Goal: Task Accomplishment & Management: Complete application form

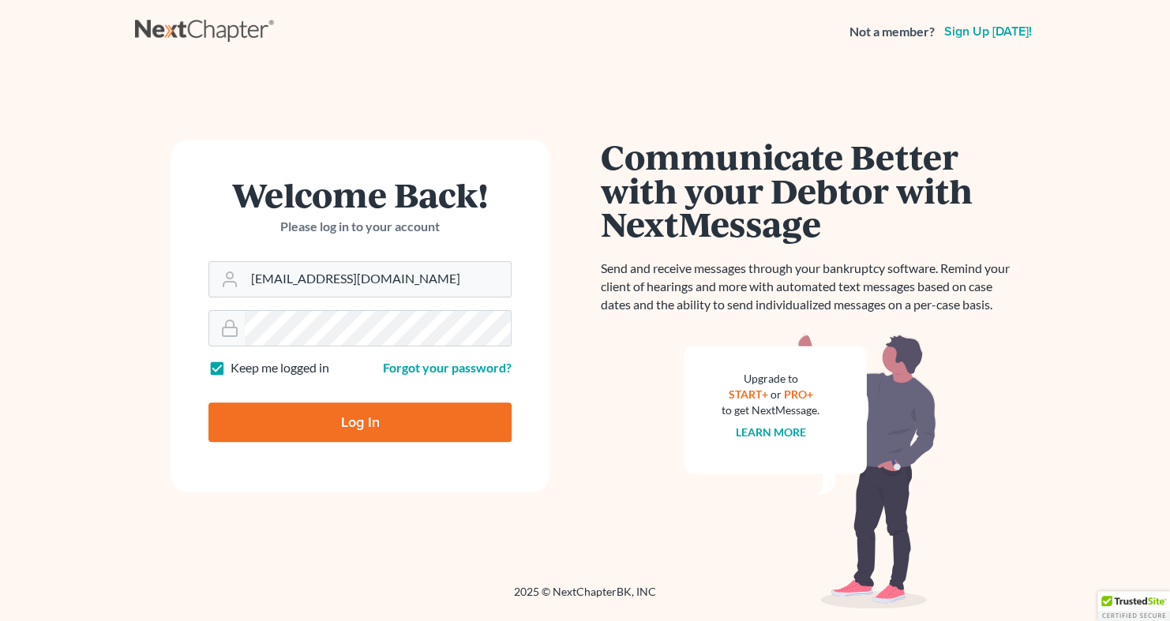
click at [344, 430] on input "Log In" at bounding box center [359, 422] width 303 height 39
type input "Thinking..."
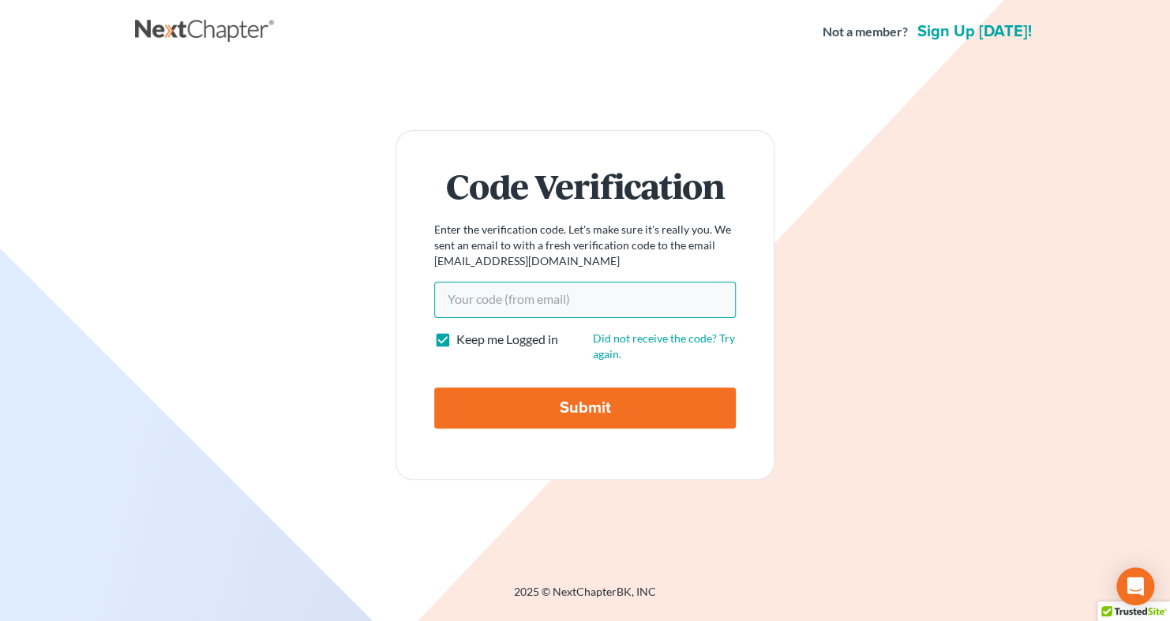
click at [565, 284] on input "Your code(from email)" at bounding box center [585, 300] width 302 height 36
paste input "2b0f27"
type input "2b0f27"
click at [606, 414] on input "Submit" at bounding box center [585, 408] width 302 height 41
type input "Thinking..."
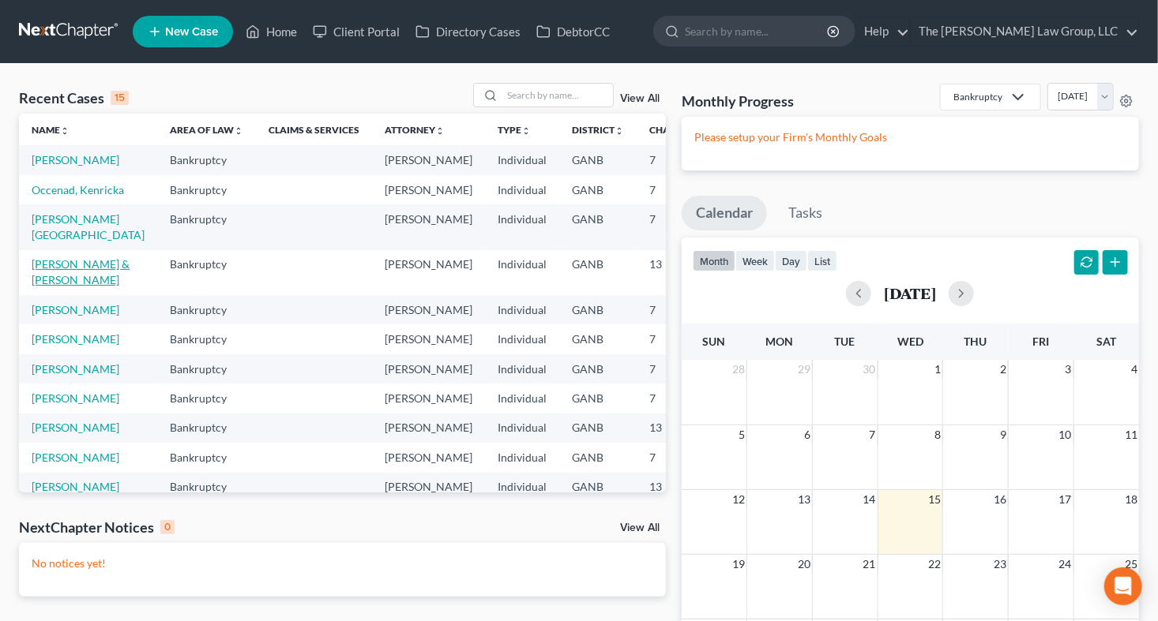
click at [52, 287] on link "Holmes, Andrea & Derrick" at bounding box center [81, 271] width 98 height 29
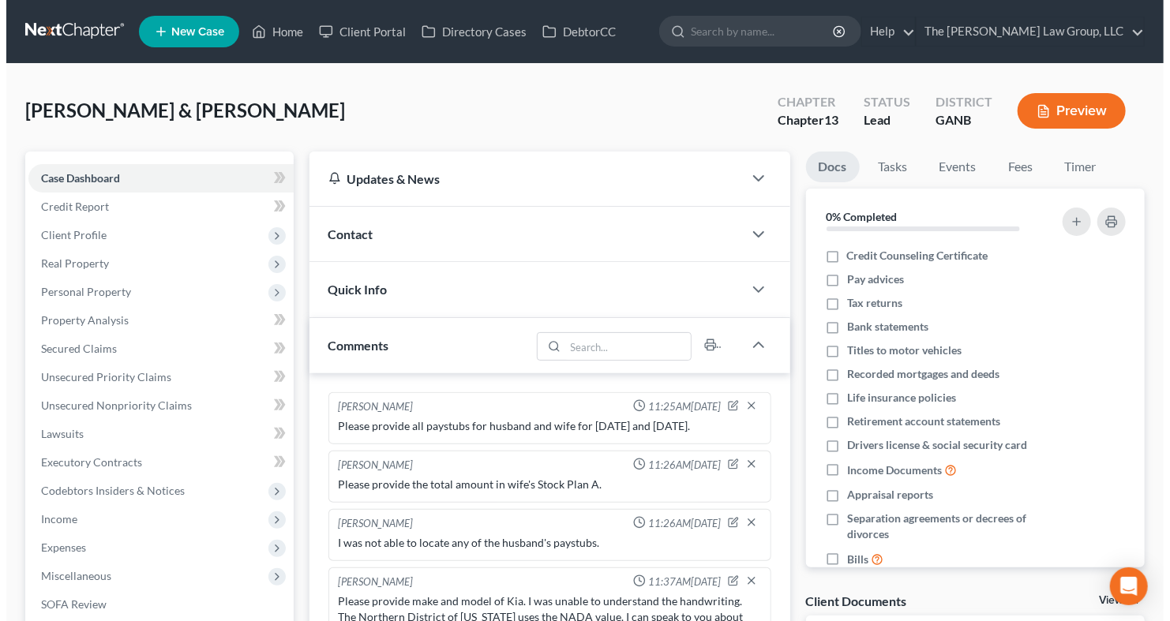
scroll to position [137, 0]
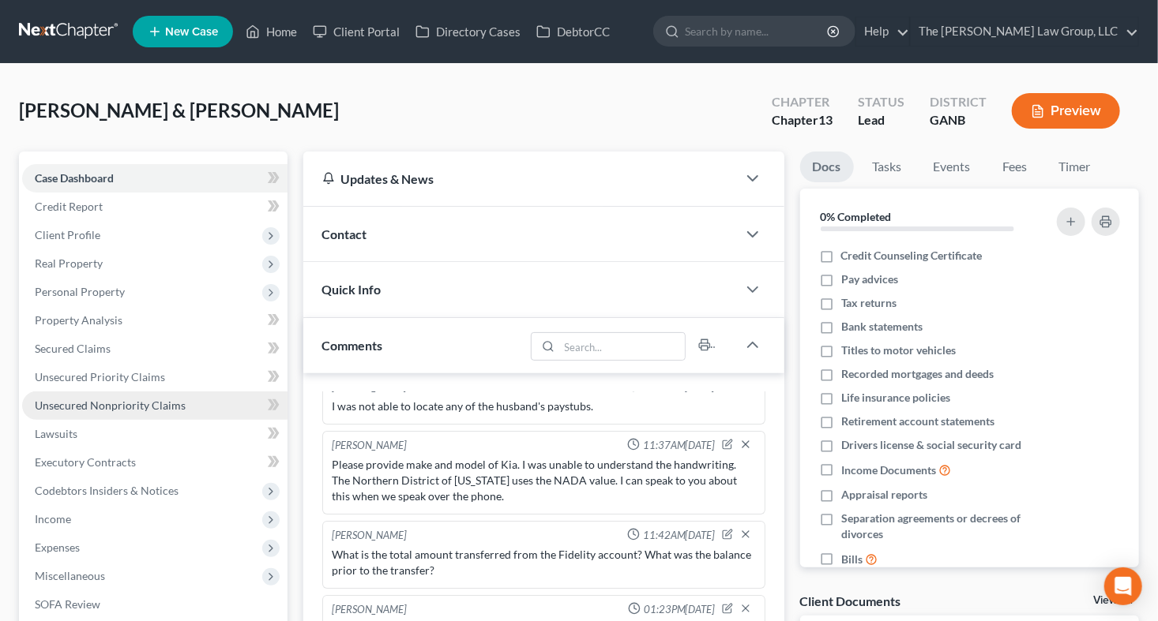
click at [105, 401] on span "Unsecured Nonpriority Claims" at bounding box center [110, 405] width 151 height 13
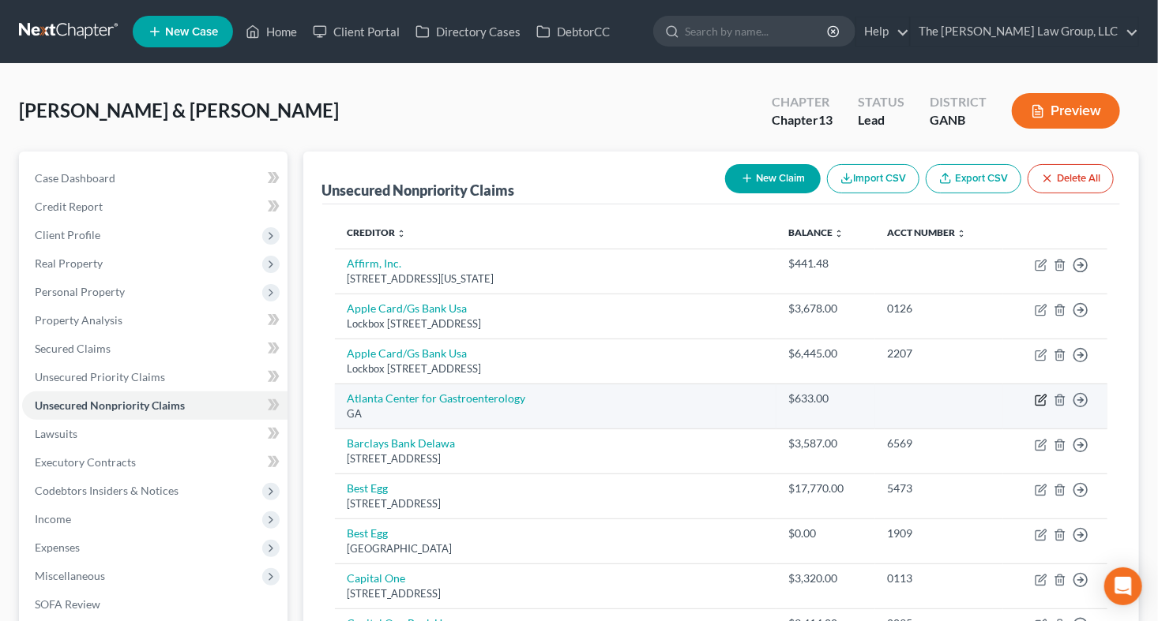
click at [1037, 401] on icon "button" at bounding box center [1040, 400] width 13 height 13
select select "10"
select select "9"
select select "0"
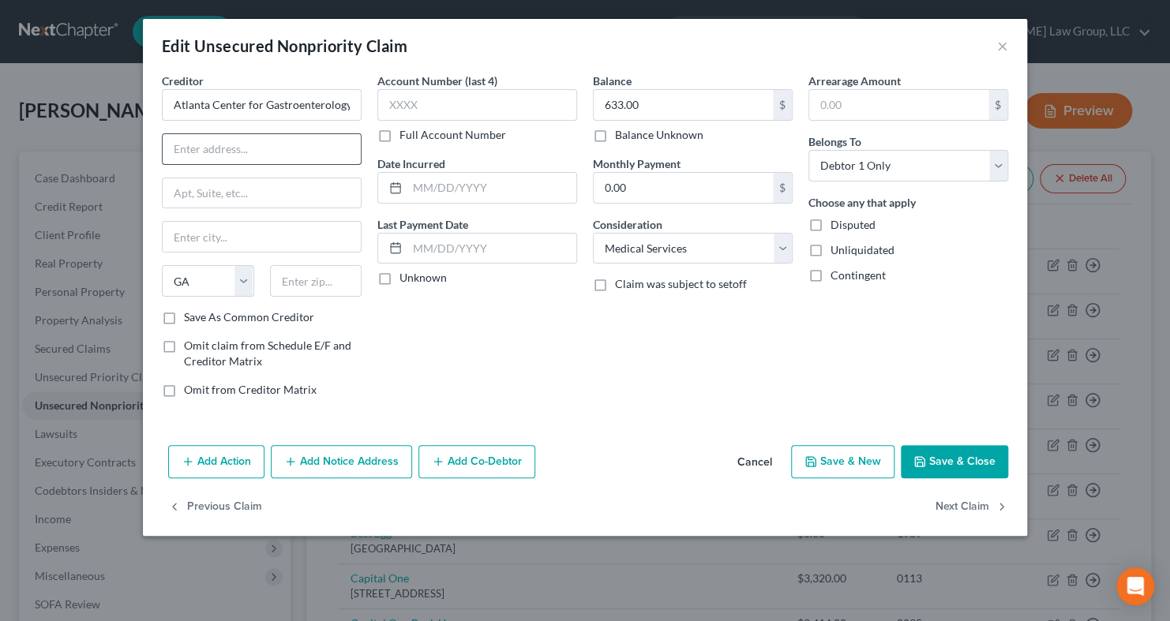
click at [205, 143] on input "text" at bounding box center [262, 149] width 198 height 30
paste input "2665 N Decatur Road Suite 550 Decatur, GA 30033-6146"
type input "2665 N Decatur Road Suite 550 Decatur, GA 30033-6146"
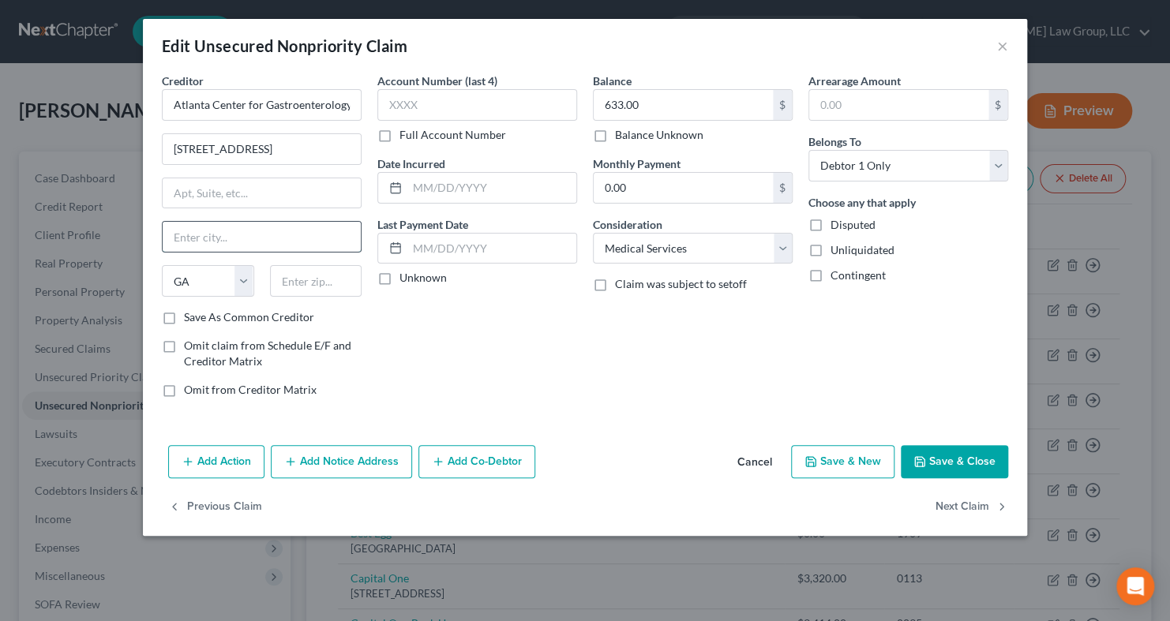
click at [216, 242] on input "text" at bounding box center [262, 237] width 198 height 30
type input "d"
type input "Decatur"
click at [298, 155] on input "2665 N Decatur Road Suite 550 Decatur, GA 30033-6146" at bounding box center [262, 149] width 198 height 30
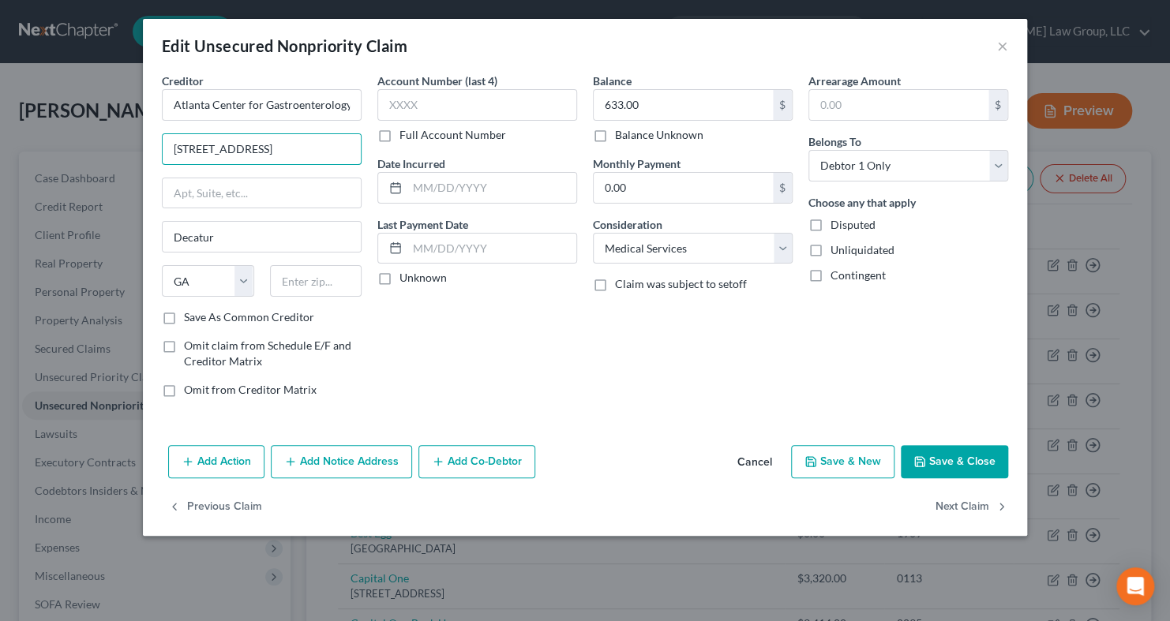
type input "2665 N Decatur Road Suite 550 30033-6146"
drag, startPoint x: 310, startPoint y: 164, endPoint x: 238, endPoint y: 156, distance: 71.5
click at [238, 156] on input "2665 N Decatur Road Suite 550 30033-6146" at bounding box center [262, 149] width 198 height 30
click at [320, 285] on input "text" at bounding box center [316, 281] width 92 height 32
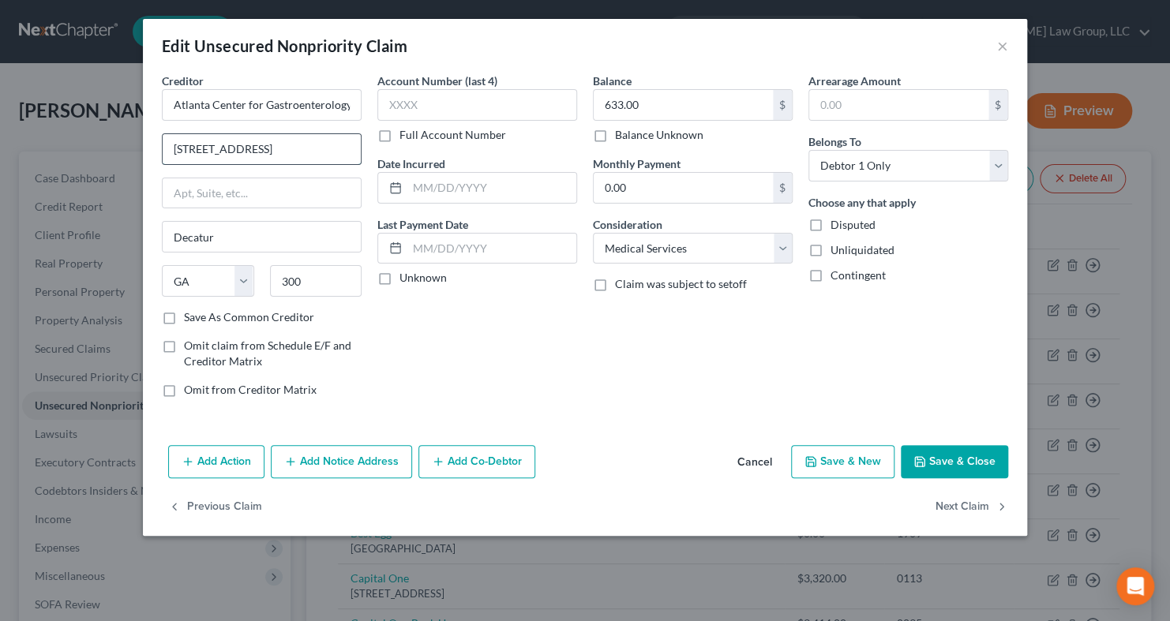
click at [276, 152] on input "2665 N Decatur Road Suite 550 30033-6146" at bounding box center [262, 149] width 198 height 30
click at [322, 280] on input "300" at bounding box center [316, 281] width 92 height 32
type input "30033"
click at [291, 148] on input "2665 N Decatur Road Suite 550 30033-6146" at bounding box center [262, 149] width 198 height 30
type input "2665 N Decatur Road Suite 550"
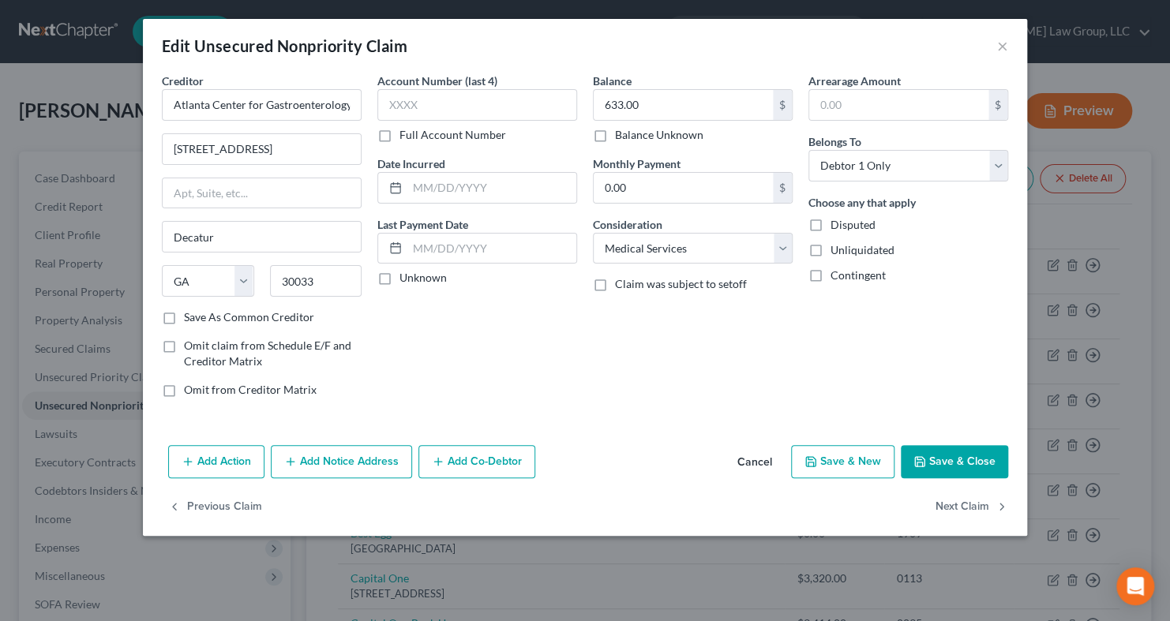
click at [554, 380] on div "Account Number (last 4) Full Account Number Date Incurred Last Payment Date Unk…" at bounding box center [478, 242] width 216 height 338
click at [934, 465] on button "Save & Close" at bounding box center [954, 461] width 107 height 33
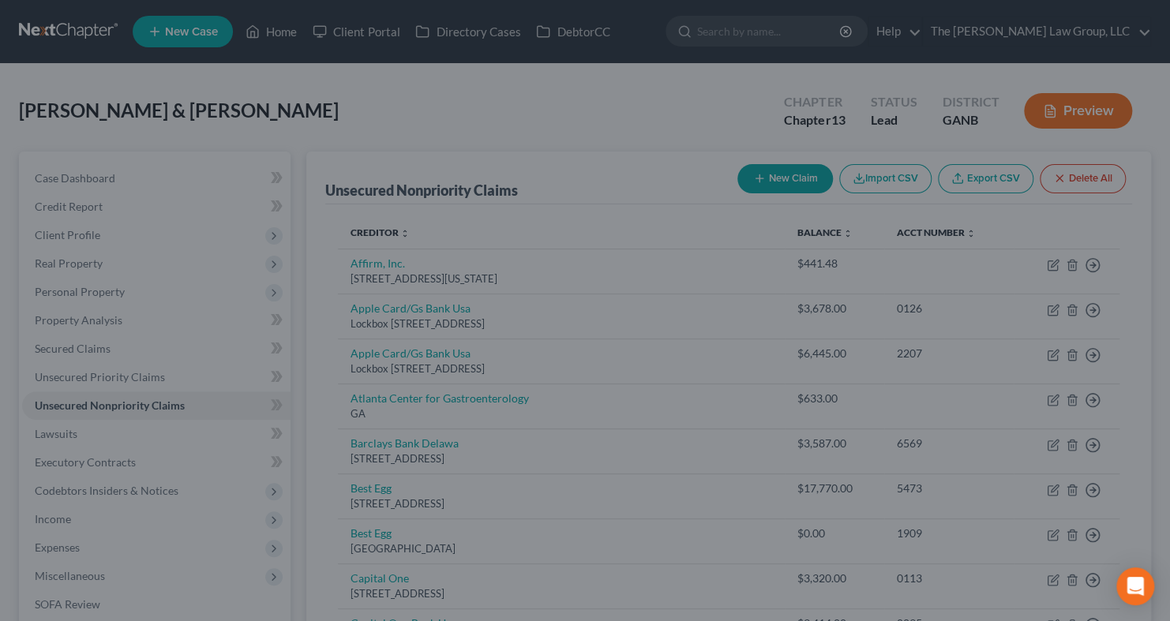
type input "0"
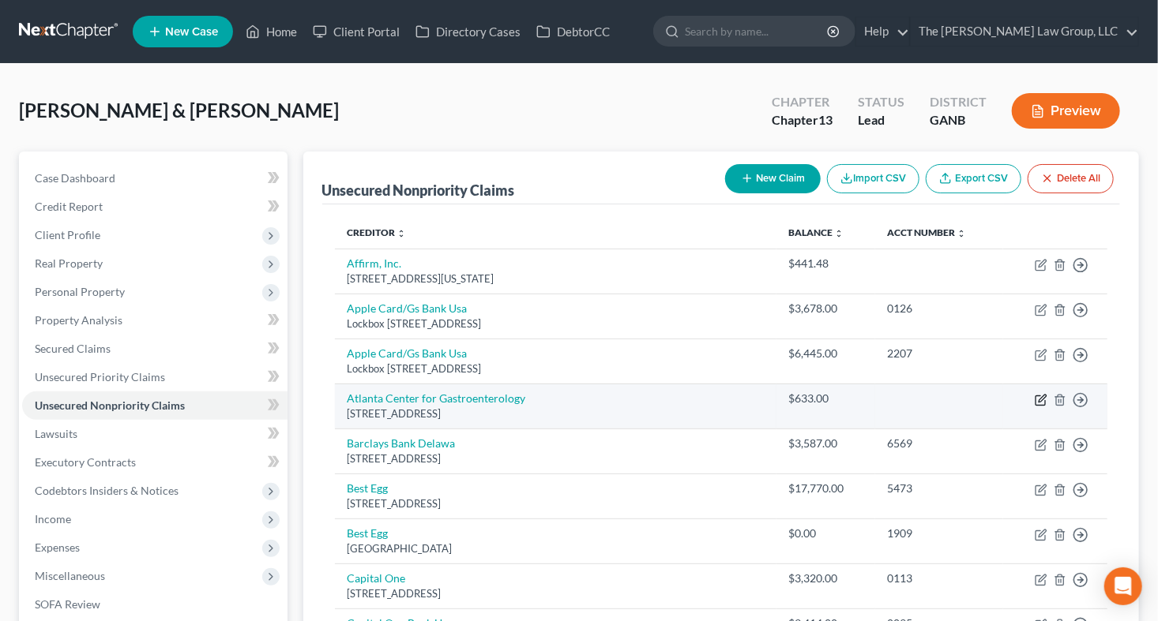
click at [1037, 400] on icon "button" at bounding box center [1040, 400] width 13 height 13
select select "10"
select select "9"
select select "0"
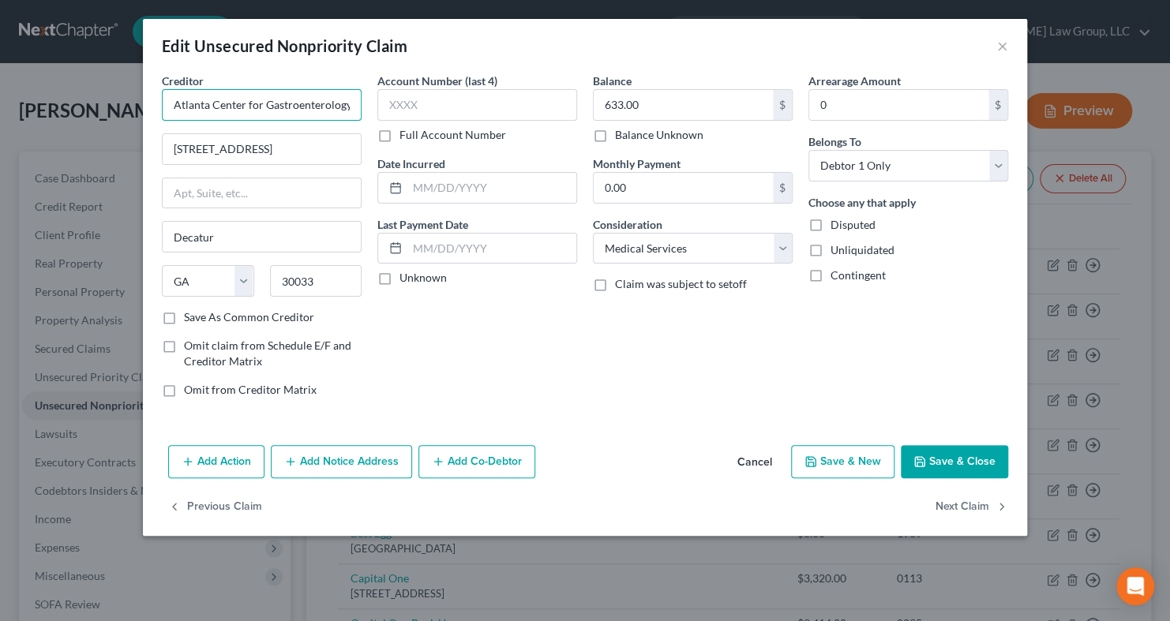
click at [259, 96] on input "Atlanta Center for Gastroenterology" at bounding box center [262, 105] width 200 height 32
type input "Atlanta Center for Gastroenterology, PC"
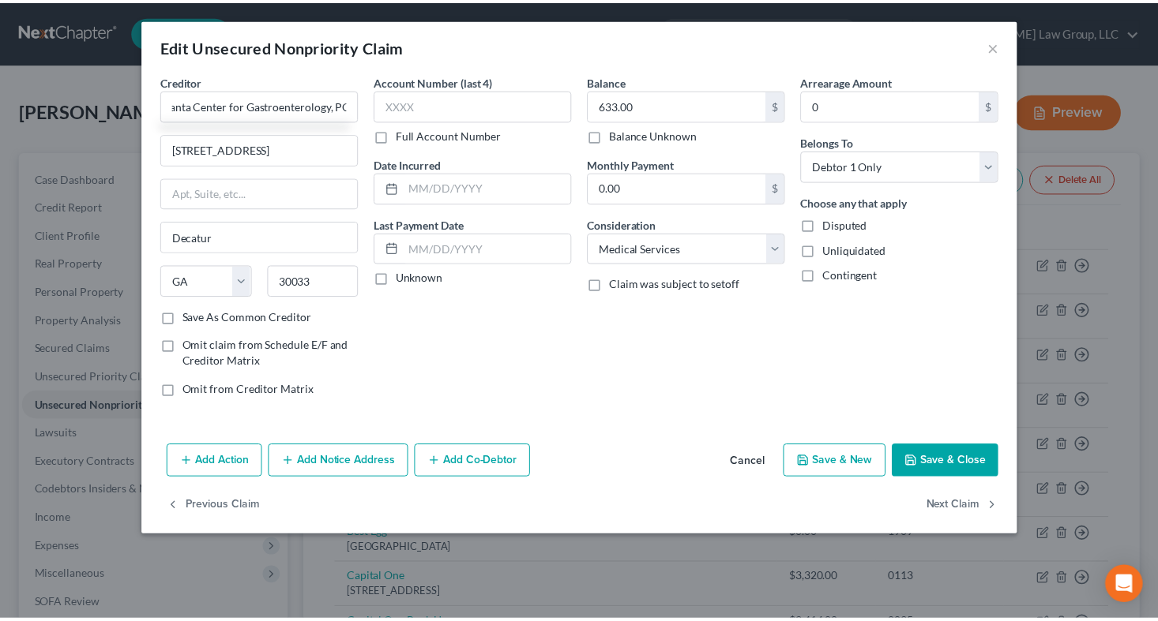
scroll to position [0, 0]
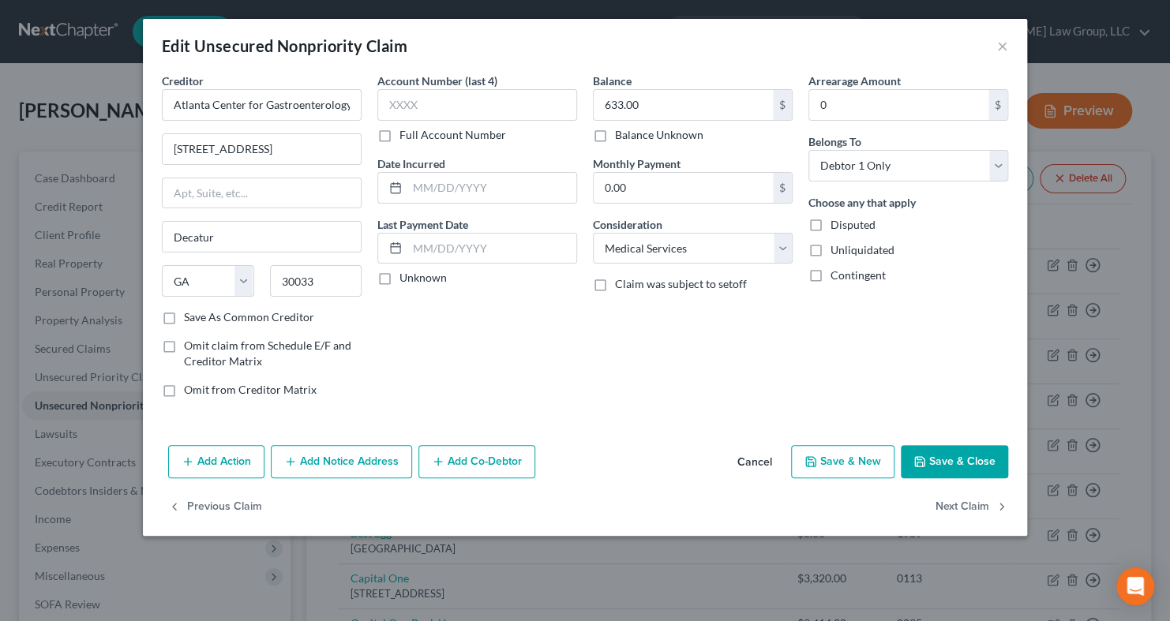
click at [942, 445] on button "Save & Close" at bounding box center [954, 461] width 107 height 33
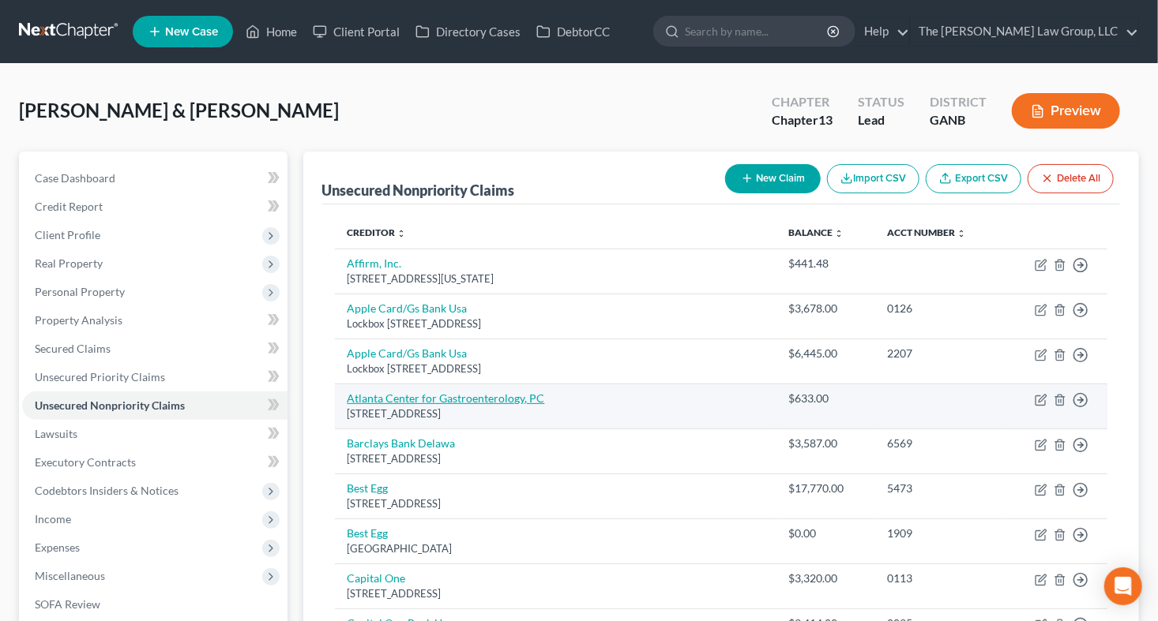
click at [505, 404] on link "Atlanta Center for Gastroenterology, PC" at bounding box center [445, 398] width 197 height 13
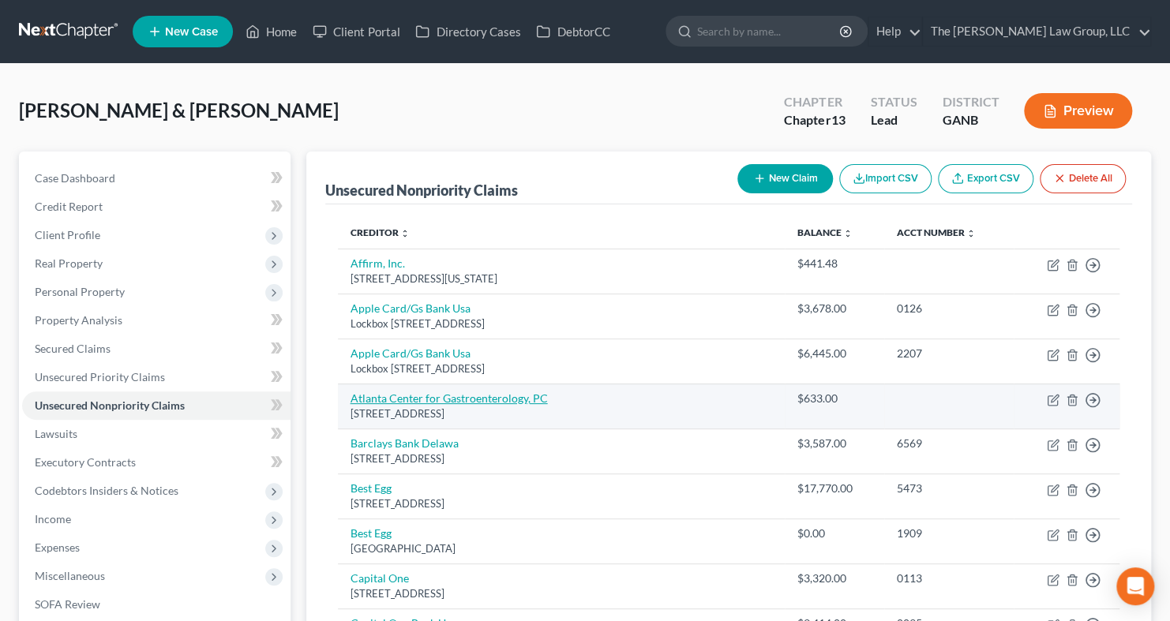
select select "10"
select select "9"
select select "0"
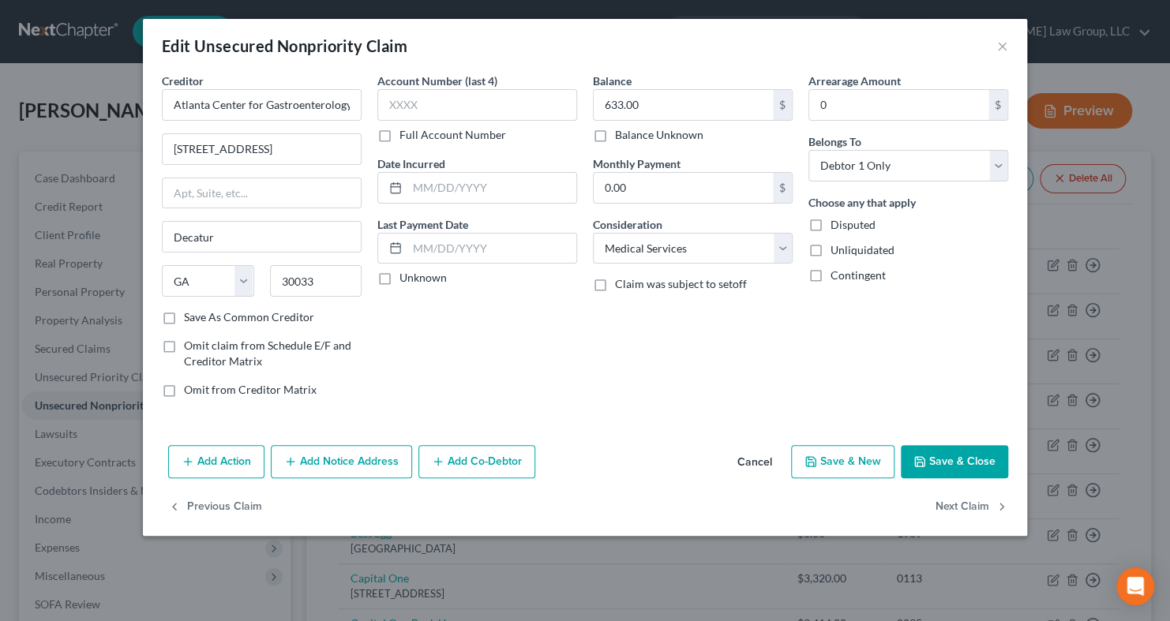
click at [927, 469] on button "Save & Close" at bounding box center [954, 461] width 107 height 33
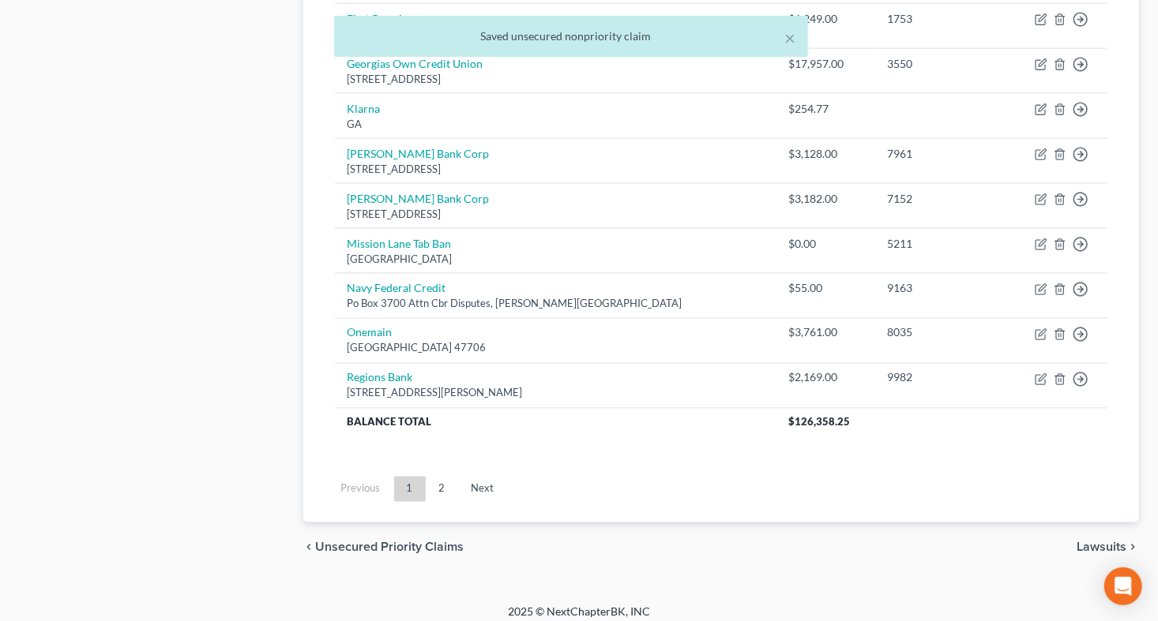
scroll to position [1183, 0]
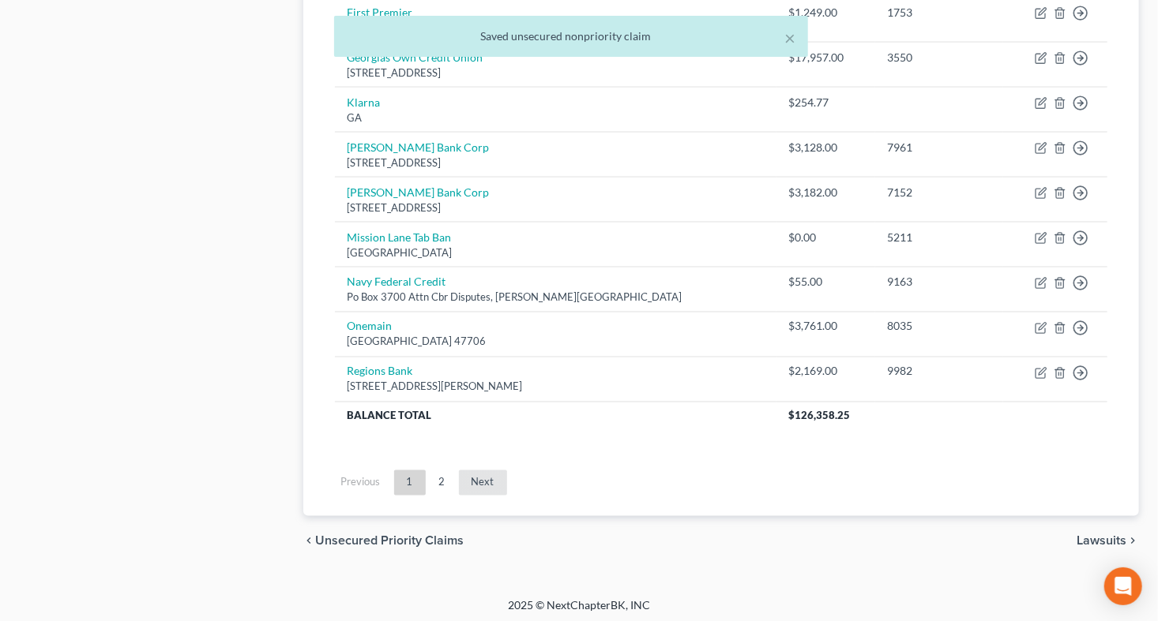
click at [475, 473] on link "Next" at bounding box center [483, 483] width 48 height 25
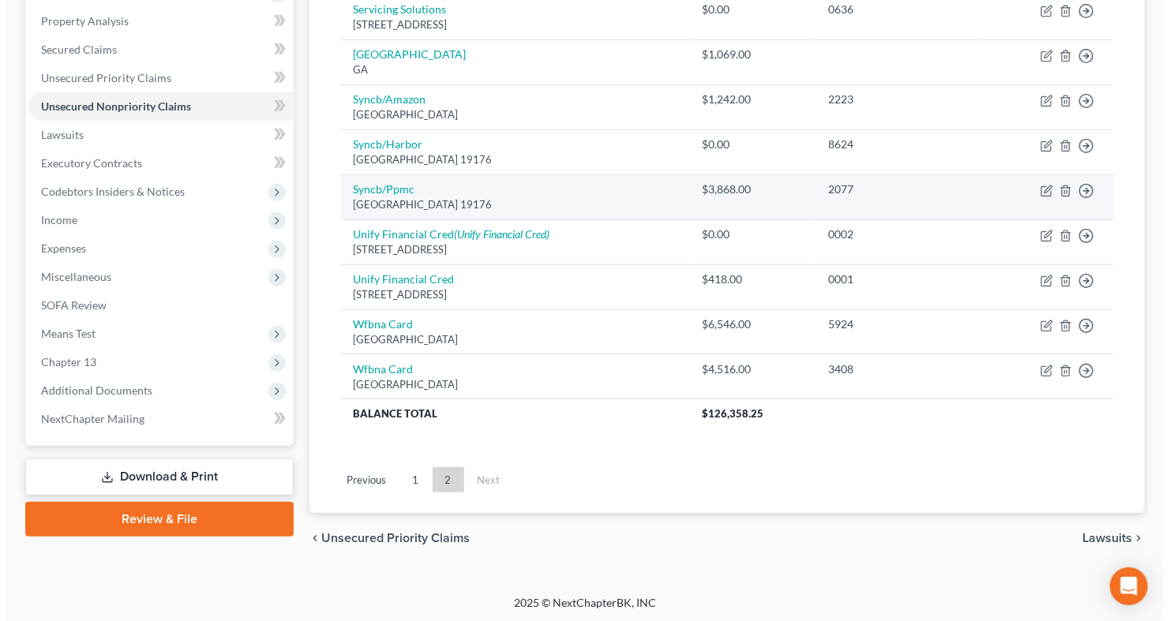
scroll to position [0, 0]
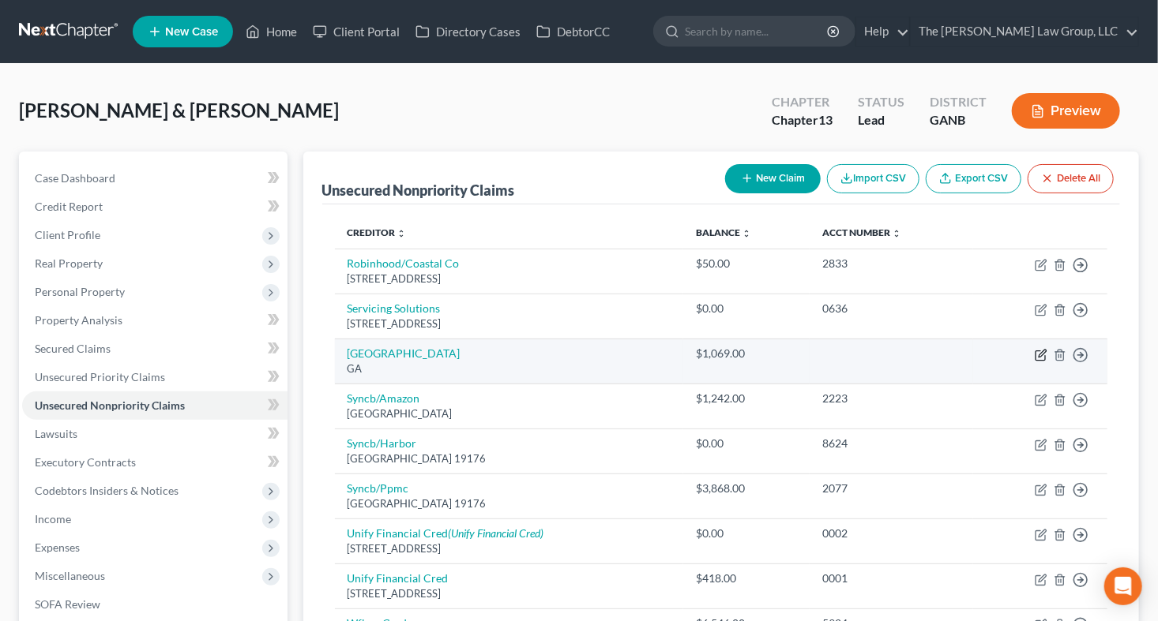
click at [1038, 352] on icon "button" at bounding box center [1040, 355] width 13 height 13
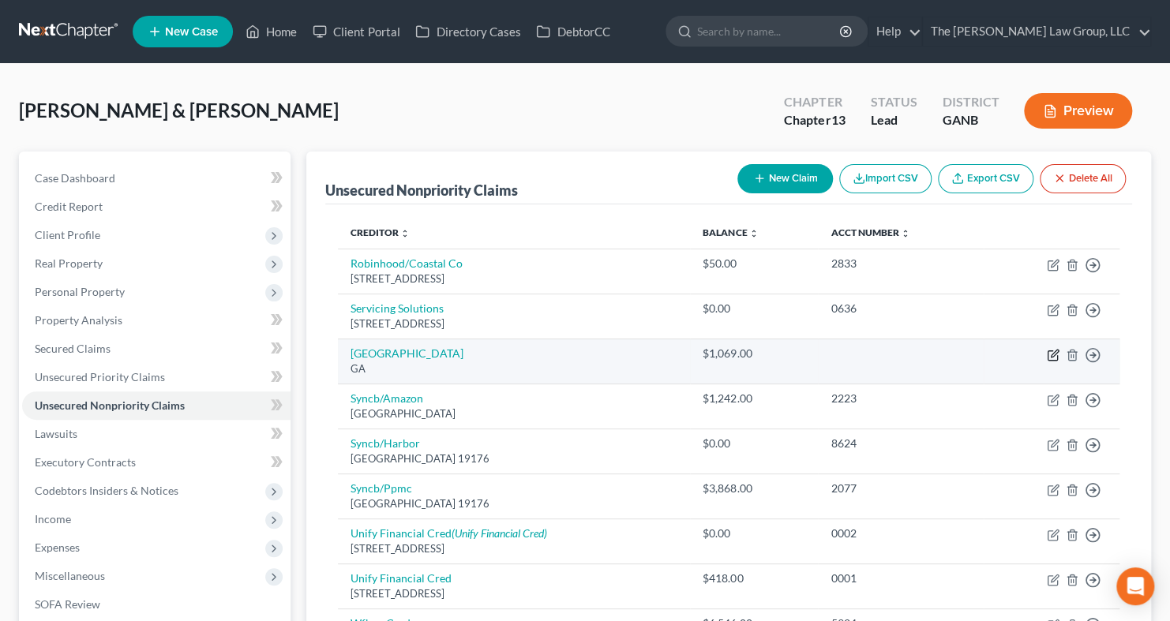
select select "10"
select select "9"
select select "1"
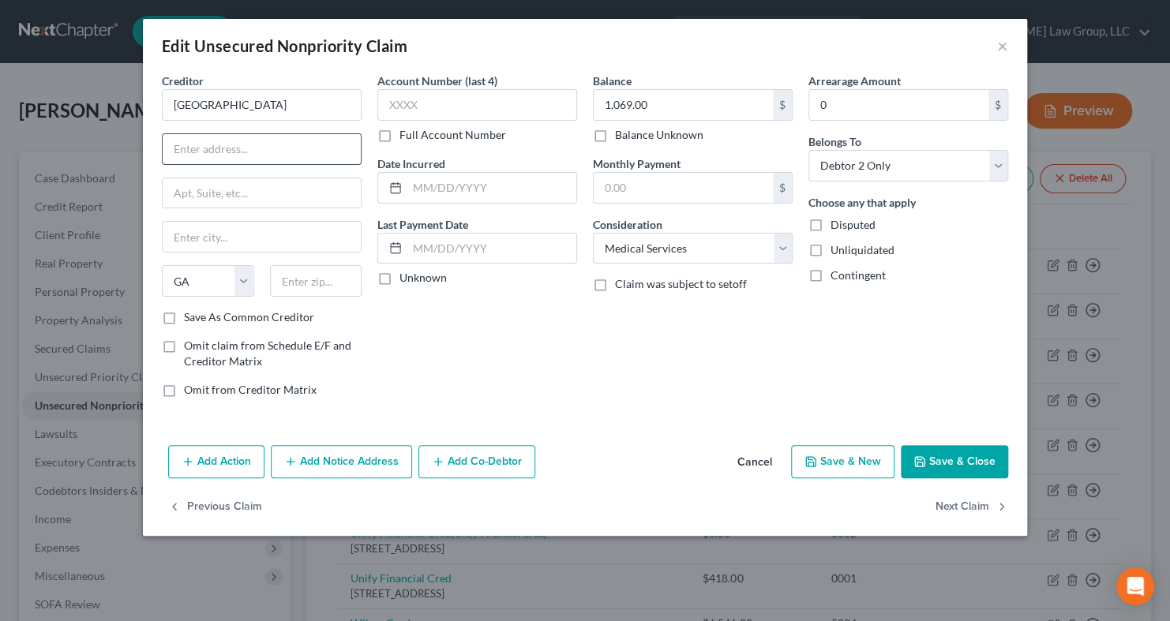
click at [190, 153] on input "text" at bounding box center [262, 149] width 198 height 30
paste input "P. O. Box 117330 Atlanta, GA 30368-7330"
type input "P. O. Box 117330 Atlanta, GA 30368-7330"
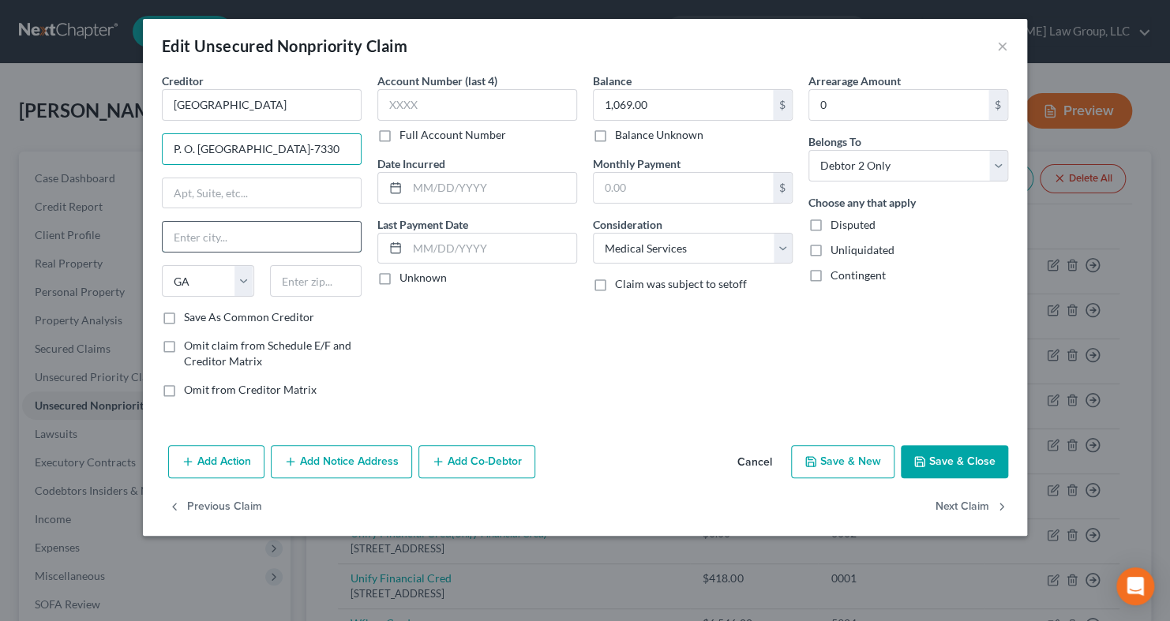
click at [210, 238] on input "text" at bounding box center [262, 237] width 198 height 30
type input "Atlanta"
click at [299, 289] on input "text" at bounding box center [316, 281] width 92 height 32
type input "30368"
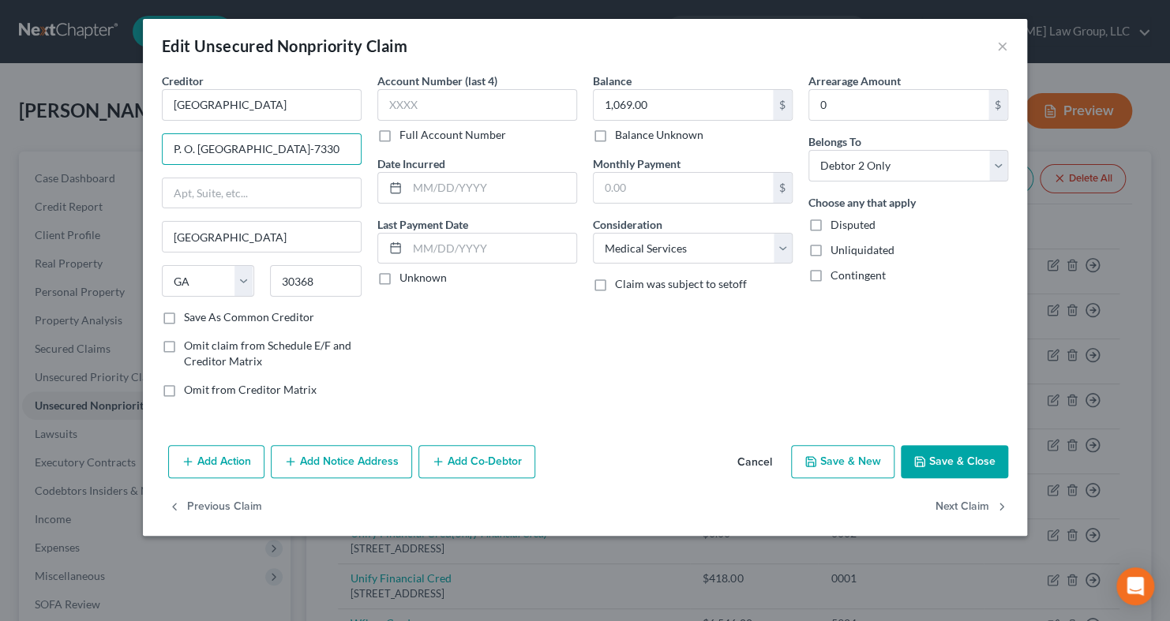
drag, startPoint x: 260, startPoint y: 148, endPoint x: 473, endPoint y: 148, distance: 213.2
click at [473, 148] on div "Creditor * Shepherd Center P. O. Box 117330 Atlanta, GA 30368-7330 Atlanta Stat…" at bounding box center [585, 242] width 862 height 338
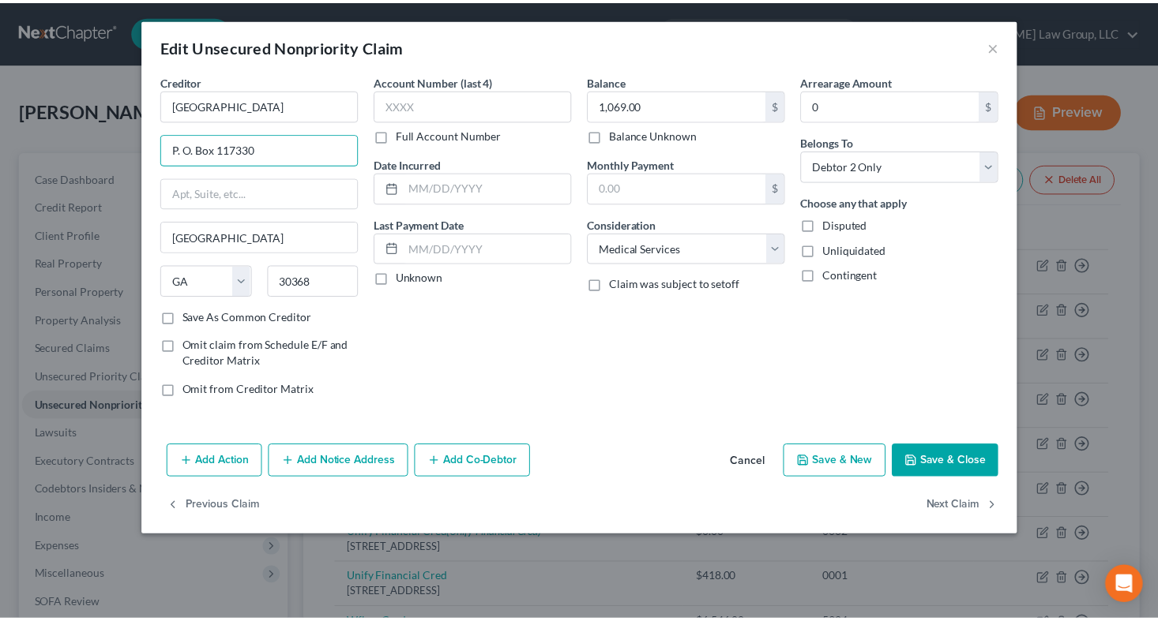
scroll to position [0, 0]
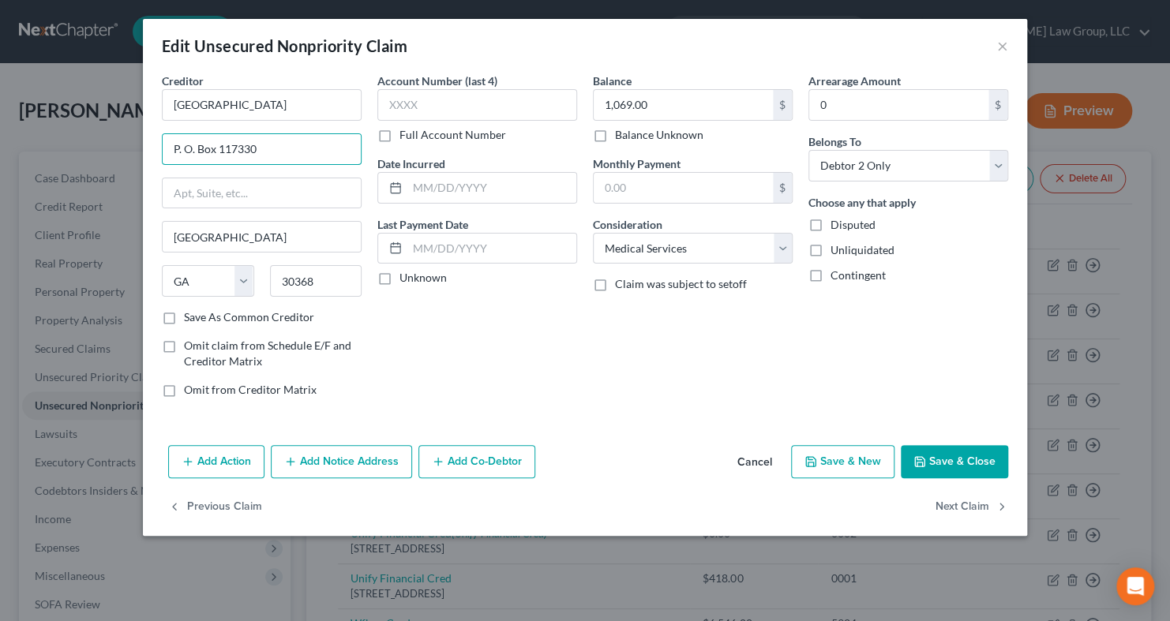
type input "P. O. Box 117330"
click at [948, 452] on button "Save & Close" at bounding box center [954, 461] width 107 height 33
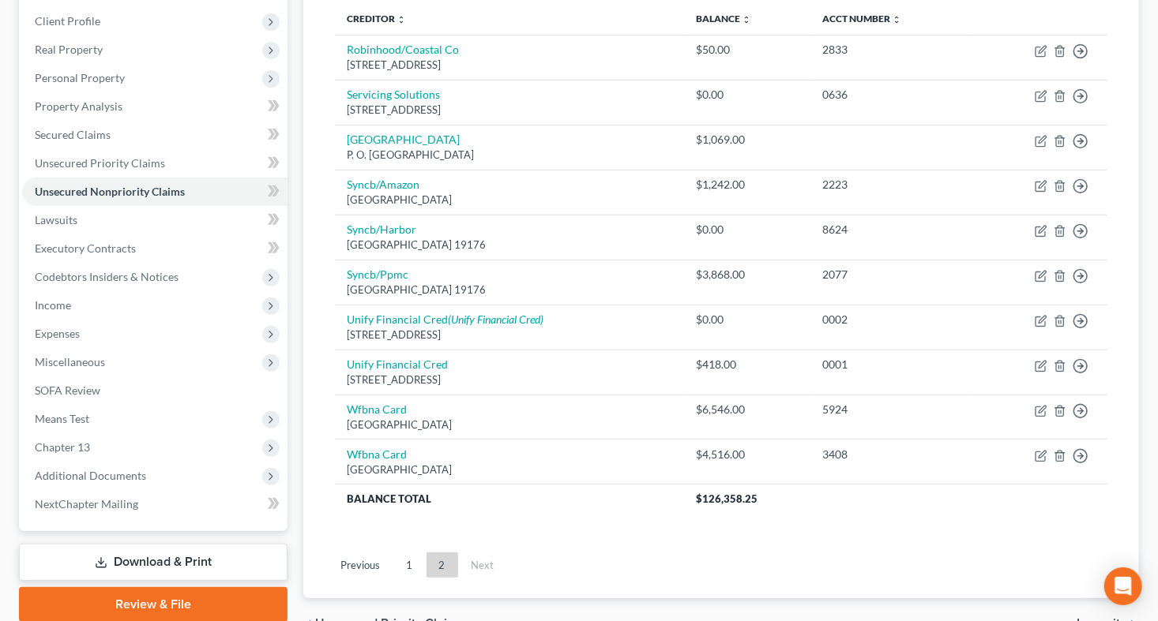
scroll to position [223, 0]
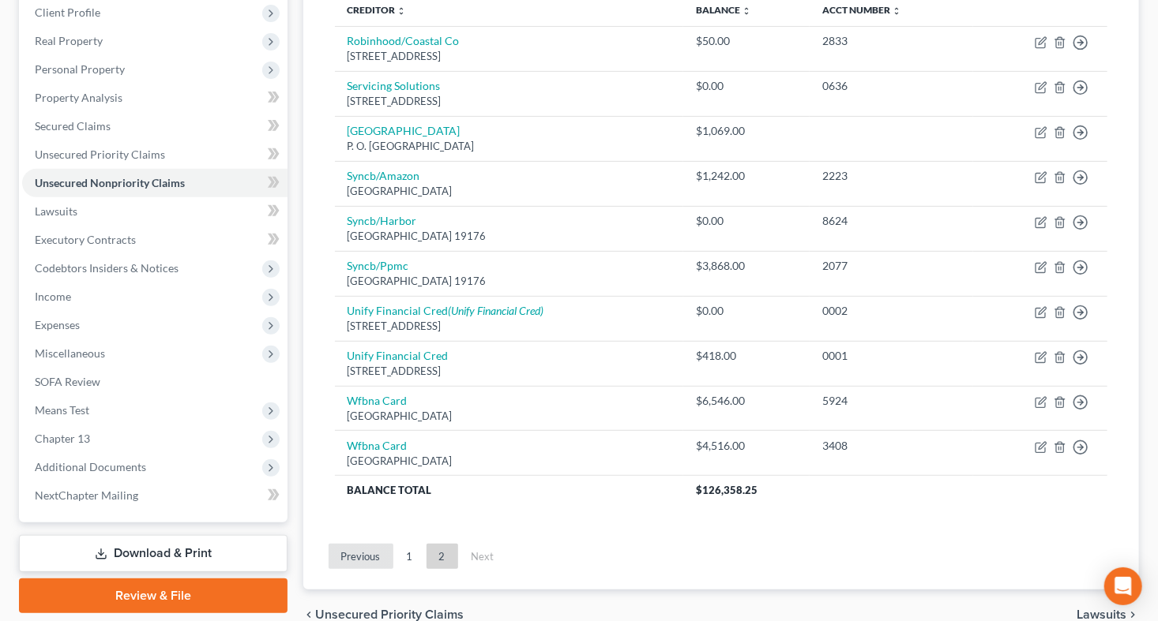
click at [370, 554] on link "Previous" at bounding box center [361, 556] width 65 height 25
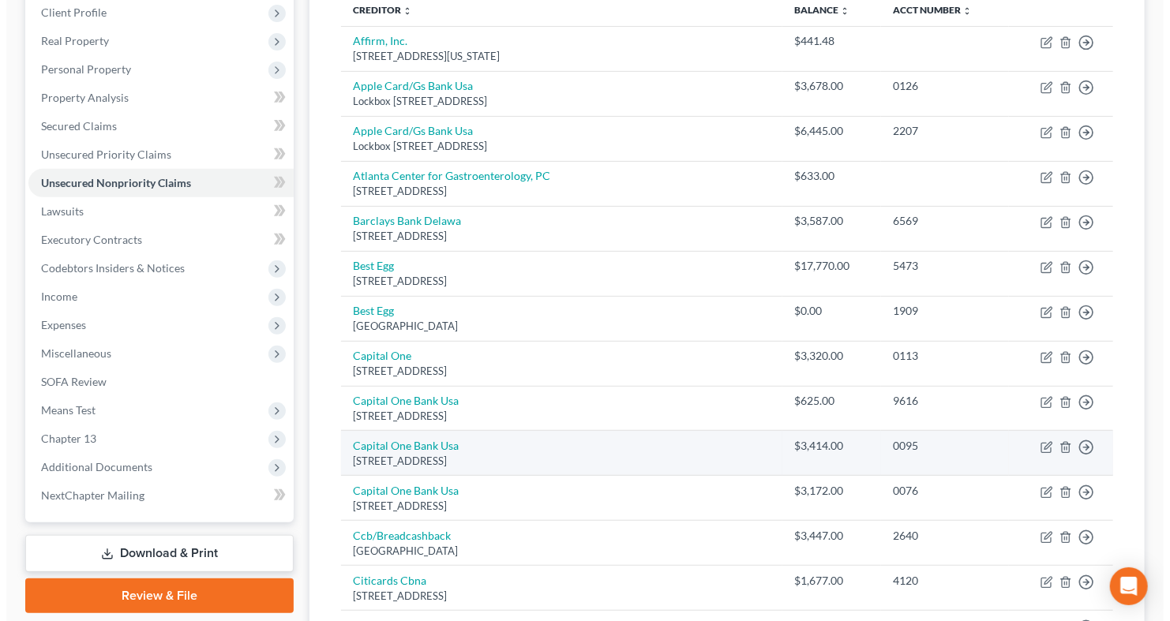
scroll to position [767, 0]
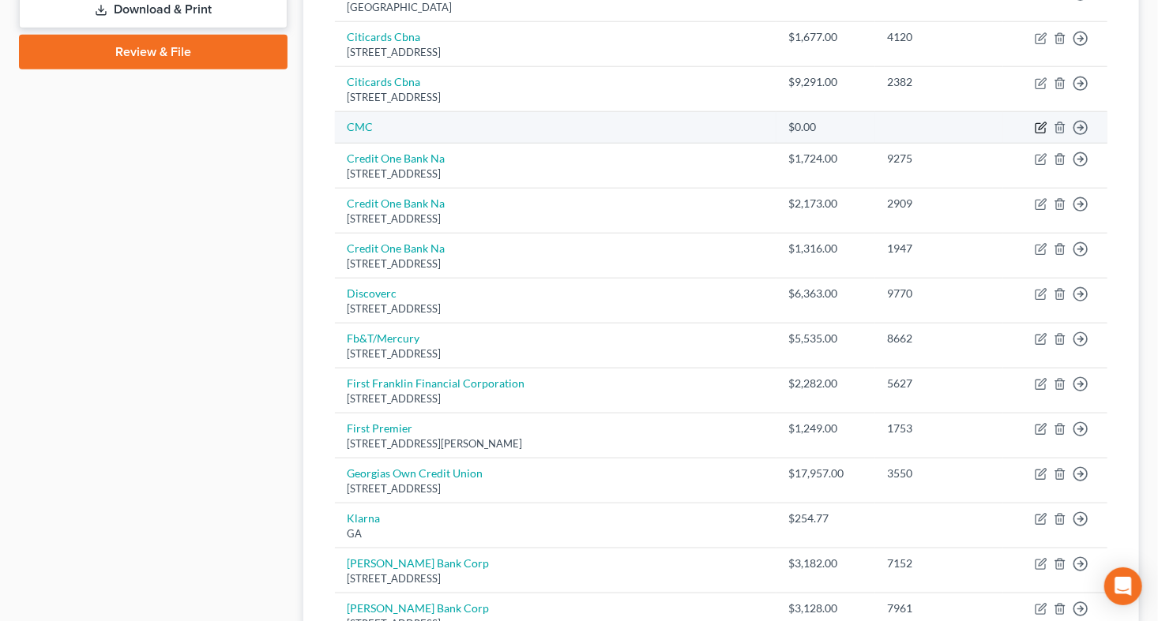
click at [1037, 128] on icon "button" at bounding box center [1040, 128] width 13 height 13
select select "9"
select select "1"
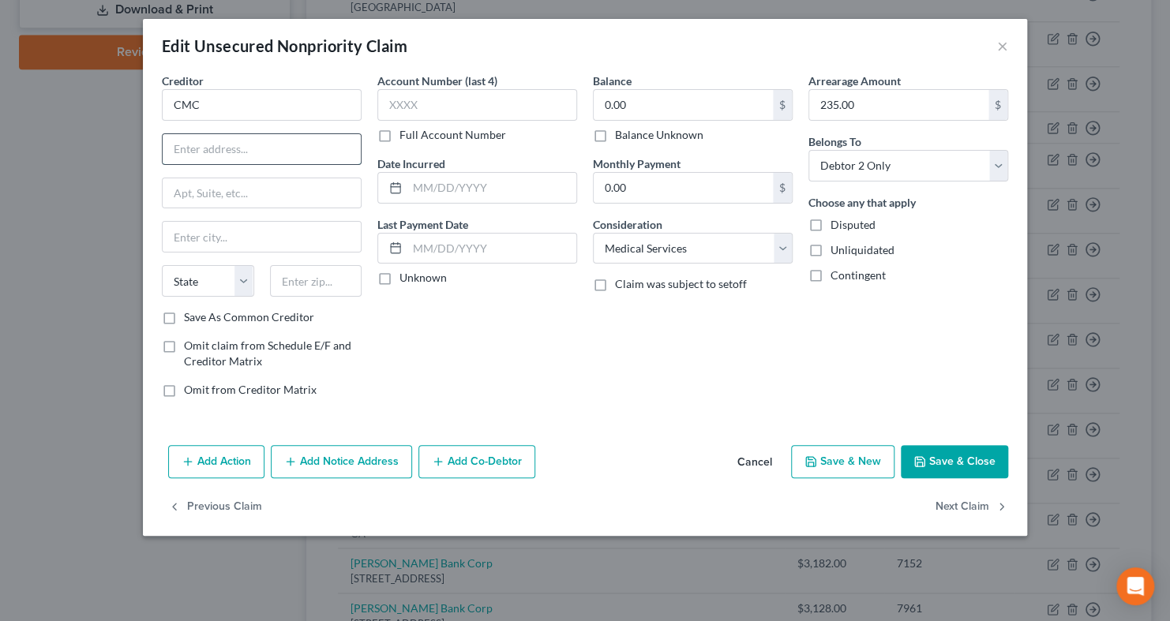
click at [208, 155] on input "text" at bounding box center [262, 149] width 198 height 30
paste input "P. O. Box 16346, Pittsburgh PA 15242-0346"
type input "P. O. Box 16346, Pittsburgh PA 15242-0346"
click at [231, 197] on input "text" at bounding box center [262, 193] width 198 height 30
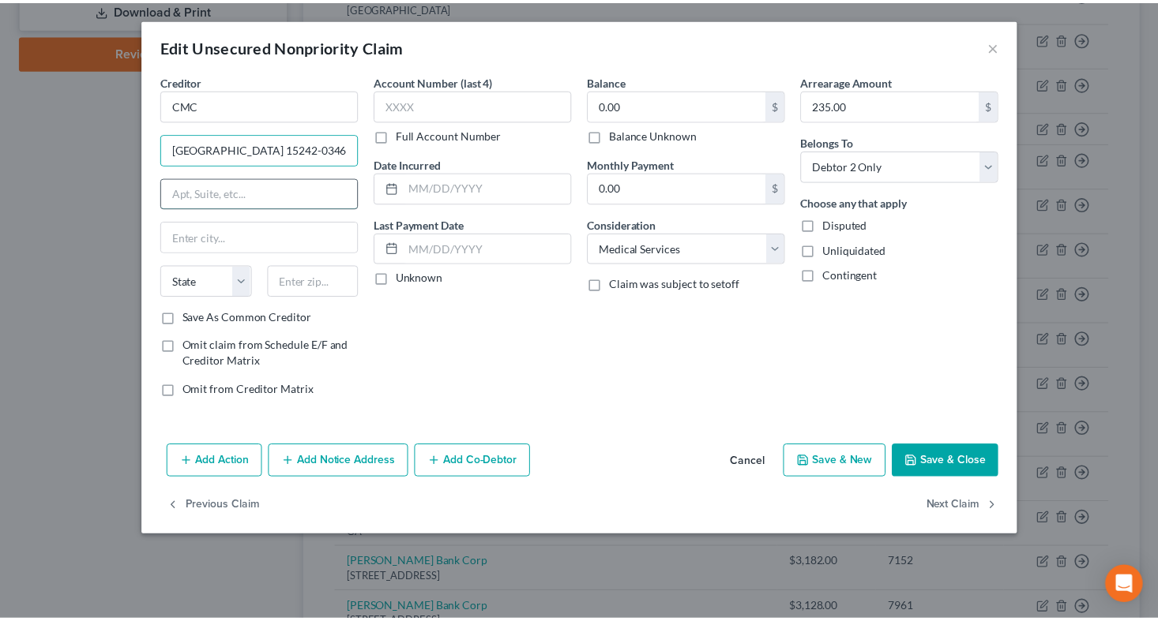
scroll to position [0, 0]
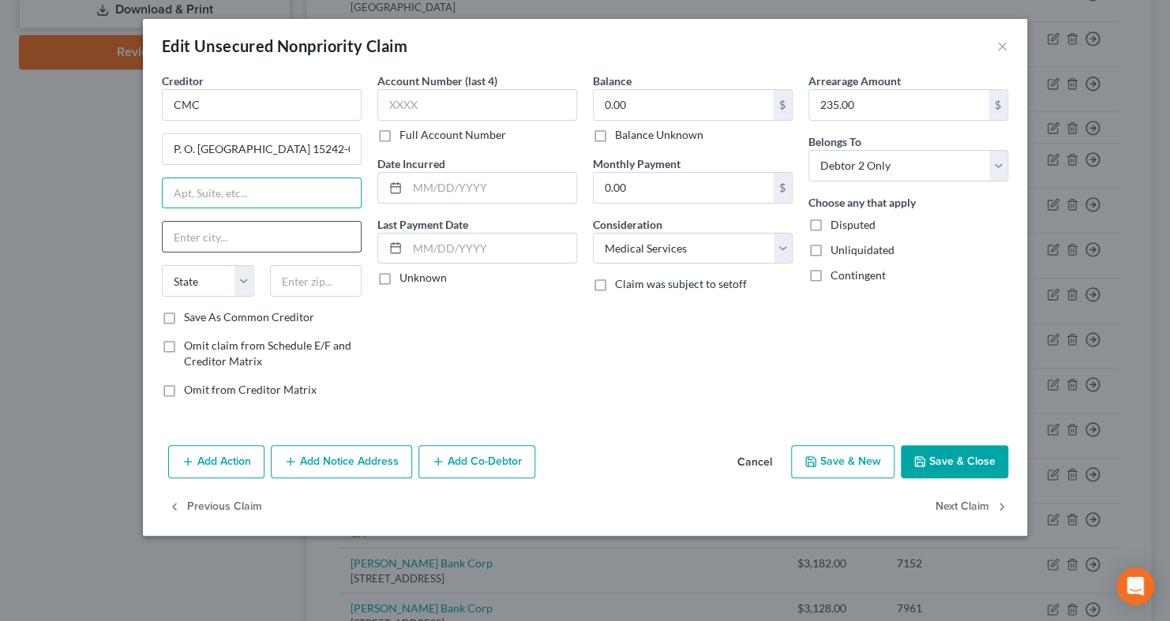
click at [209, 237] on input "text" at bounding box center [262, 237] width 198 height 30
type input "Pittsburg"
click at [241, 284] on select "State AL AK AR AZ CA CO CT DE DC FL GA GU HI ID IL IN IA KS KY LA ME MD MA MI M…" at bounding box center [208, 281] width 92 height 32
select select "39"
click at [162, 265] on select "State AL AK AR AZ CA CO CT DE DC FL GA GU HI ID IL IN IA KS KY LA ME MD MA MI M…" at bounding box center [208, 281] width 92 height 32
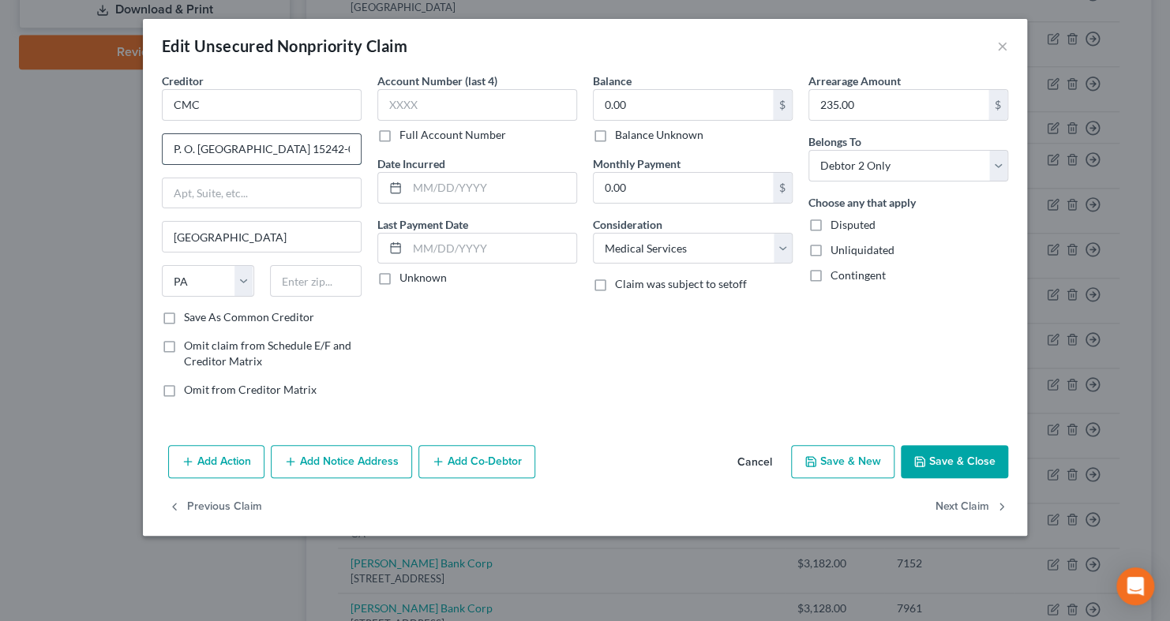
click at [250, 148] on input "P. O. Box 16346, Pittsburgh PA 15242-0346" at bounding box center [262, 149] width 198 height 30
drag, startPoint x: 250, startPoint y: 152, endPoint x: 327, endPoint y: 142, distance: 77.2
click at [327, 142] on input "P. O. Box 16346 15242-0346" at bounding box center [262, 149] width 198 height 30
type input "P. O. Box 16346 15242-0346"
click at [311, 286] on input "text" at bounding box center [316, 281] width 92 height 32
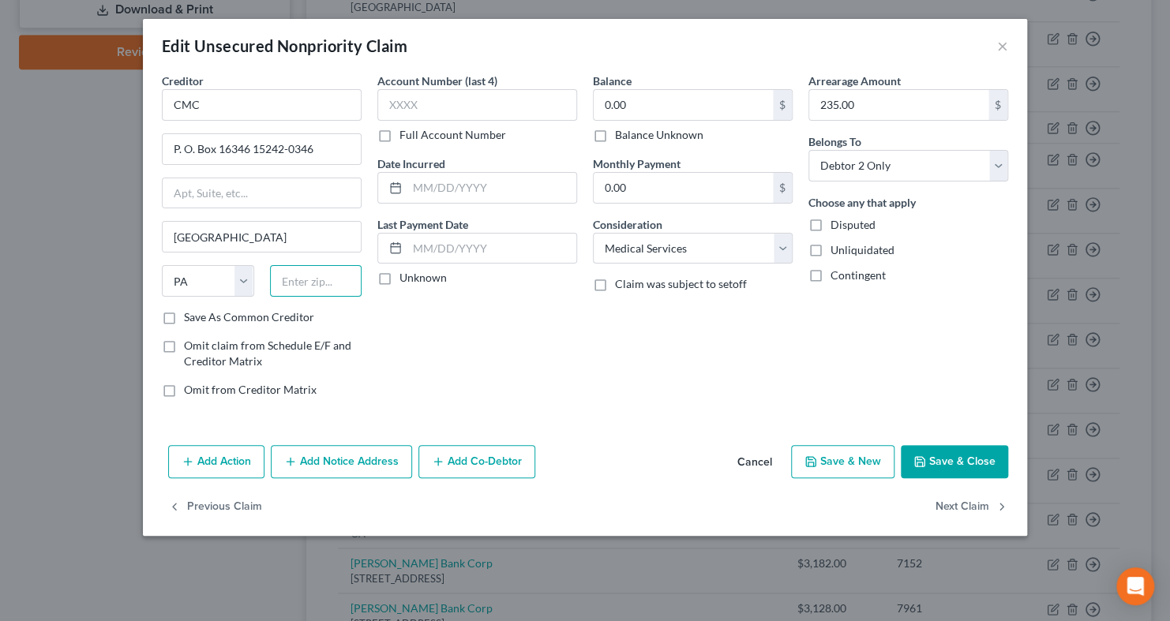
paste input "15242-0346"
type input "15242-0346"
click at [314, 149] on input "P. O. Box 16346 15242-0346" at bounding box center [262, 149] width 198 height 30
type input "P. O. Box 16346"
click at [951, 461] on button "Save & Close" at bounding box center [954, 461] width 107 height 33
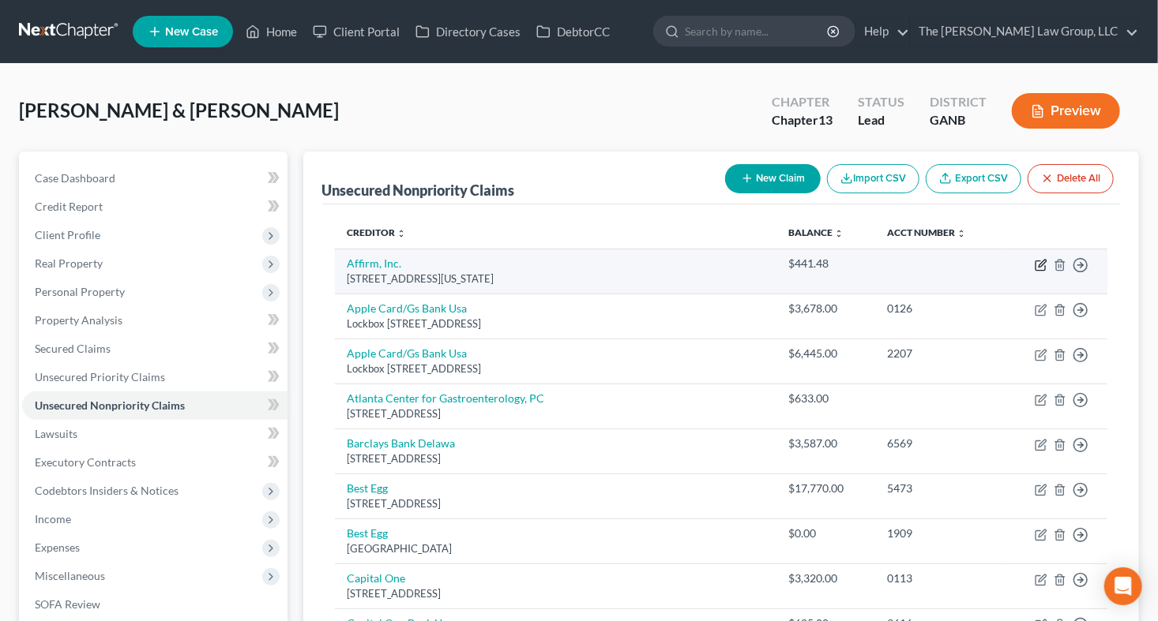
click at [1036, 261] on icon "button" at bounding box center [1039, 265] width 9 height 9
select select "4"
select select "2"
select select "1"
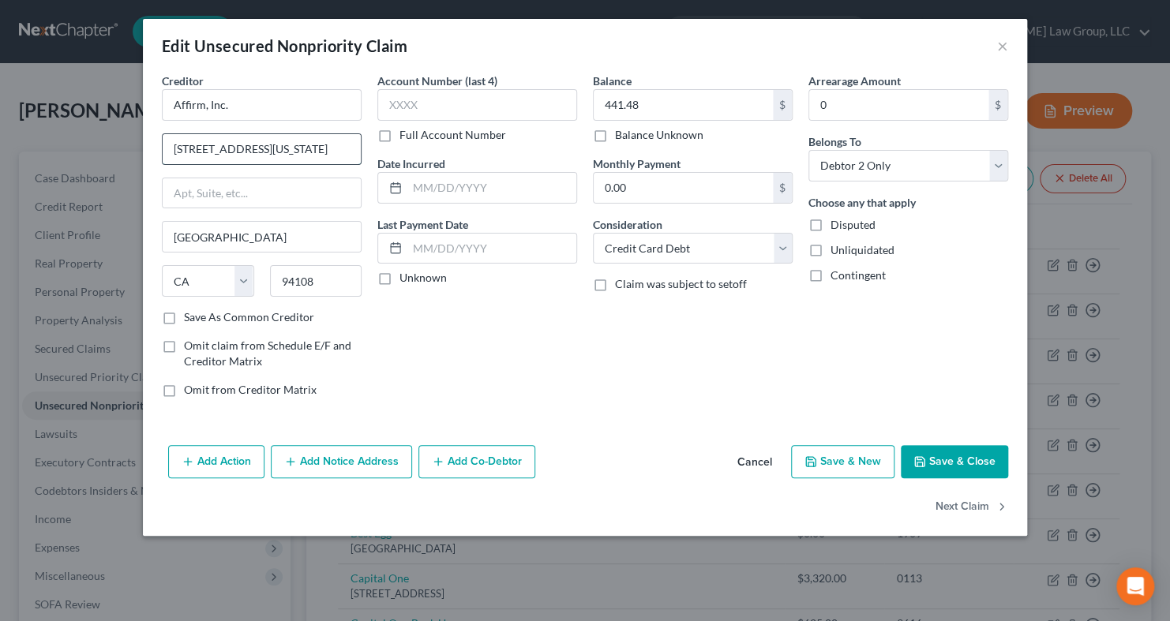
click at [310, 152] on input "650 California St FL 12" at bounding box center [262, 149] width 198 height 30
click at [264, 152] on input "650 California St FL 12th Floor" at bounding box center [262, 149] width 198 height 30
click at [260, 151] on input "650 California St FL 12th Floor" at bounding box center [262, 149] width 198 height 30
type input "650 California St, 12th Floor"
click at [952, 452] on button "Save & Close" at bounding box center [954, 461] width 107 height 33
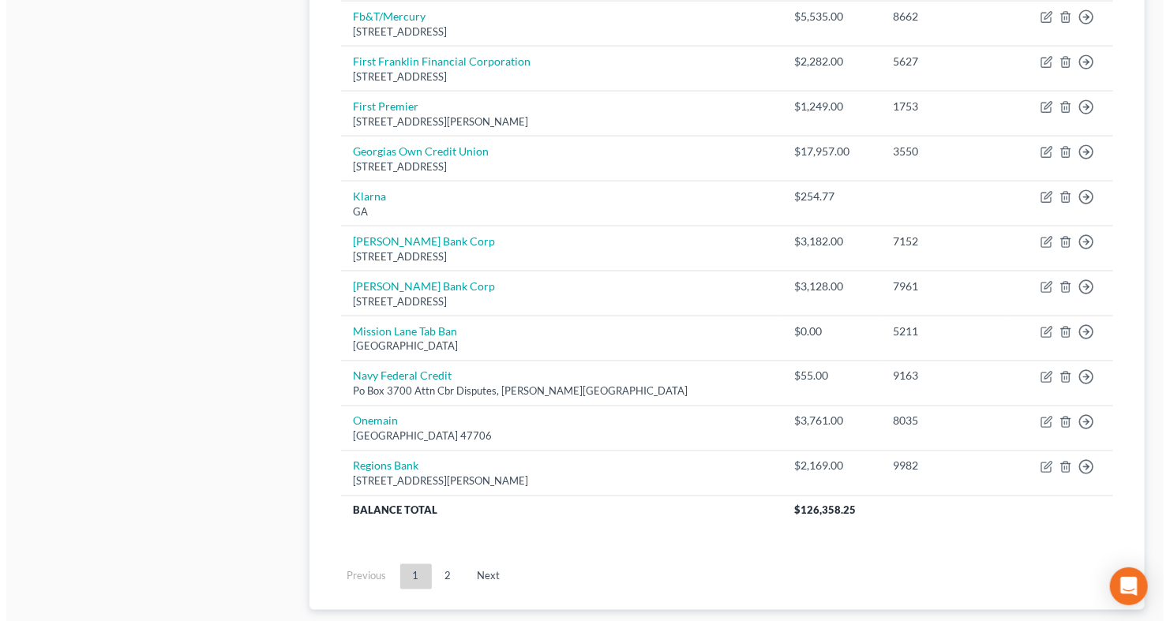
scroll to position [1096, 0]
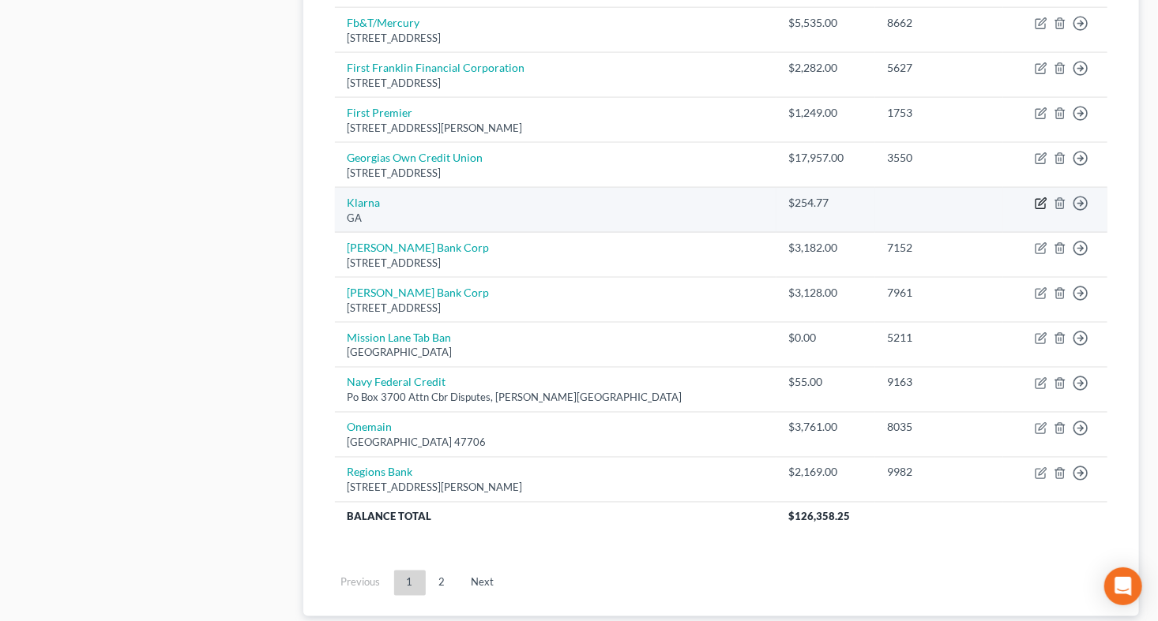
click at [1044, 199] on icon "button" at bounding box center [1040, 203] width 13 height 13
select select "10"
select select "2"
select select "1"
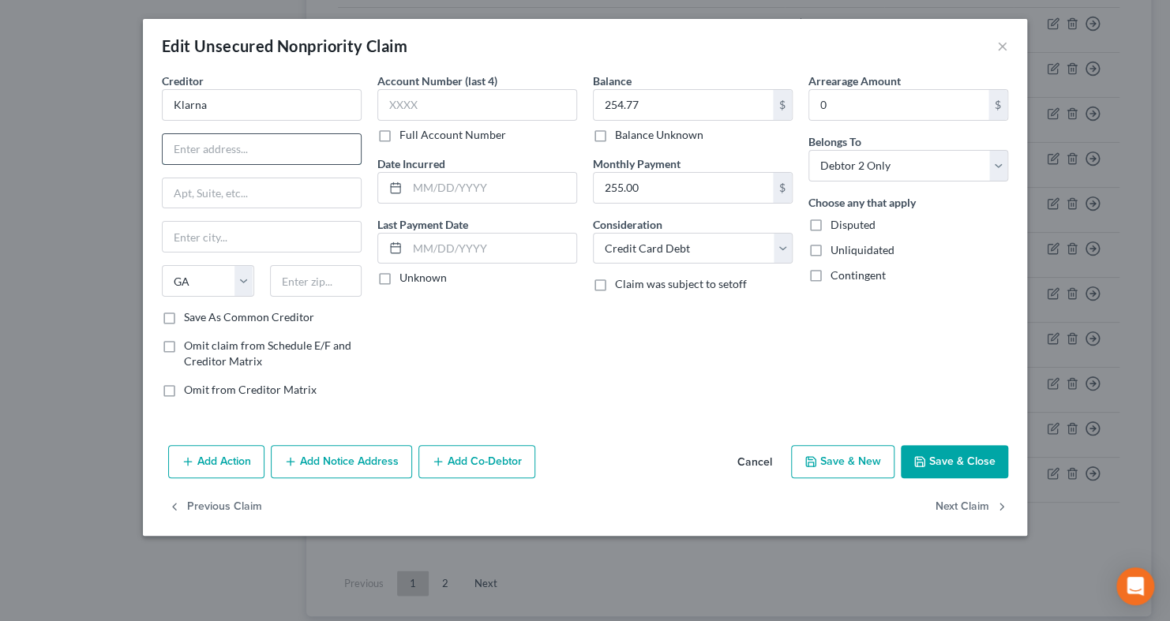
click at [223, 149] on input "text" at bounding box center [262, 149] width 198 height 30
paste input "800 N. High St. Ste 400, Columbus OH 43215"
type input "800 N. High St. Ste 400, Columbus OH 43215"
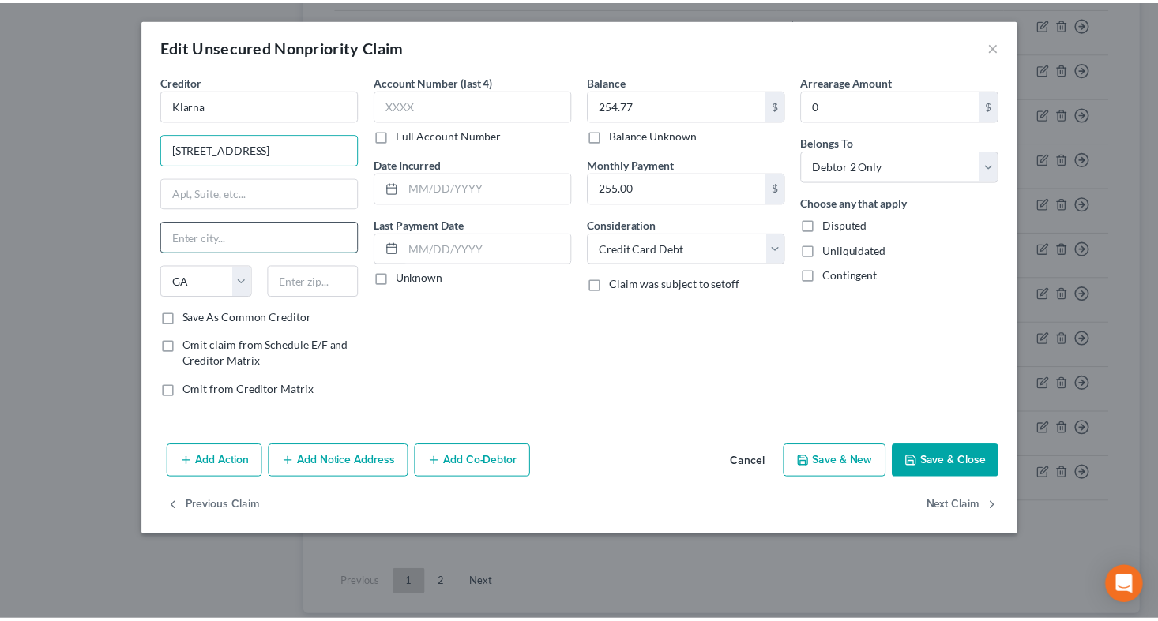
scroll to position [0, 0]
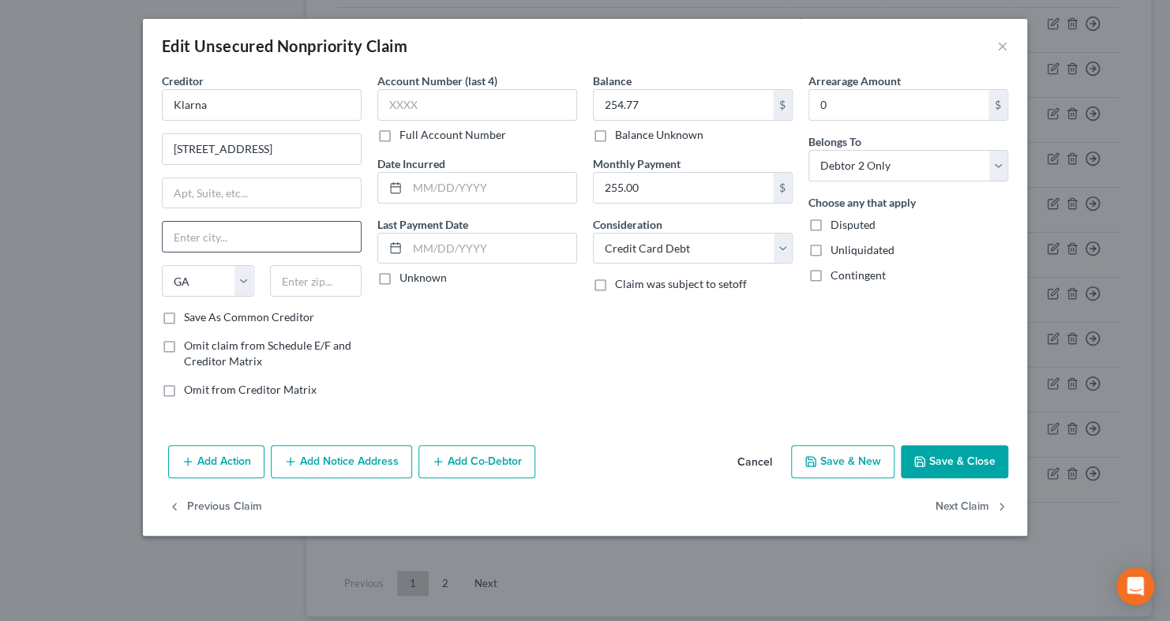
click at [227, 236] on input "text" at bounding box center [262, 237] width 198 height 30
type input "Columbus"
click at [241, 283] on select "State AL AK AR AZ CA CO CT DE DC FL GA GU HI ID IL IN IA KS KY LA ME MD MA MI M…" at bounding box center [208, 281] width 92 height 32
select select "36"
click at [162, 265] on select "State AL AK AR AZ CA CO CT DE DC FL GA GU HI ID IL IN IA KS KY LA ME MD MA MI M…" at bounding box center [208, 281] width 92 height 32
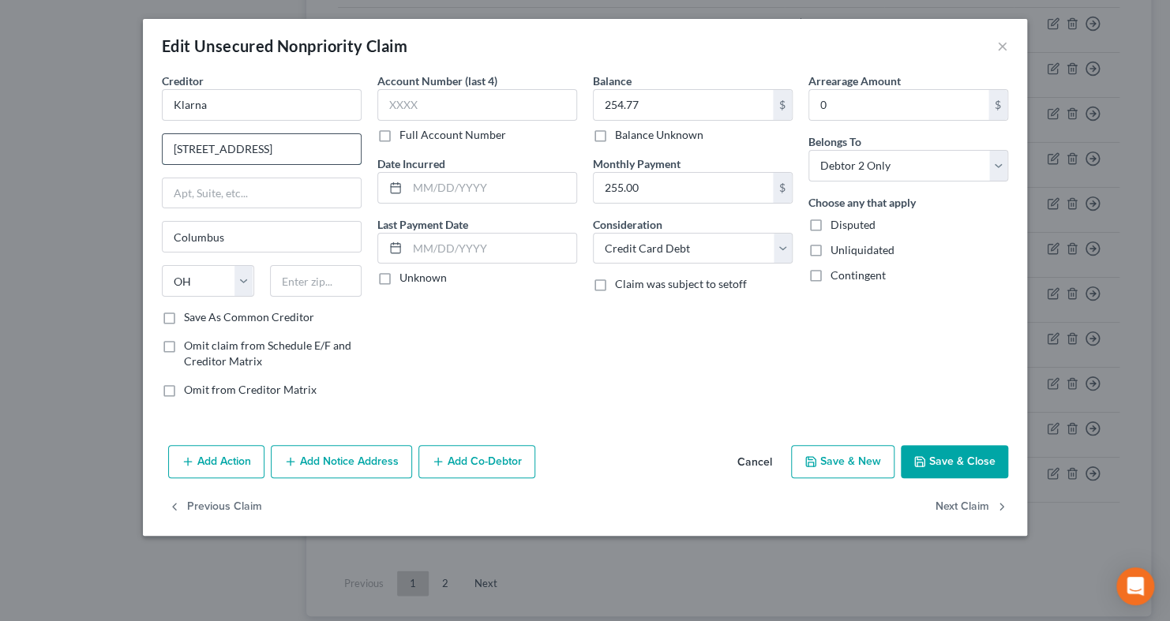
click at [291, 145] on input "800 N. High St. Ste 400, Columbus OH 43215" at bounding box center [262, 149] width 198 height 30
type input "800 N. High St. Ste 400, 43215"
click at [291, 287] on input "text" at bounding box center [316, 281] width 92 height 32
type input "43215"
click at [323, 154] on input "800 N. High St. Ste 400, 43215" at bounding box center [262, 149] width 198 height 30
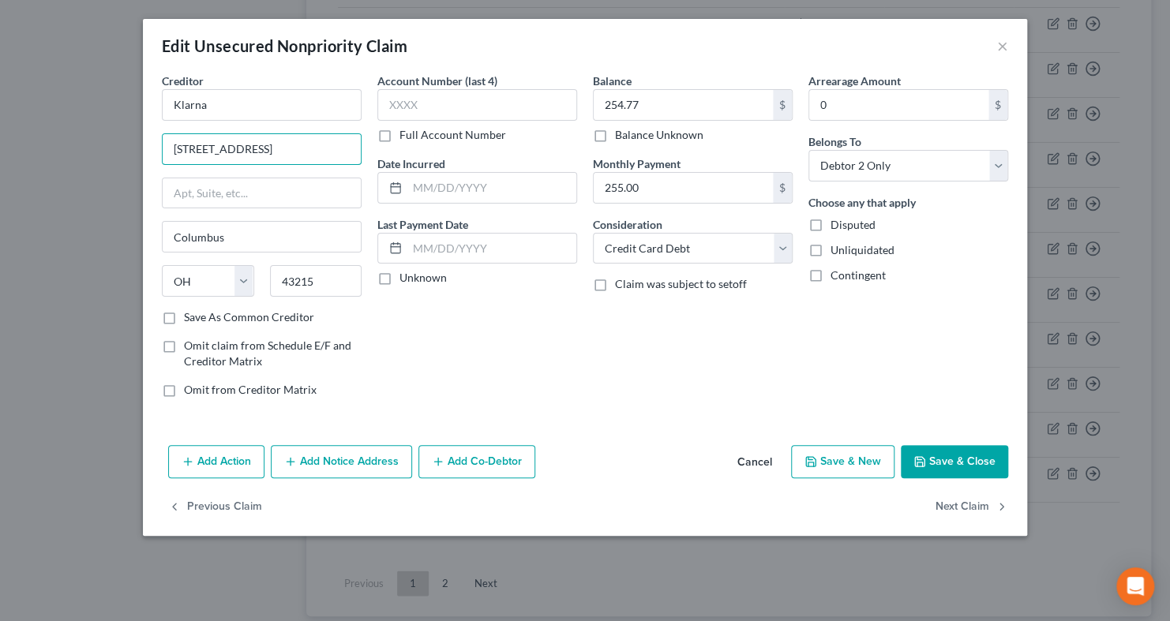
type input "800 N. High St. Ste 400"
click at [966, 458] on button "Save & Close" at bounding box center [954, 461] width 107 height 33
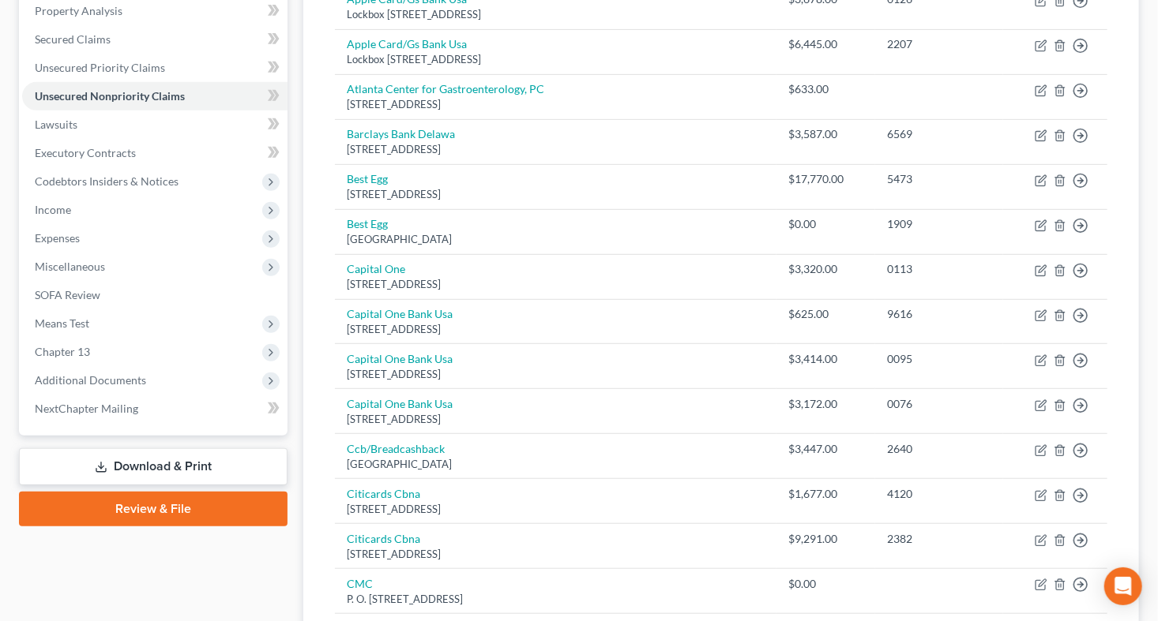
scroll to position [8, 0]
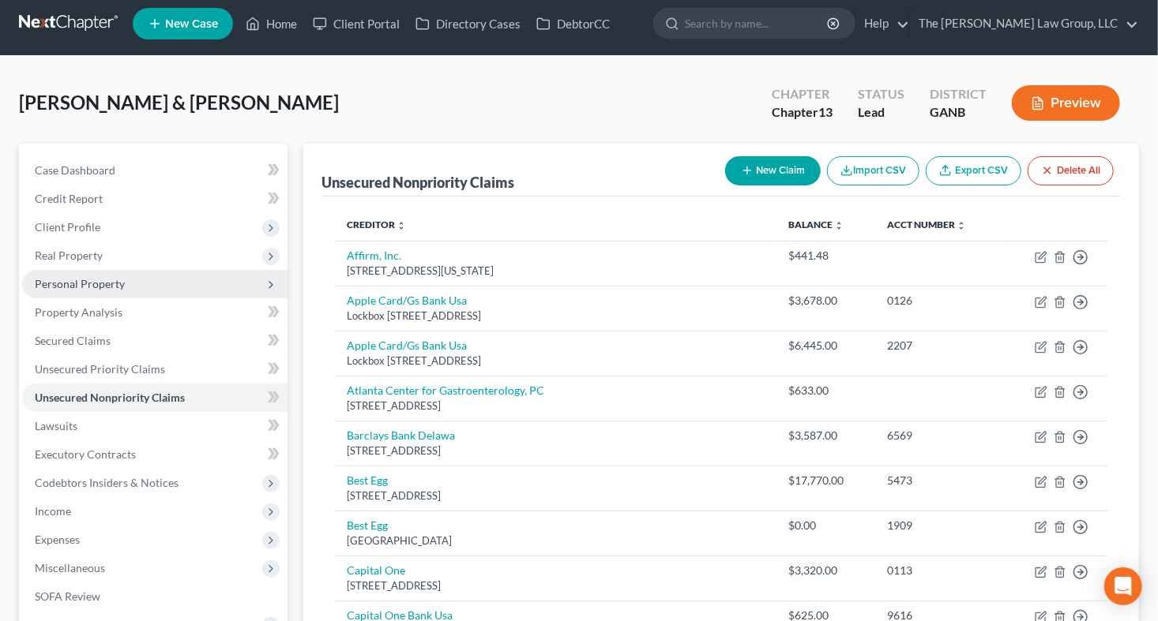
click at [115, 287] on span "Personal Property" at bounding box center [80, 283] width 90 height 13
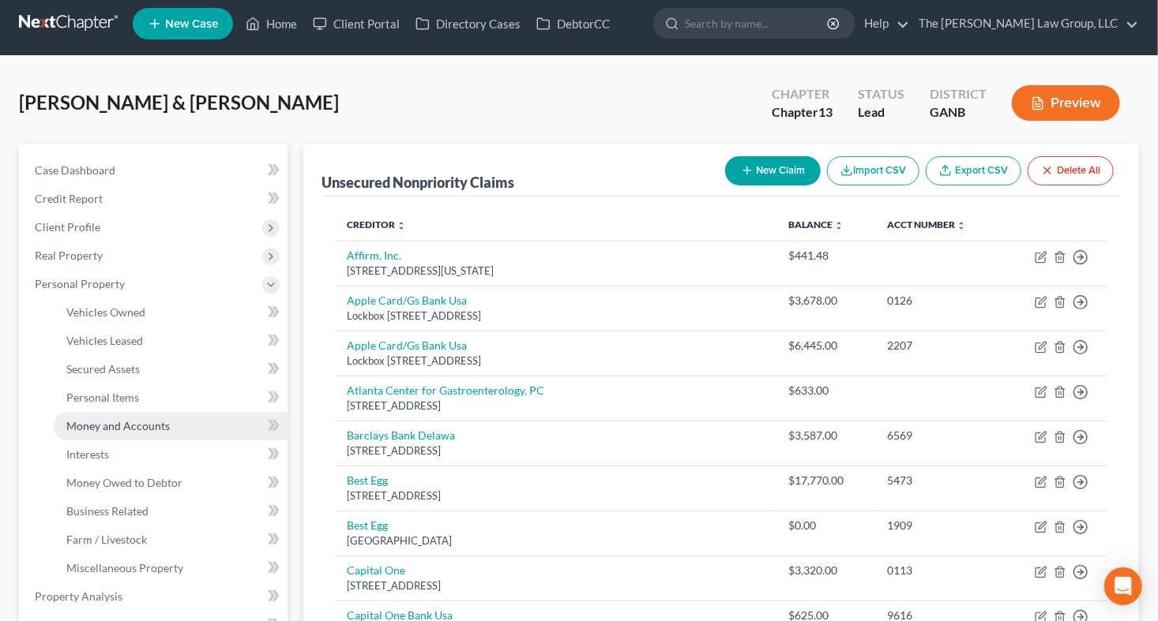
click at [115, 414] on link "Money and Accounts" at bounding box center [171, 426] width 234 height 28
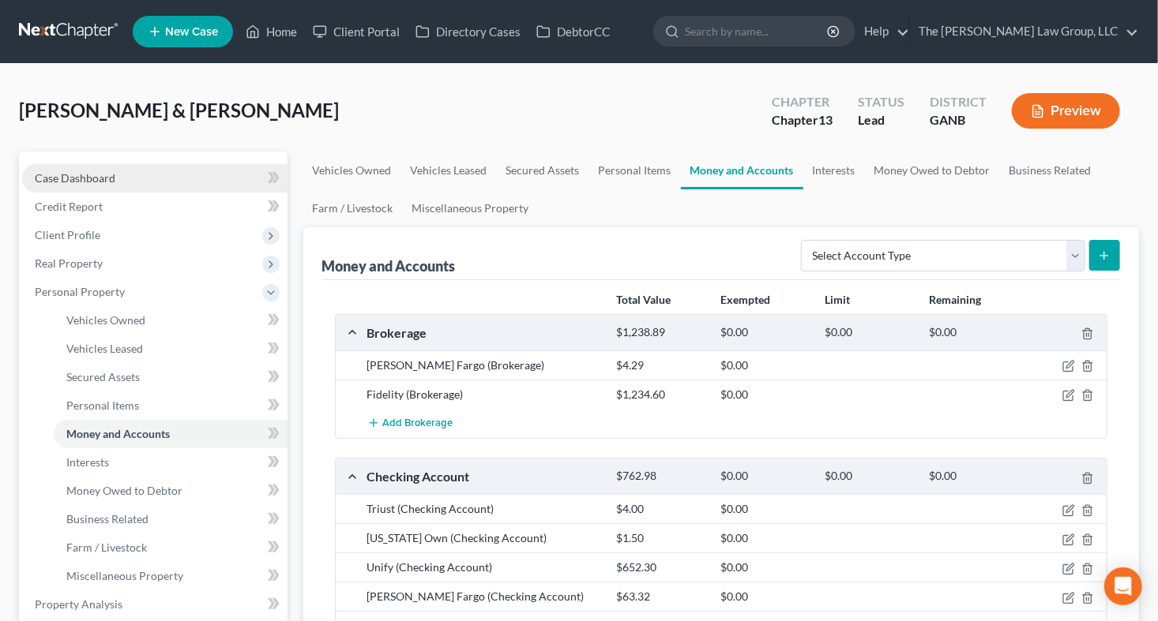
click at [157, 174] on link "Case Dashboard" at bounding box center [154, 178] width 265 height 28
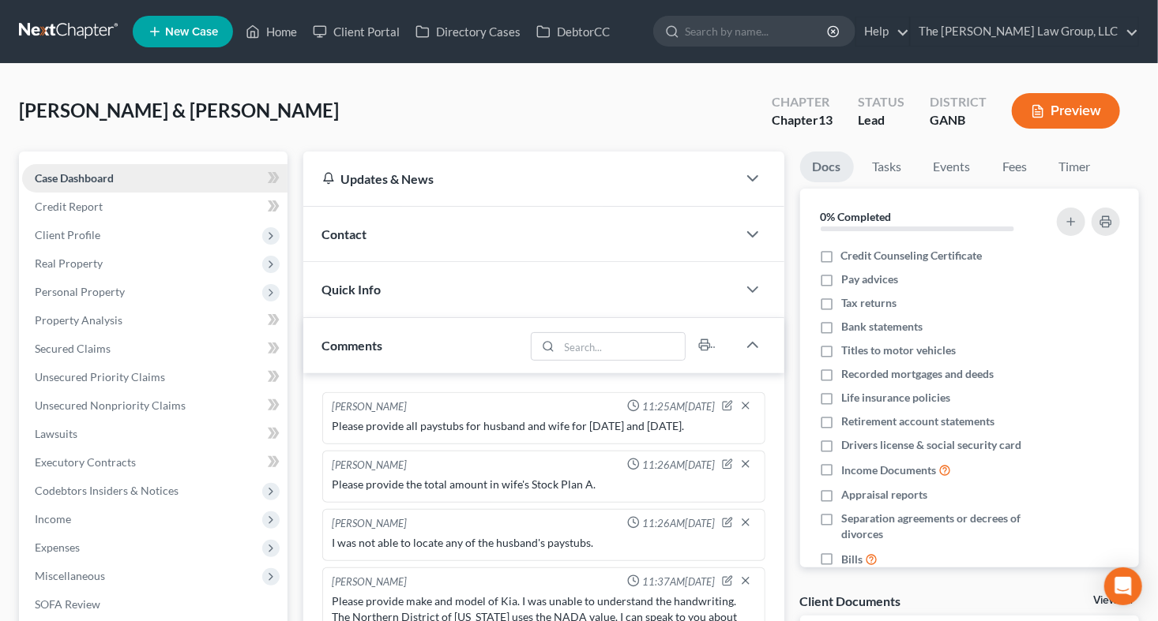
scroll to position [137, 0]
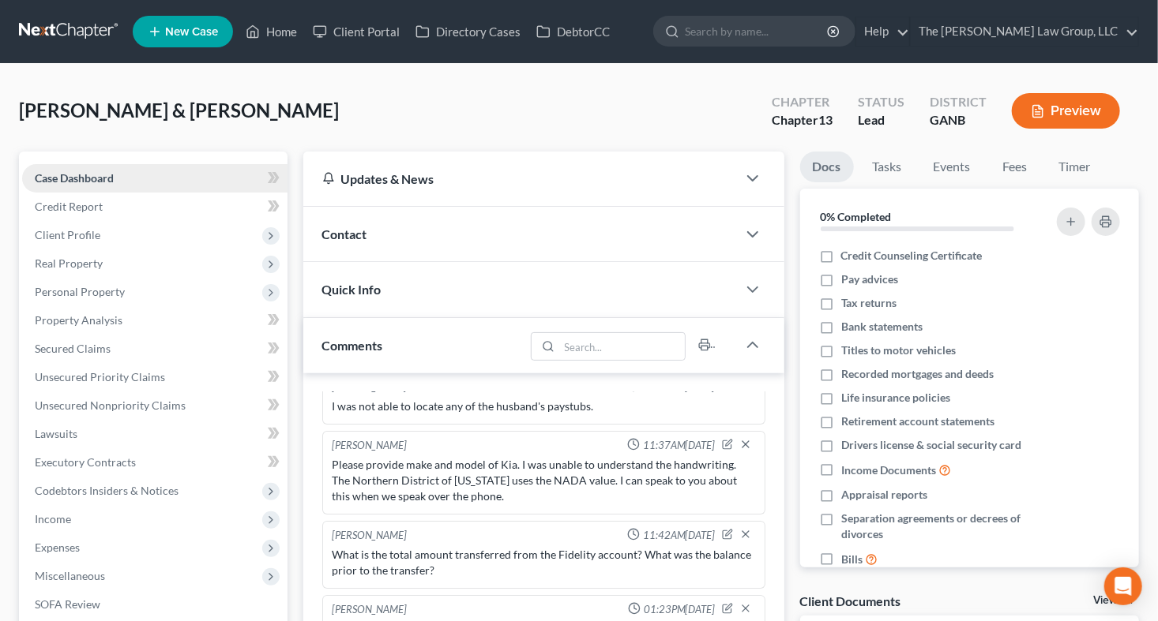
click at [81, 181] on span "Case Dashboard" at bounding box center [74, 177] width 79 height 13
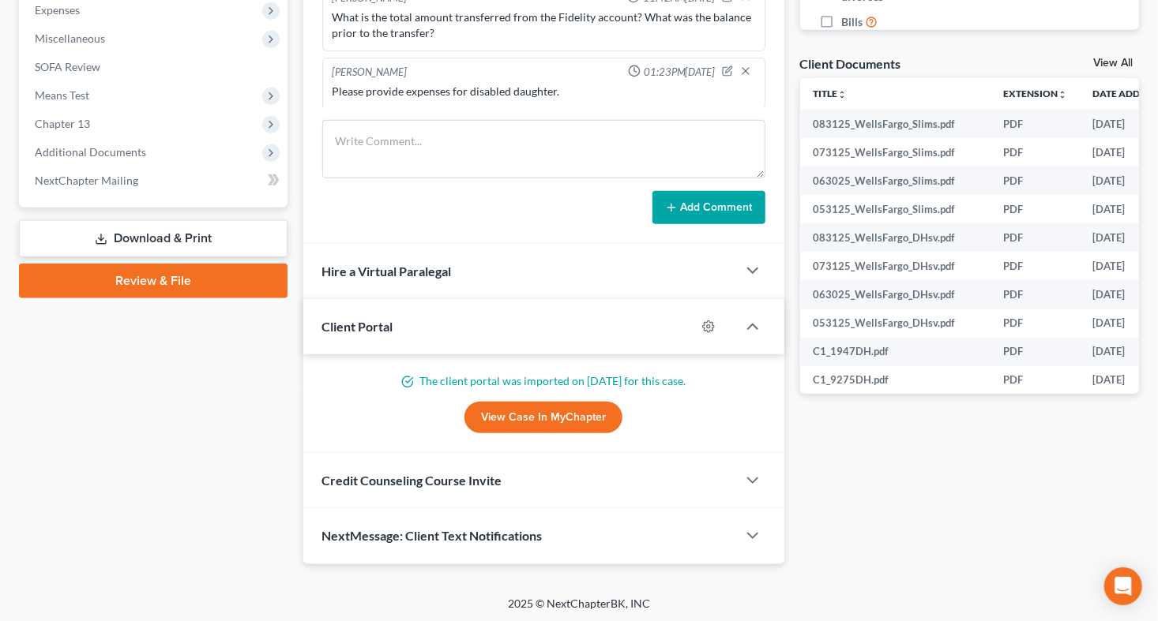
click at [118, 246] on link "Download & Print" at bounding box center [153, 238] width 268 height 37
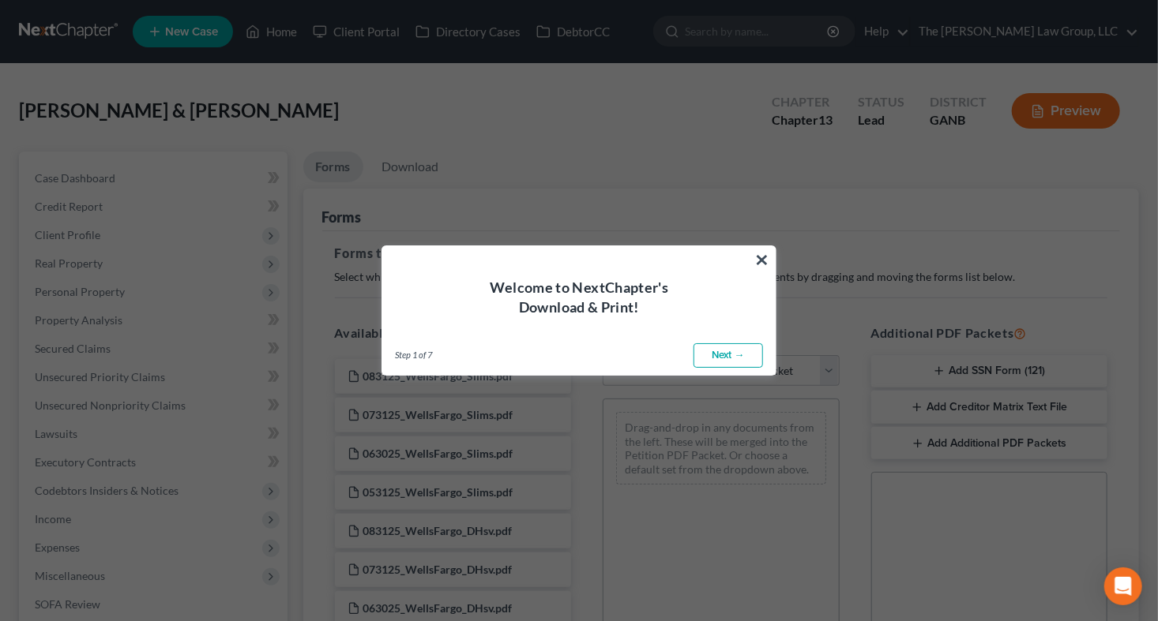
click at [723, 355] on link "Next →" at bounding box center [727, 356] width 69 height 25
select select "0"
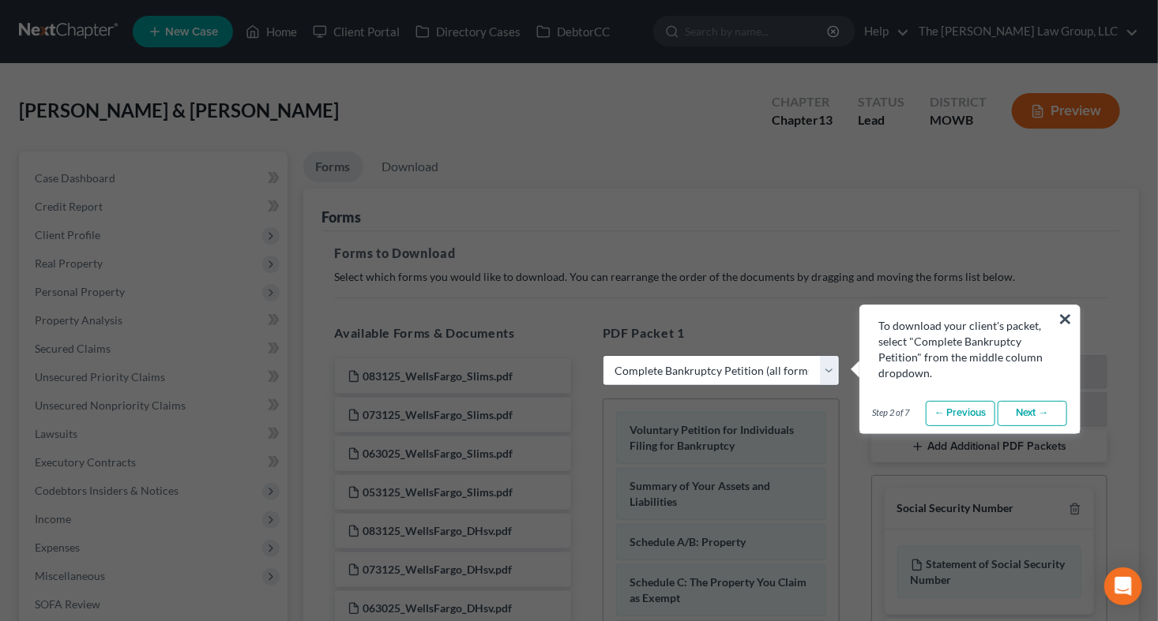
click at [1050, 408] on link "Next →" at bounding box center [1031, 413] width 69 height 25
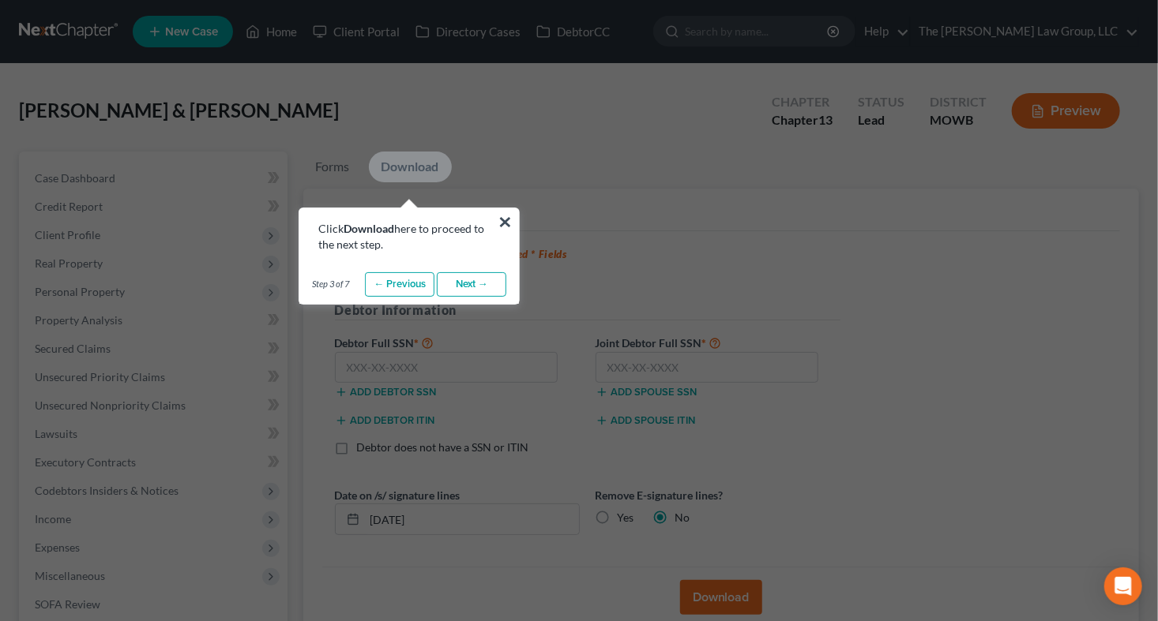
click at [449, 291] on link "Next →" at bounding box center [471, 284] width 69 height 25
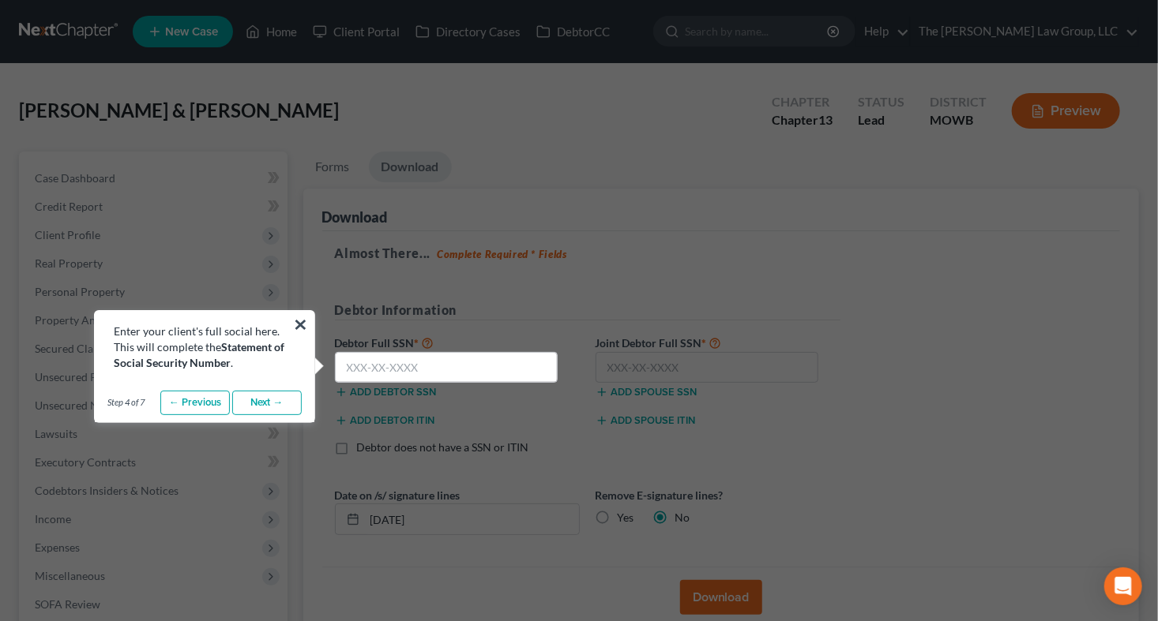
click at [267, 404] on link "Next →" at bounding box center [266, 403] width 69 height 25
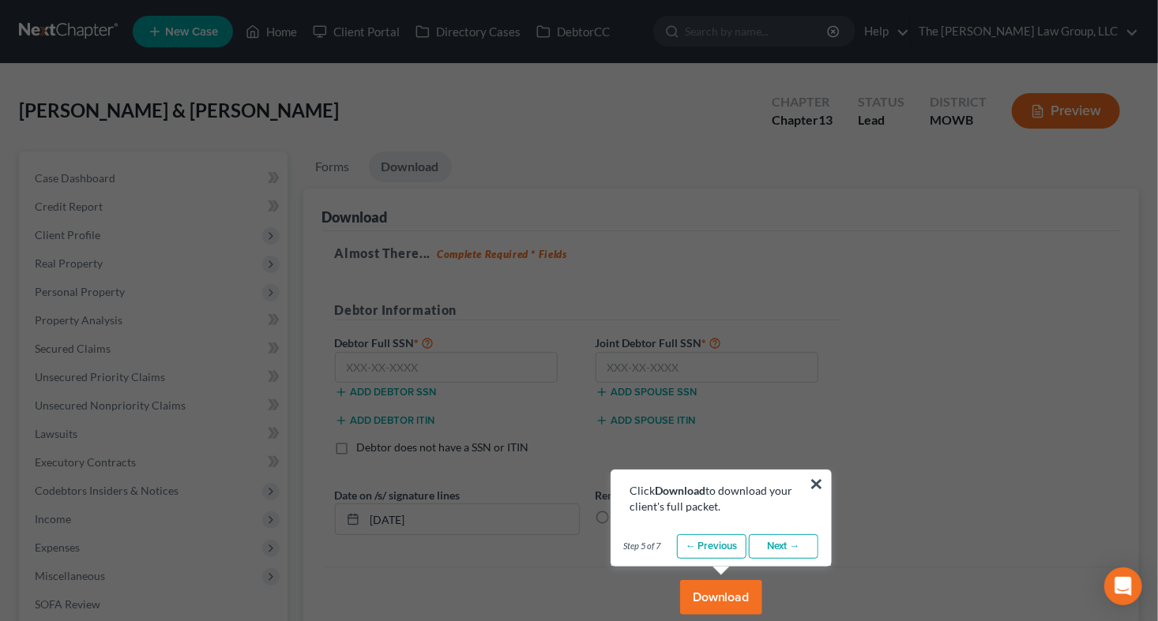
click at [794, 546] on link "Next →" at bounding box center [783, 547] width 69 height 25
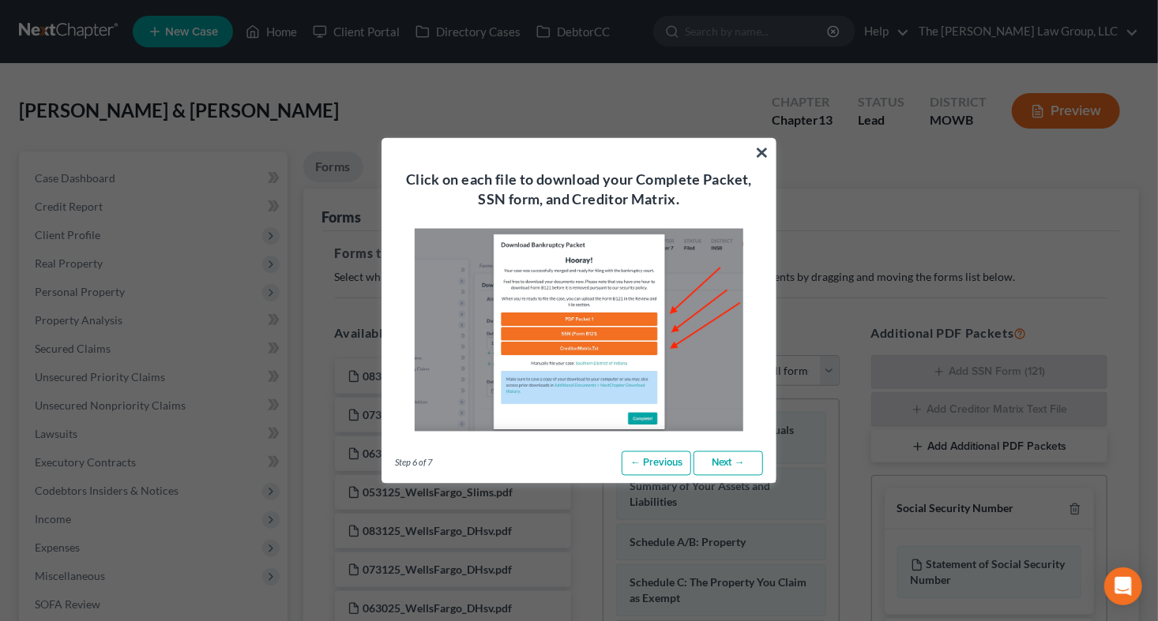
click at [737, 469] on link "Next →" at bounding box center [727, 463] width 69 height 25
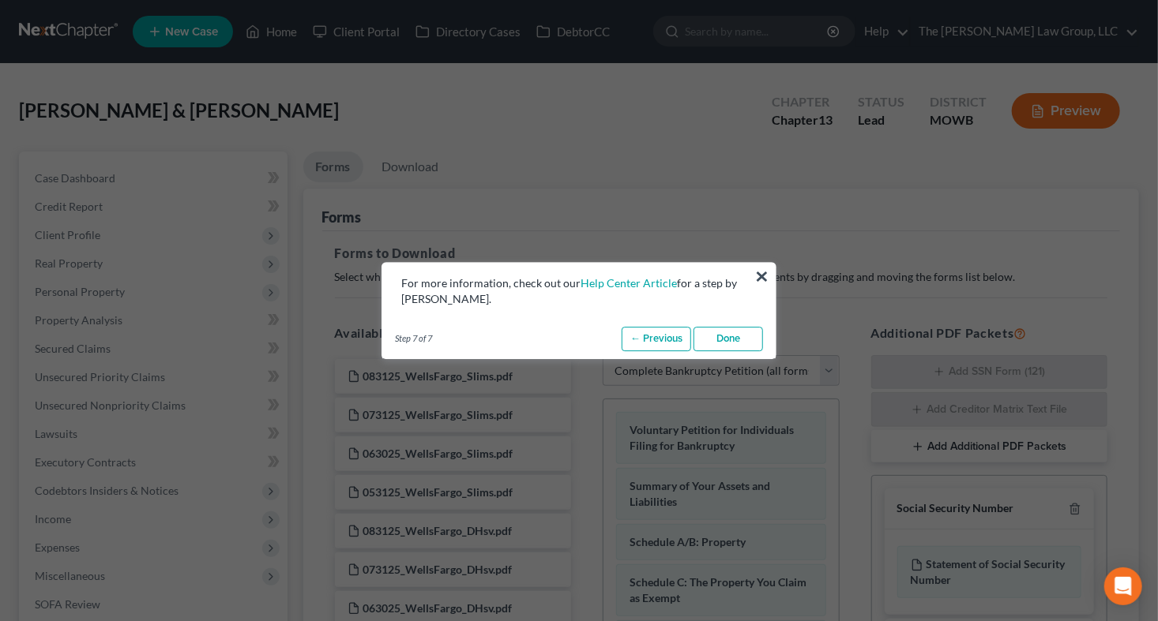
click at [727, 335] on link "Done" at bounding box center [727, 339] width 69 height 25
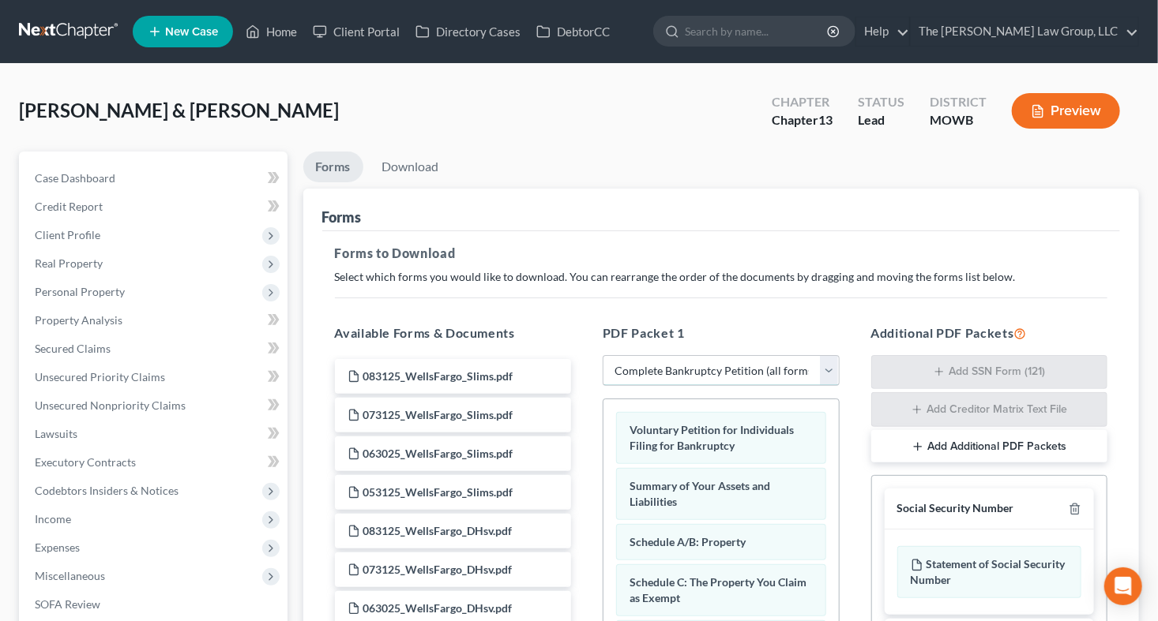
click at [824, 374] on select "Choose Default Petition PDF Packet Complete Bankruptcy Petition (all forms and …" at bounding box center [721, 371] width 237 height 32
click at [603, 355] on select "Choose Default Petition PDF Packet Complete Bankruptcy Petition (all forms and …" at bounding box center [721, 371] width 237 height 32
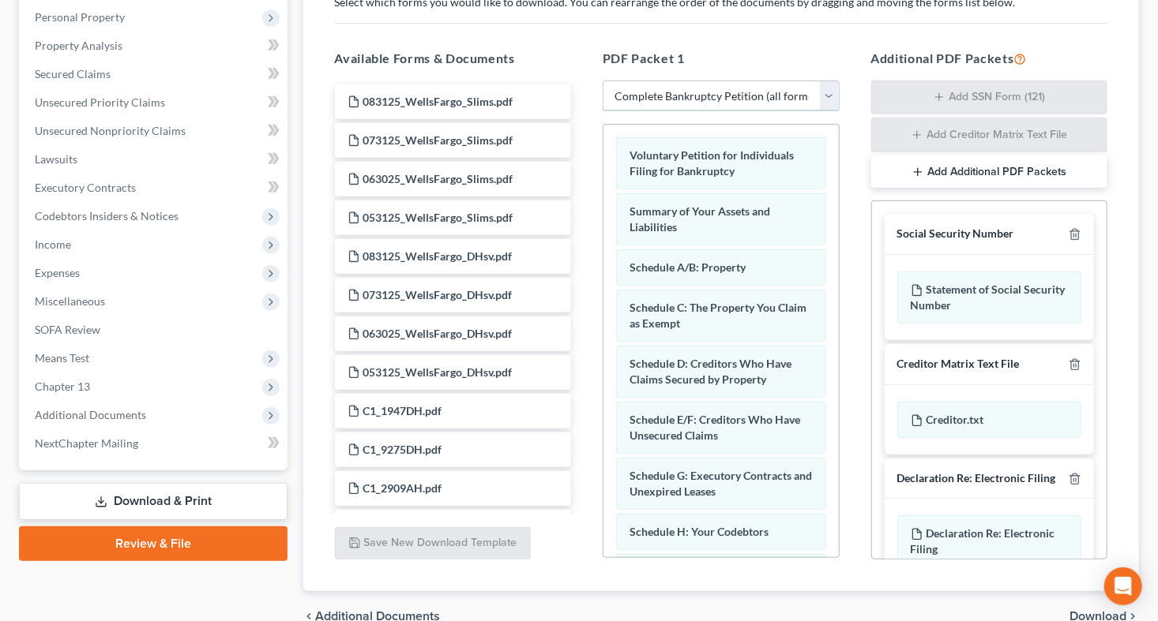
scroll to position [283, 0]
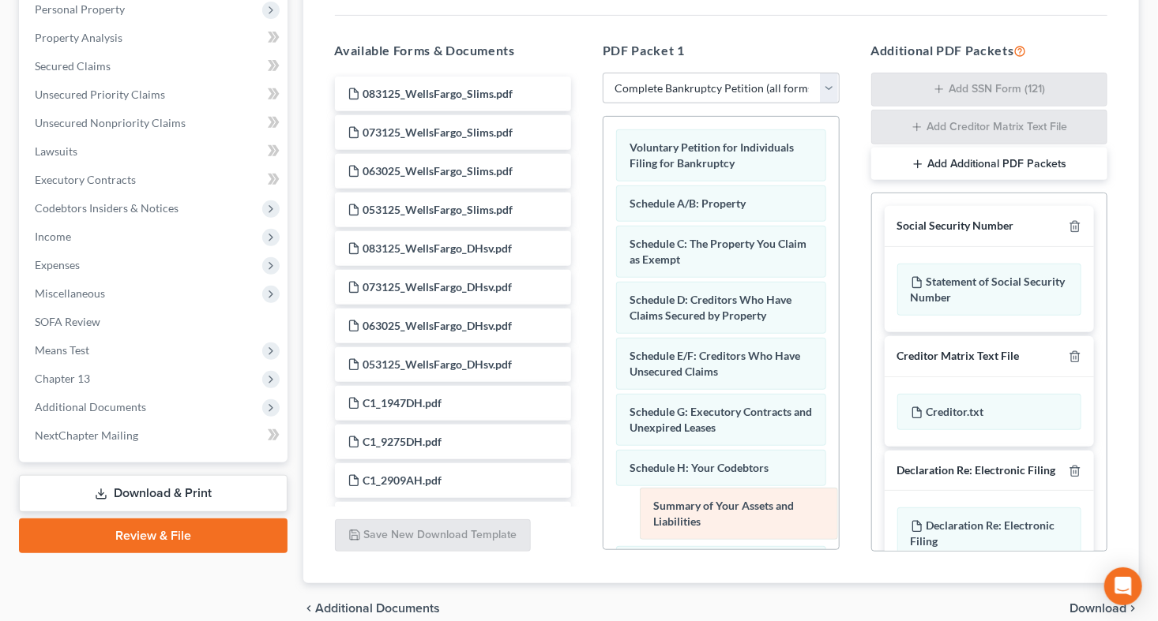
drag, startPoint x: 683, startPoint y: 223, endPoint x: 707, endPoint y: 528, distance: 304.9
click at [707, 528] on div "Summary of Your Assets and Liabilities Voluntary Petition for Individuals Filin…" at bounding box center [720, 623] width 235 height 1012
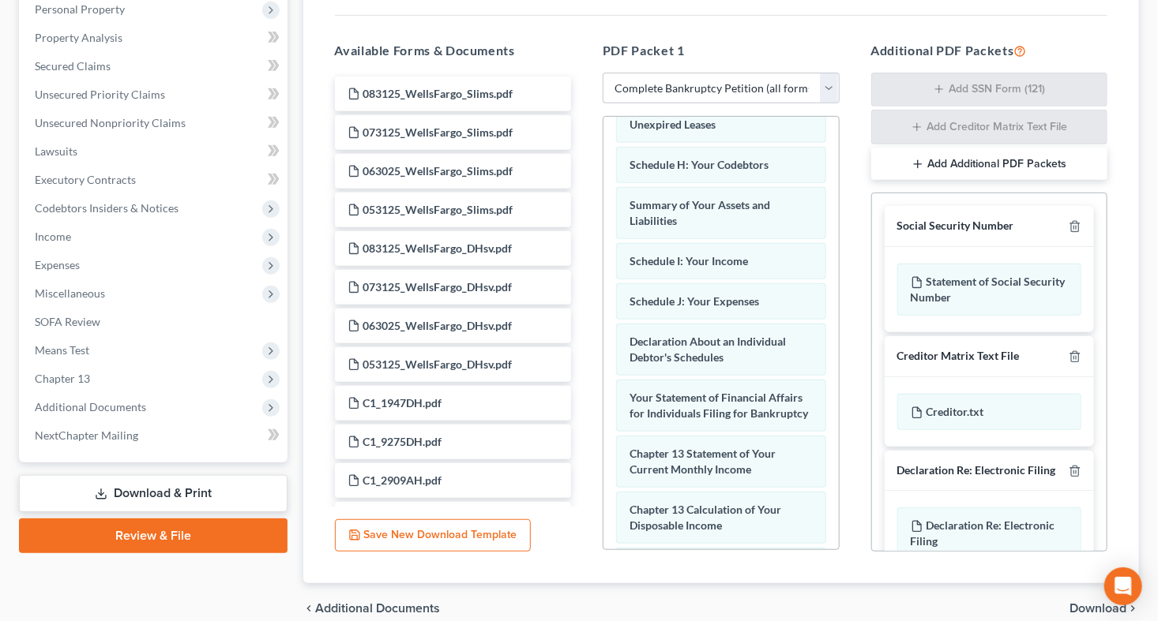
scroll to position [305, 0]
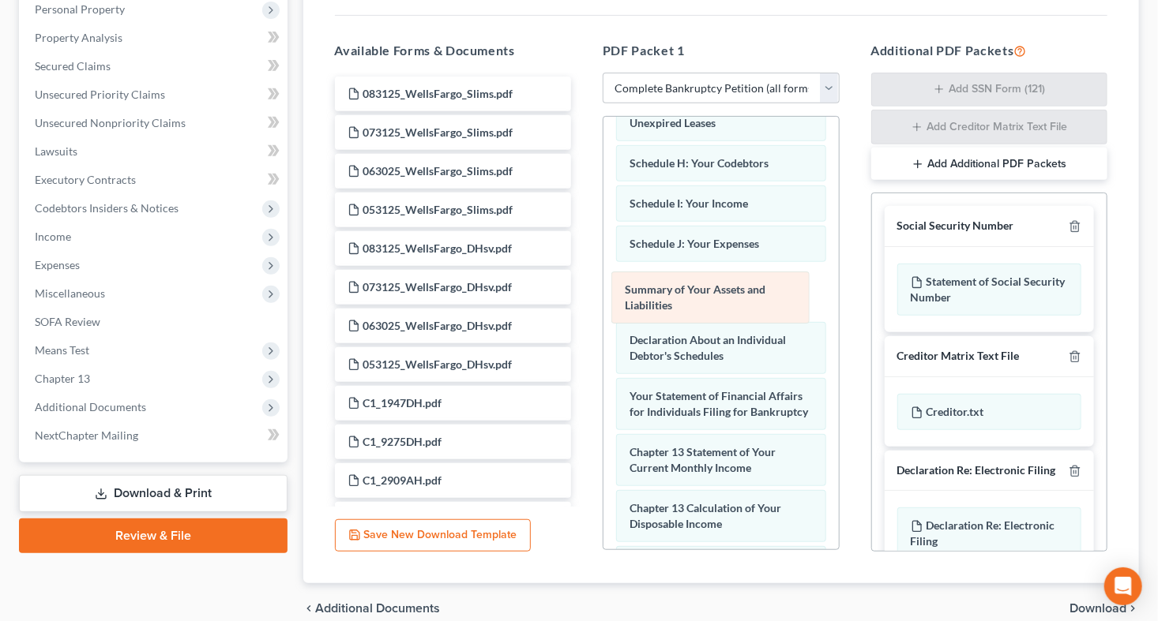
drag, startPoint x: 720, startPoint y: 215, endPoint x: 715, endPoint y: 305, distance: 90.1
click at [715, 305] on div "Summary of Your Assets and Liabilities Voluntary Petition for Individuals Filin…" at bounding box center [720, 318] width 235 height 1012
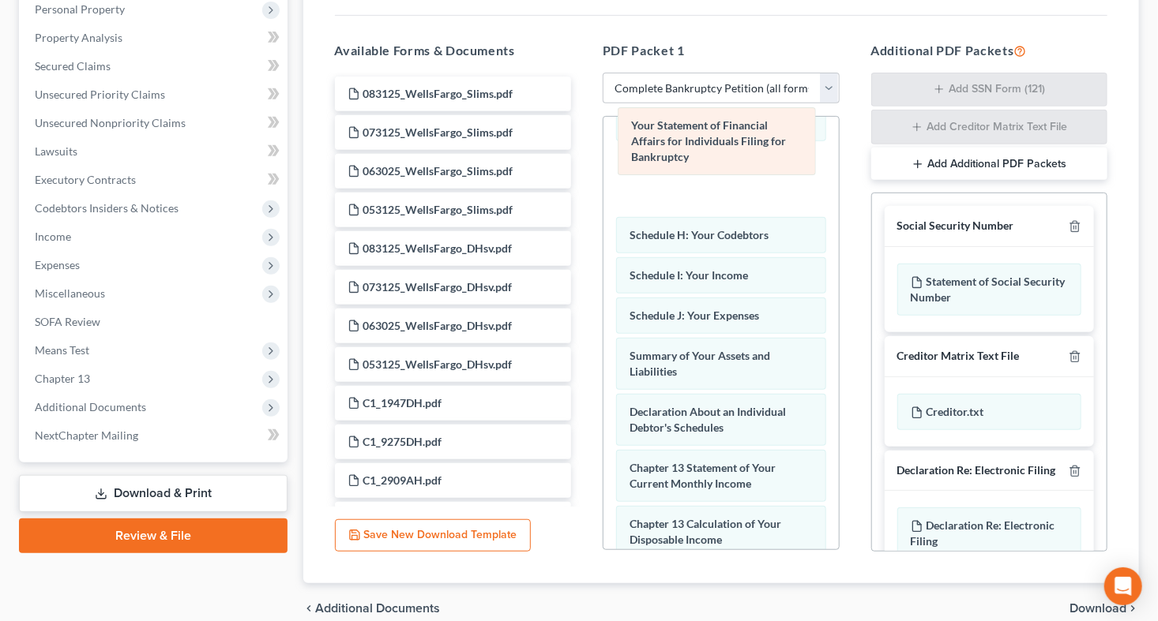
drag, startPoint x: 718, startPoint y: 420, endPoint x: 719, endPoint y: 155, distance: 265.3
click at [719, 155] on div "Your Statement of Financial Affairs for Individuals Filing for Bankruptcy Volun…" at bounding box center [720, 326] width 235 height 1028
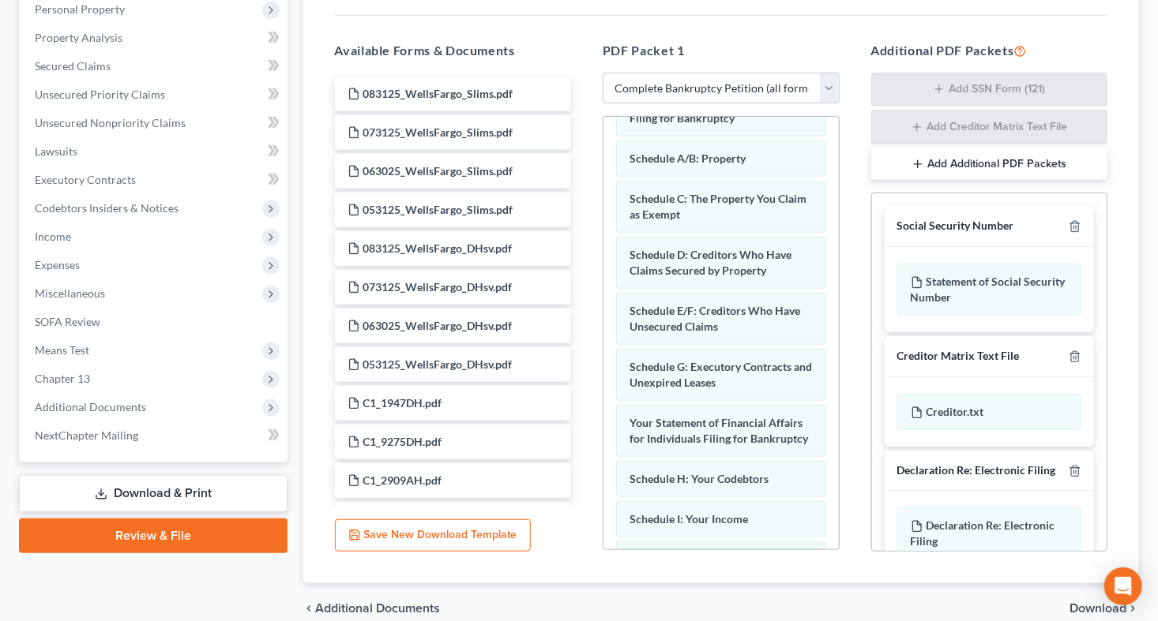
scroll to position [0, 0]
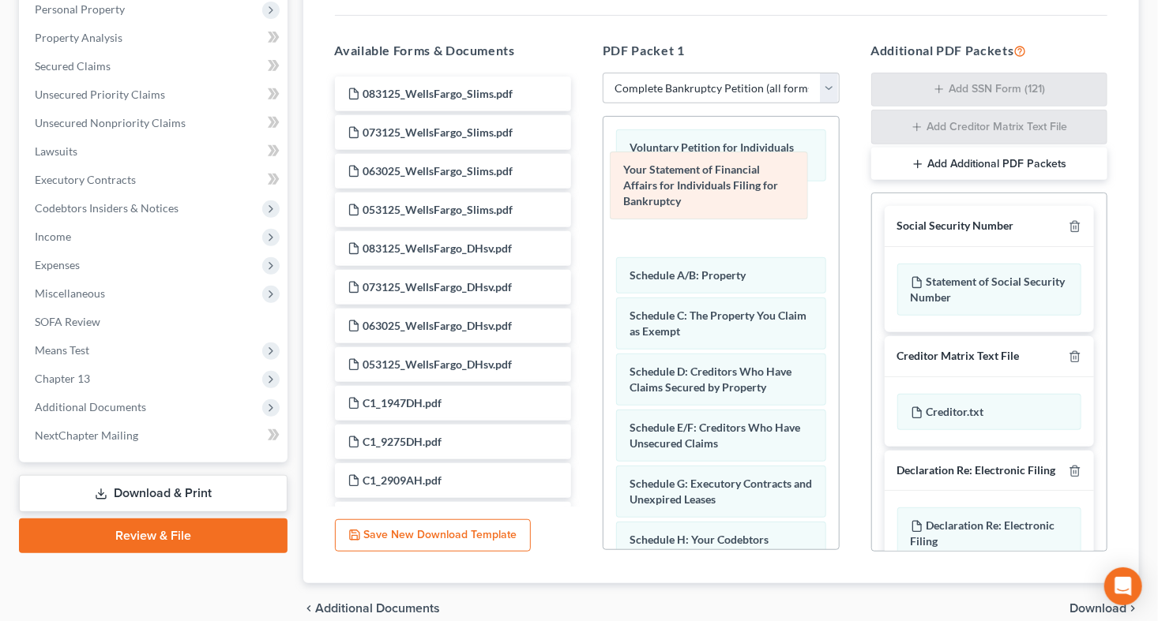
drag, startPoint x: 754, startPoint y: 471, endPoint x: 748, endPoint y: 175, distance: 295.4
click at [748, 175] on div "Your Statement of Financial Affairs for Individuals Filing for Bankruptcy Volun…" at bounding box center [720, 631] width 235 height 1028
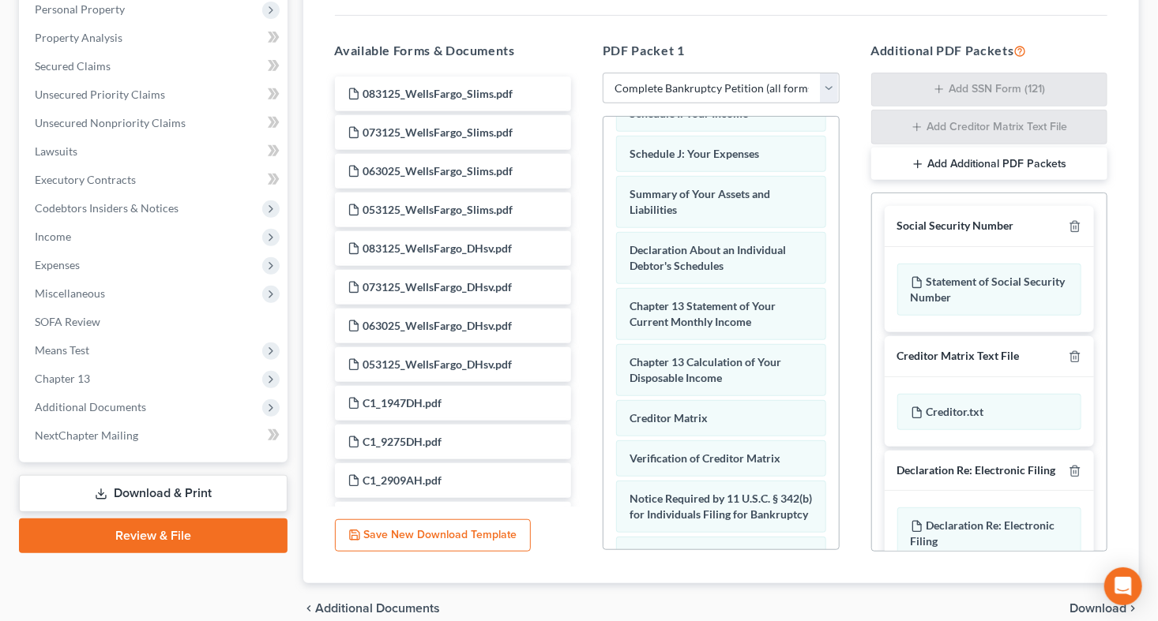
scroll to position [455, 0]
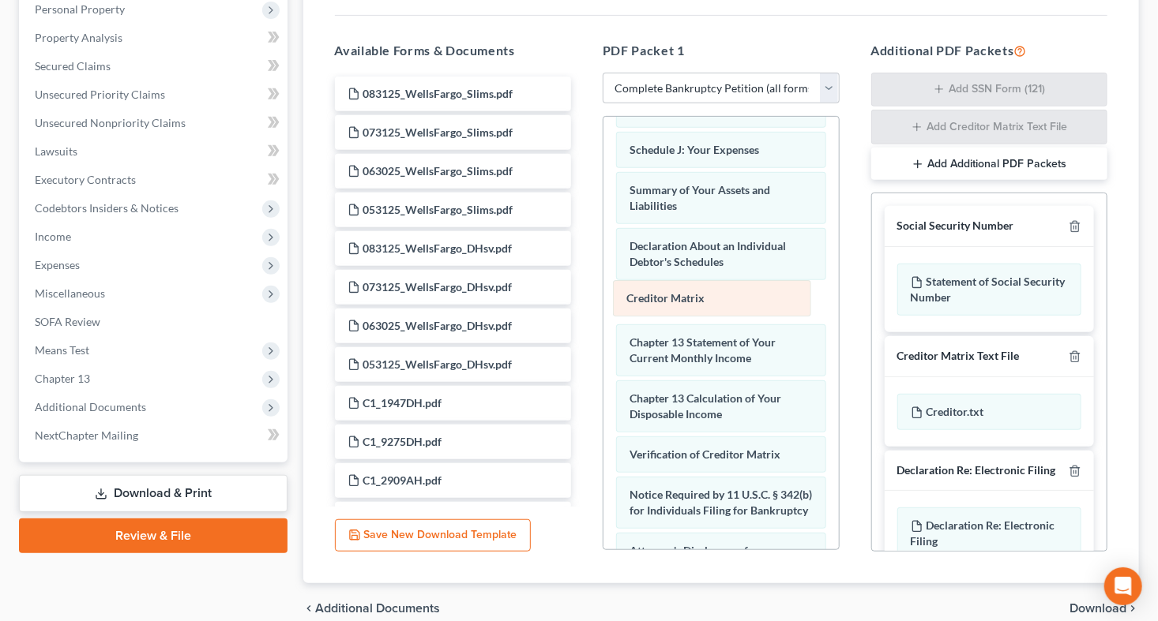
drag, startPoint x: 740, startPoint y: 426, endPoint x: 737, endPoint y: 300, distance: 126.4
click at [737, 300] on div "Creditor Matrix Voluntary Petition for Individuals Filing for Bankruptcy Your S…" at bounding box center [720, 168] width 235 height 1012
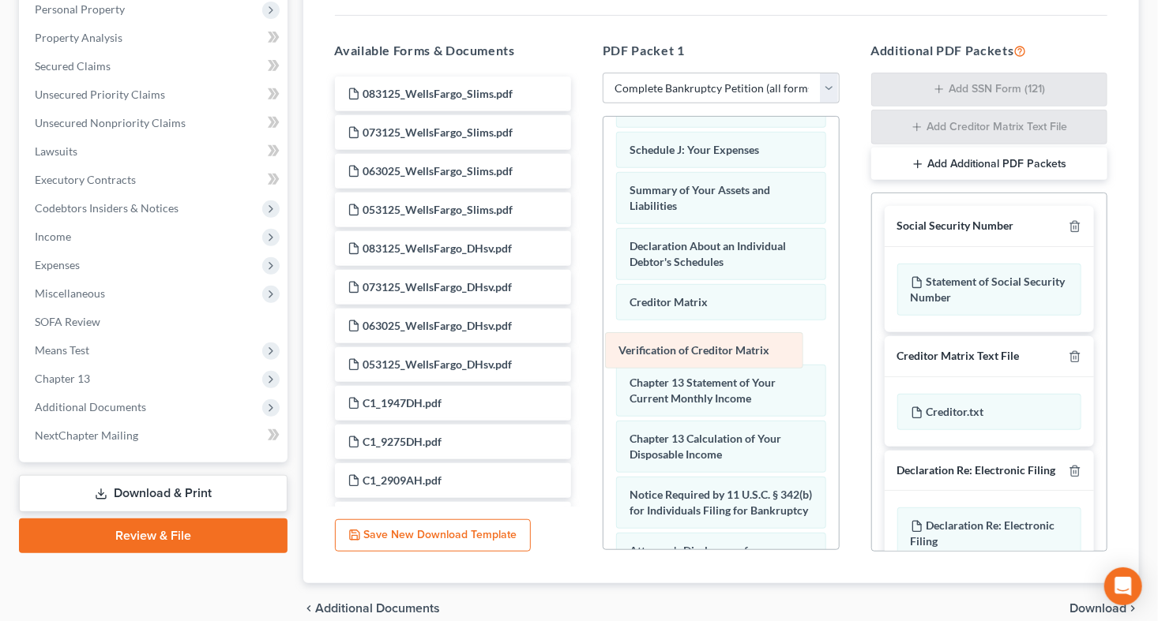
drag, startPoint x: 734, startPoint y: 464, endPoint x: 723, endPoint y: 351, distance: 114.2
click at [723, 351] on div "Verification of Creditor Matrix Voluntary Petition for Individuals Filing for B…" at bounding box center [720, 168] width 235 height 1012
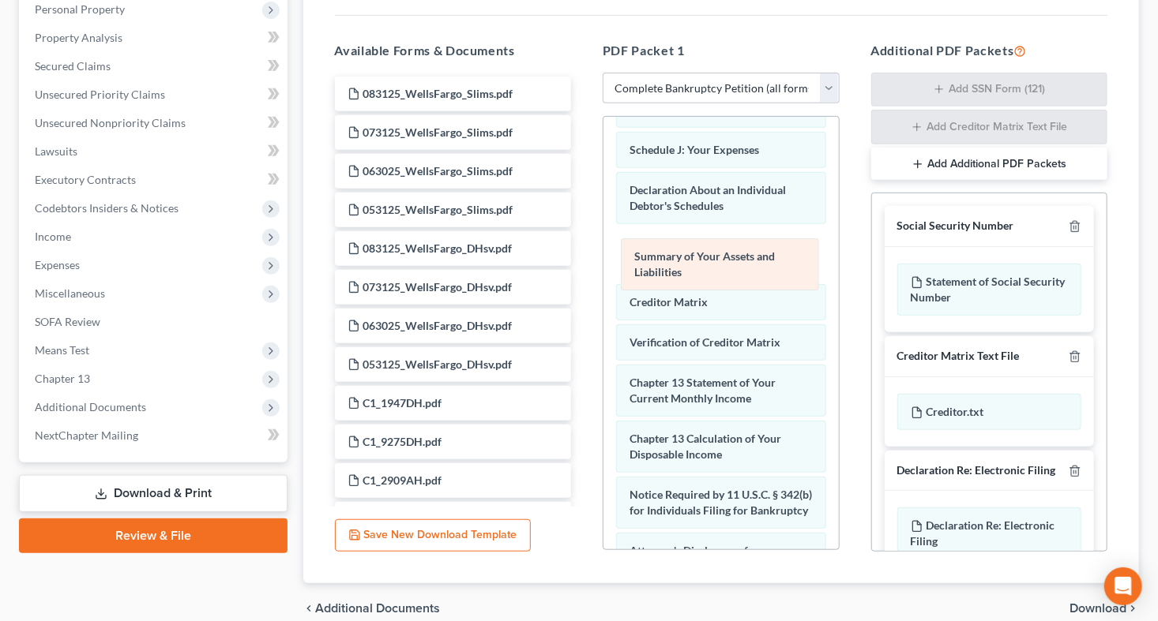
drag, startPoint x: 721, startPoint y: 222, endPoint x: 726, endPoint y: 277, distance: 55.5
click at [726, 277] on div "Summary of Your Assets and Liabilities Voluntary Petition for Individuals Filin…" at bounding box center [720, 168] width 235 height 1012
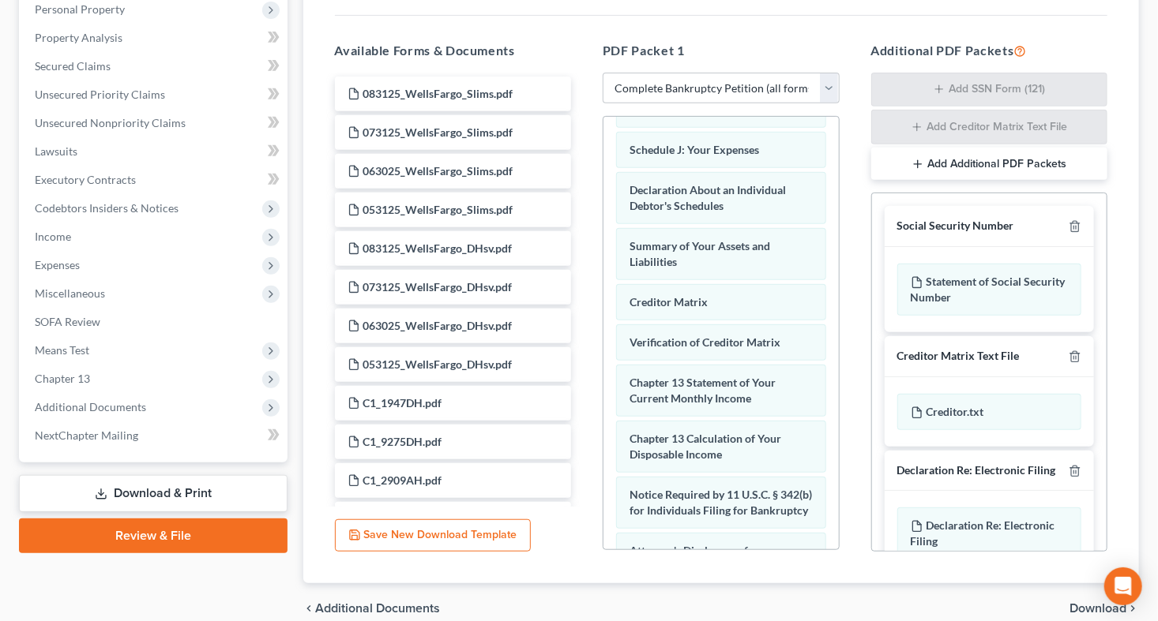
click at [726, 277] on div "Summary of Your Assets and Liabilities" at bounding box center [721, 254] width 210 height 52
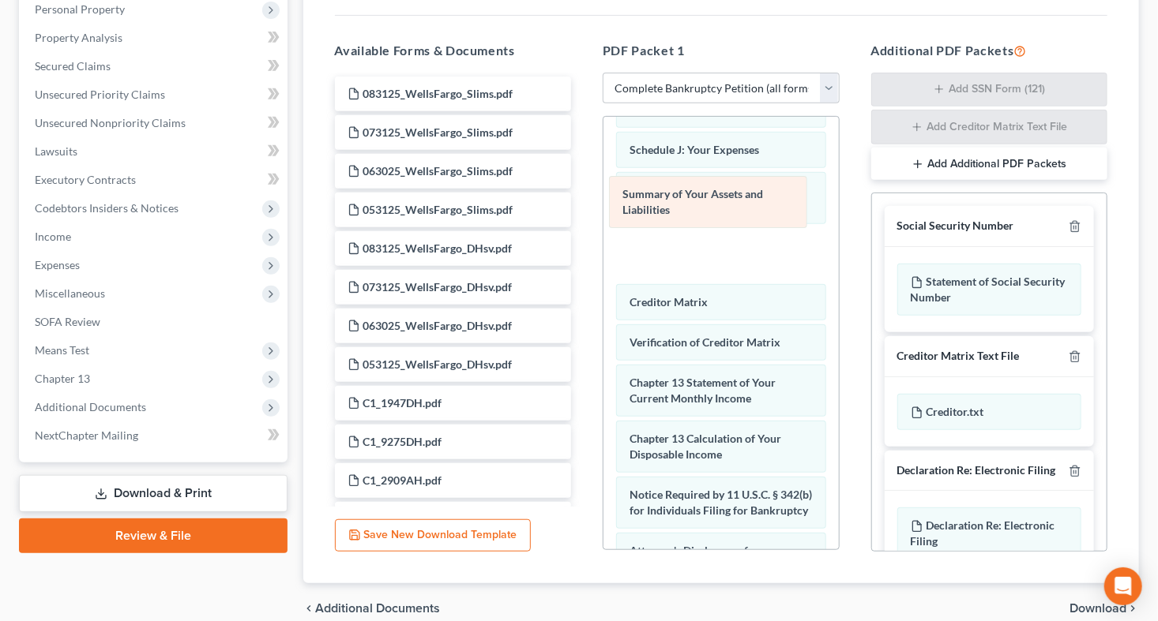
drag, startPoint x: 726, startPoint y: 277, endPoint x: 719, endPoint y: 214, distance: 63.6
click at [719, 214] on div "Summary of Your Assets and Liabilities Voluntary Petition for Individuals Filin…" at bounding box center [720, 168] width 235 height 1012
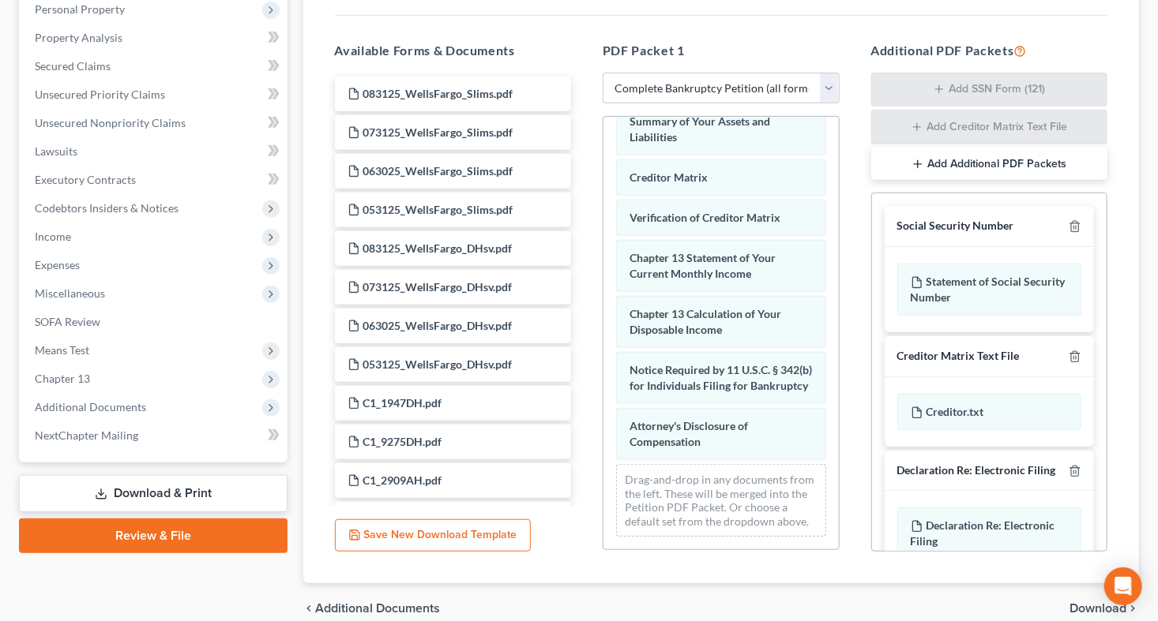
scroll to position [588, 0]
click at [820, 448] on div "Voluntary Petition for Individuals Filing for Bankruptcy Your Statement of Fina…" at bounding box center [720, 43] width 235 height 1012
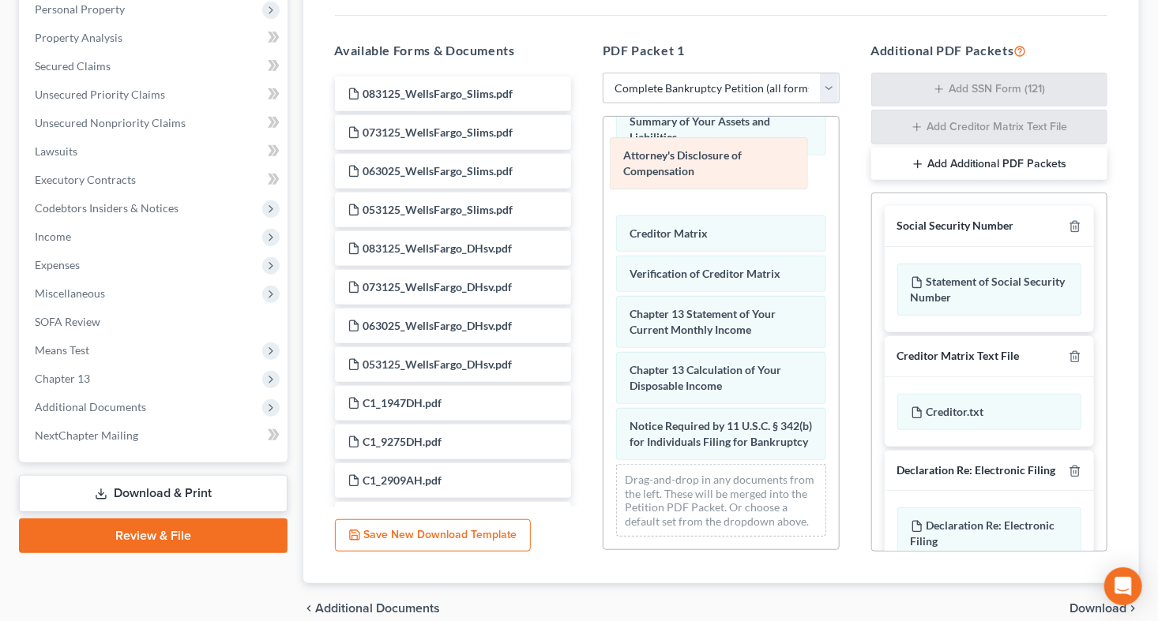
drag, startPoint x: 768, startPoint y: 458, endPoint x: 762, endPoint y: 171, distance: 287.5
click at [762, 171] on div "Attorney's Disclosure of Compensation Voluntary Petition for Individuals Filing…" at bounding box center [720, 43] width 235 height 1012
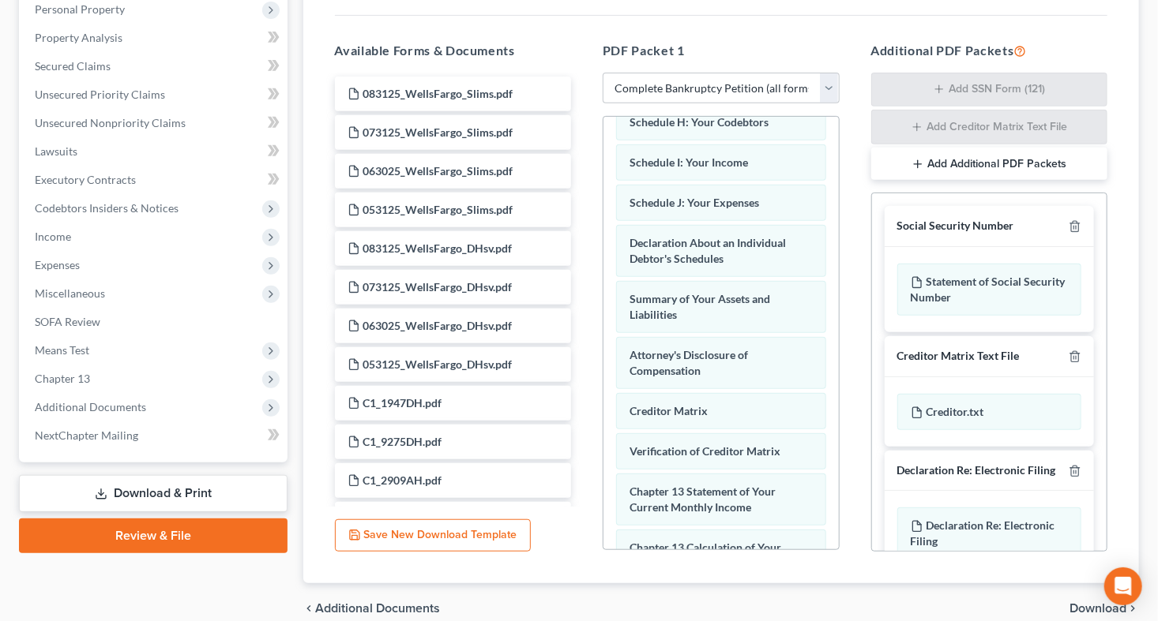
scroll to position [401, 0]
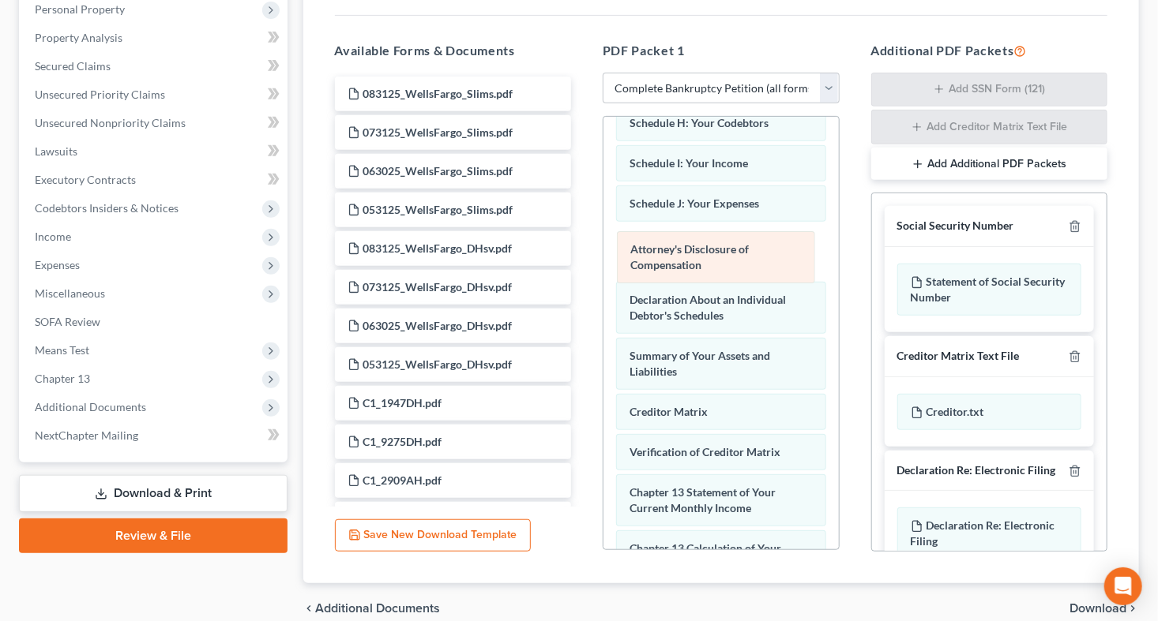
drag, startPoint x: 746, startPoint y: 386, endPoint x: 747, endPoint y: 269, distance: 116.9
click at [747, 269] on div "Attorney's Disclosure of Compensation Voluntary Petition for Individuals Filing…" at bounding box center [720, 222] width 235 height 1012
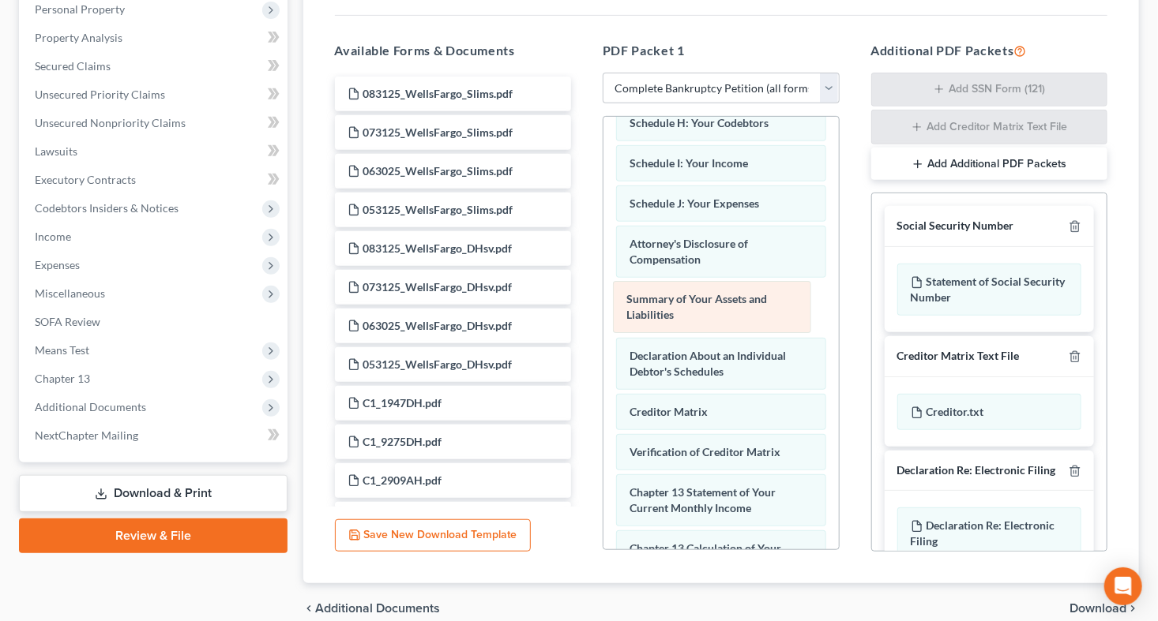
drag, startPoint x: 718, startPoint y: 373, endPoint x: 715, endPoint y: 306, distance: 67.2
click at [715, 306] on div "Summary of Your Assets and Liabilities Voluntary Petition for Individuals Filin…" at bounding box center [720, 222] width 235 height 1012
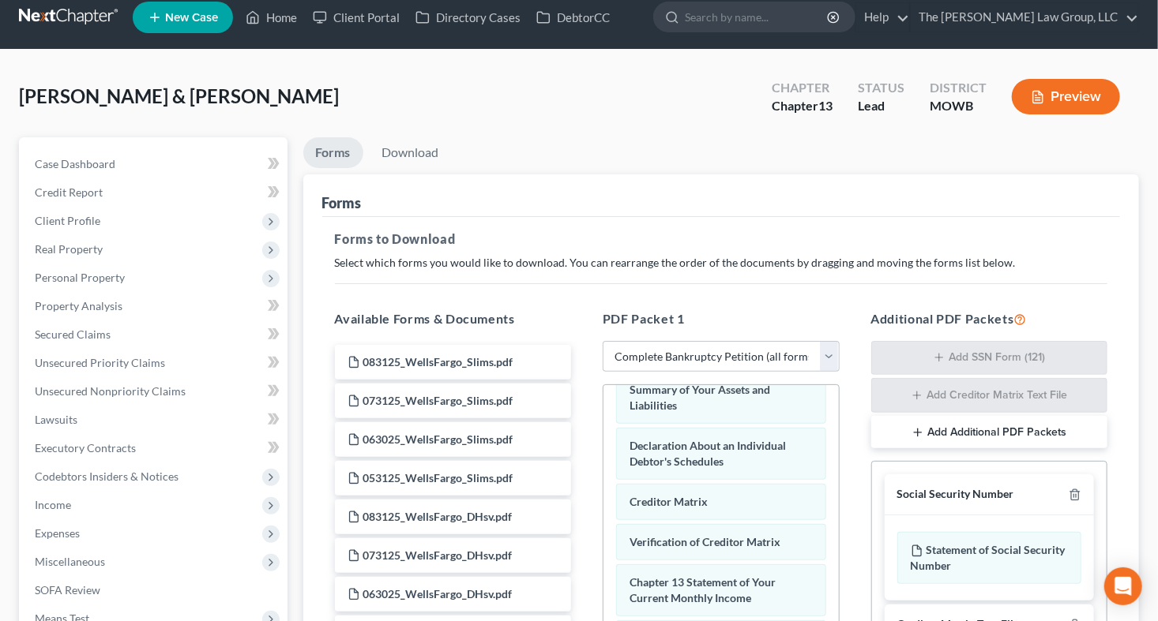
scroll to position [11, 0]
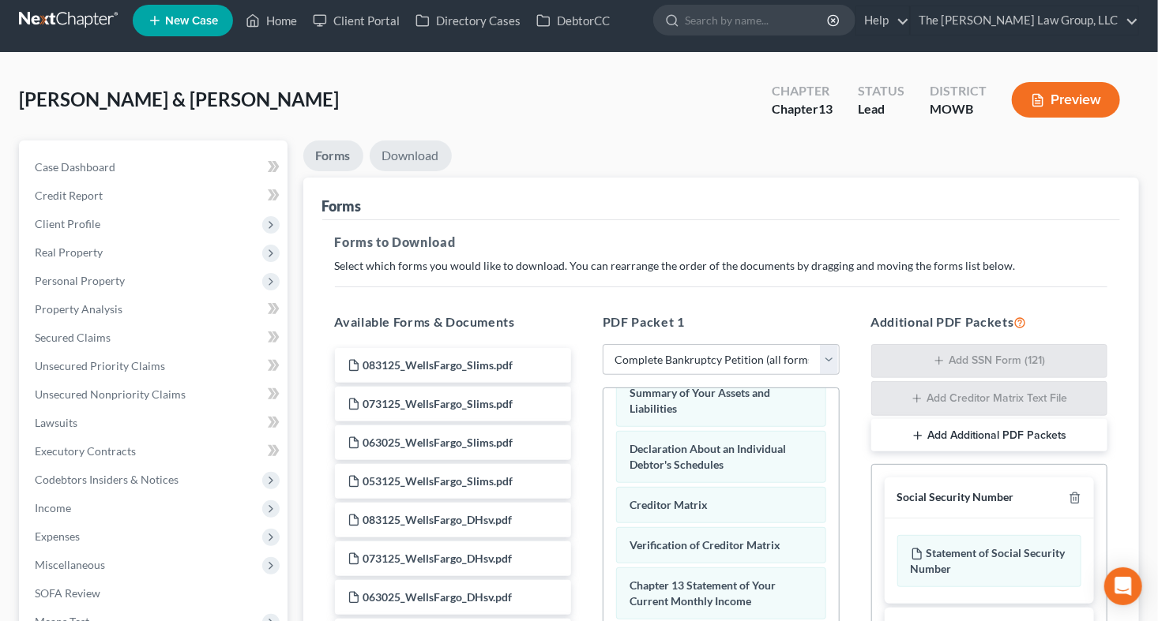
click at [420, 161] on link "Download" at bounding box center [411, 156] width 82 height 31
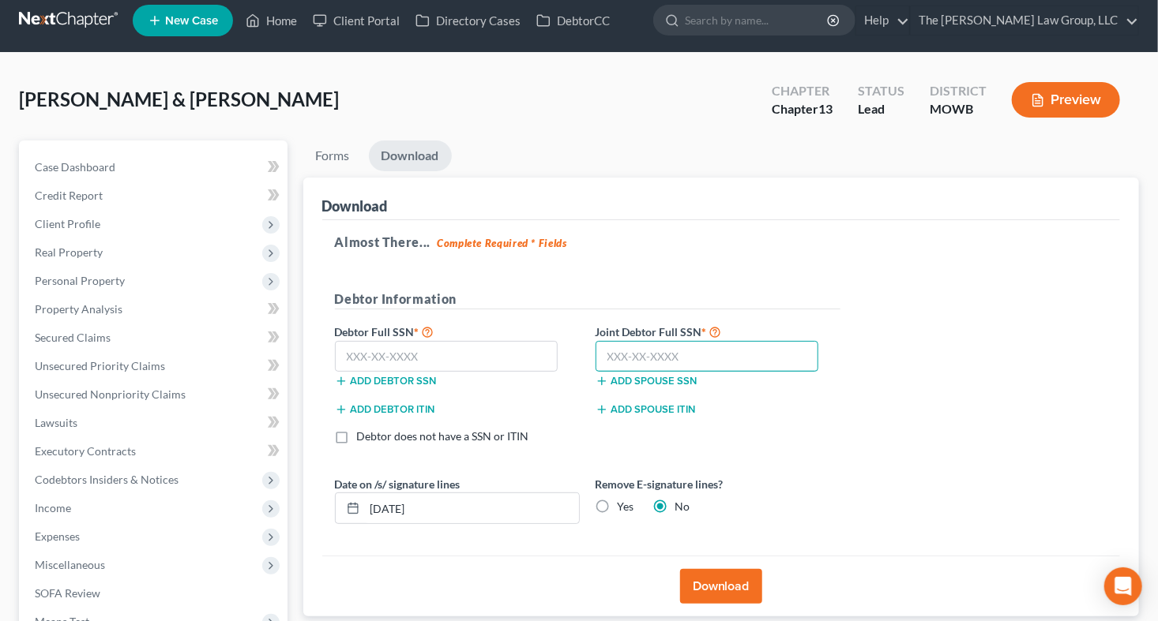
click at [606, 364] on input "text" at bounding box center [706, 357] width 223 height 32
type input "251-21-3824"
click at [960, 389] on div "Almost There... Complete Required * Fields Debtor Information Debtor Full SSN *…" at bounding box center [721, 388] width 798 height 336
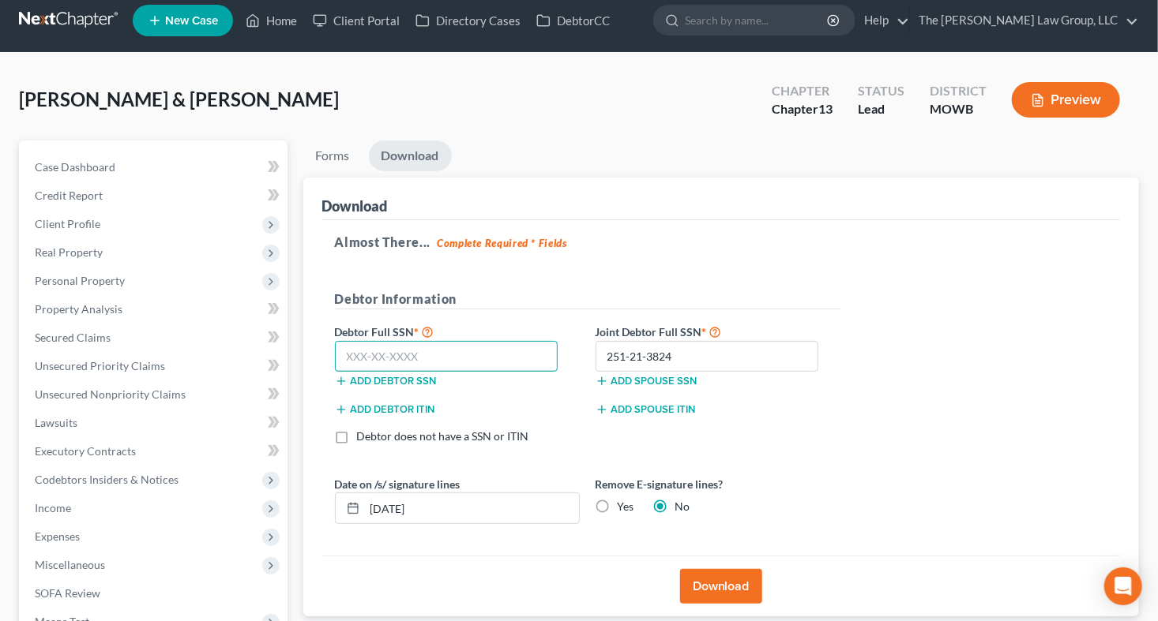
click at [415, 360] on input "text" at bounding box center [446, 357] width 223 height 32
type input "076-20-7902"
click at [490, 518] on input "10/15/2025" at bounding box center [472, 509] width 214 height 30
click at [411, 505] on input "10/15/2025" at bounding box center [472, 509] width 214 height 30
click at [356, 507] on icon at bounding box center [353, 508] width 13 height 13
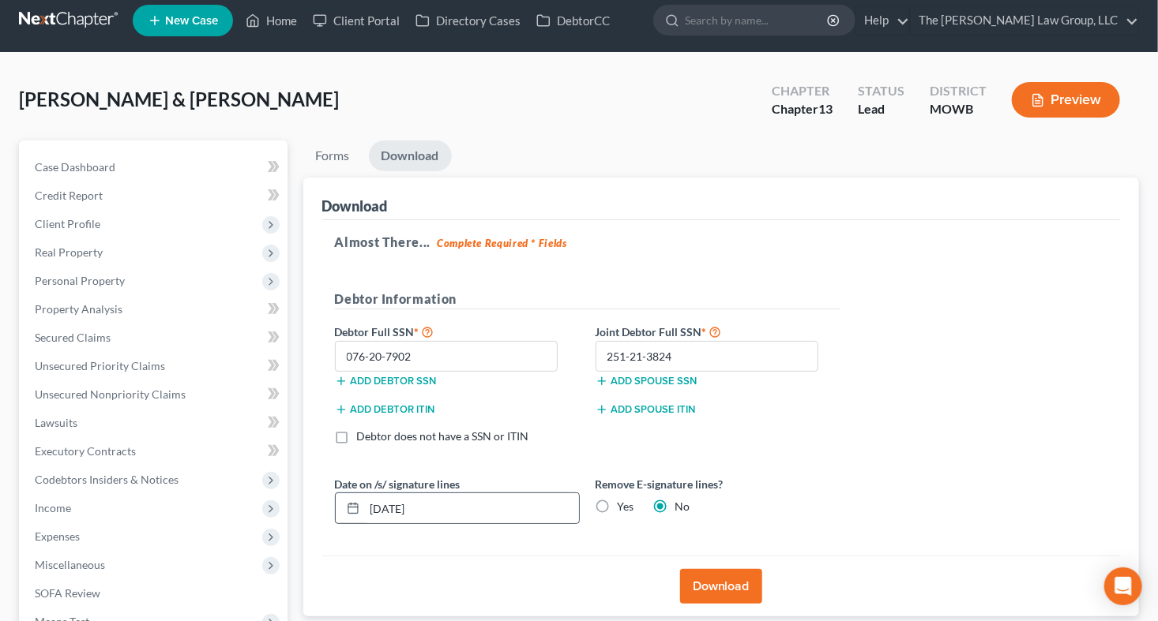
click at [355, 510] on icon at bounding box center [353, 508] width 13 height 13
click at [351, 511] on icon at bounding box center [353, 508] width 13 height 13
click at [392, 509] on input "10/15/2025" at bounding box center [472, 509] width 214 height 30
click at [397, 509] on input "10/01/2025" at bounding box center [472, 509] width 214 height 30
click at [347, 509] on icon at bounding box center [353, 508] width 13 height 13
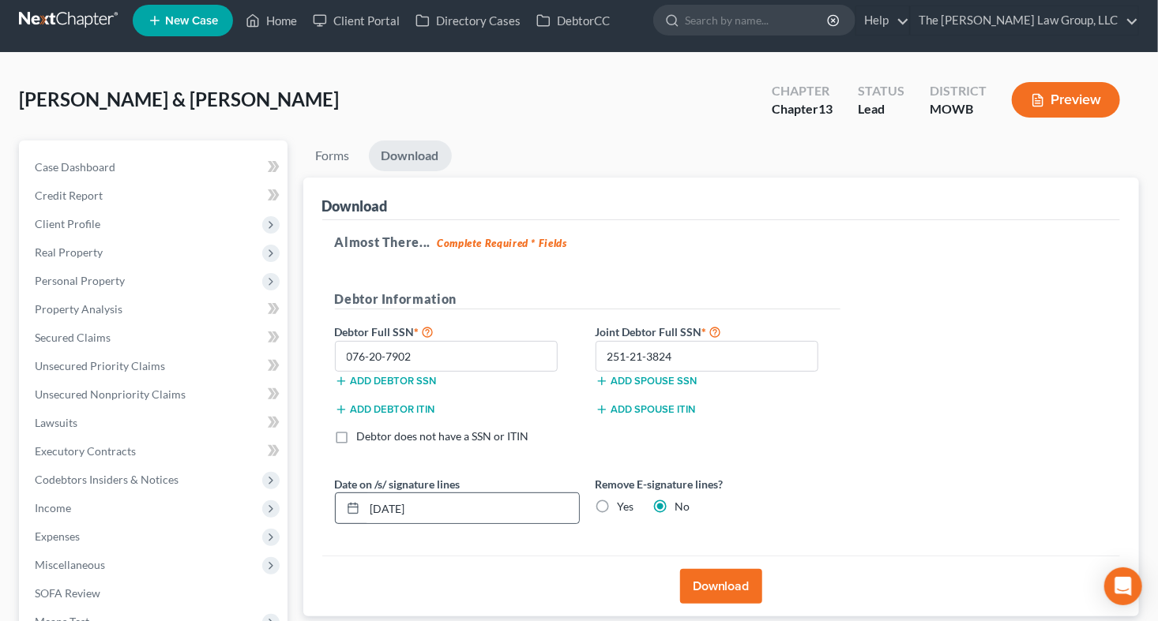
click at [348, 509] on rect at bounding box center [352, 509] width 9 height 9
click at [347, 509] on icon at bounding box center [353, 508] width 13 height 13
click at [348, 509] on rect at bounding box center [352, 509] width 9 height 9
drag, startPoint x: 347, startPoint y: 509, endPoint x: 424, endPoint y: 516, distance: 77.0
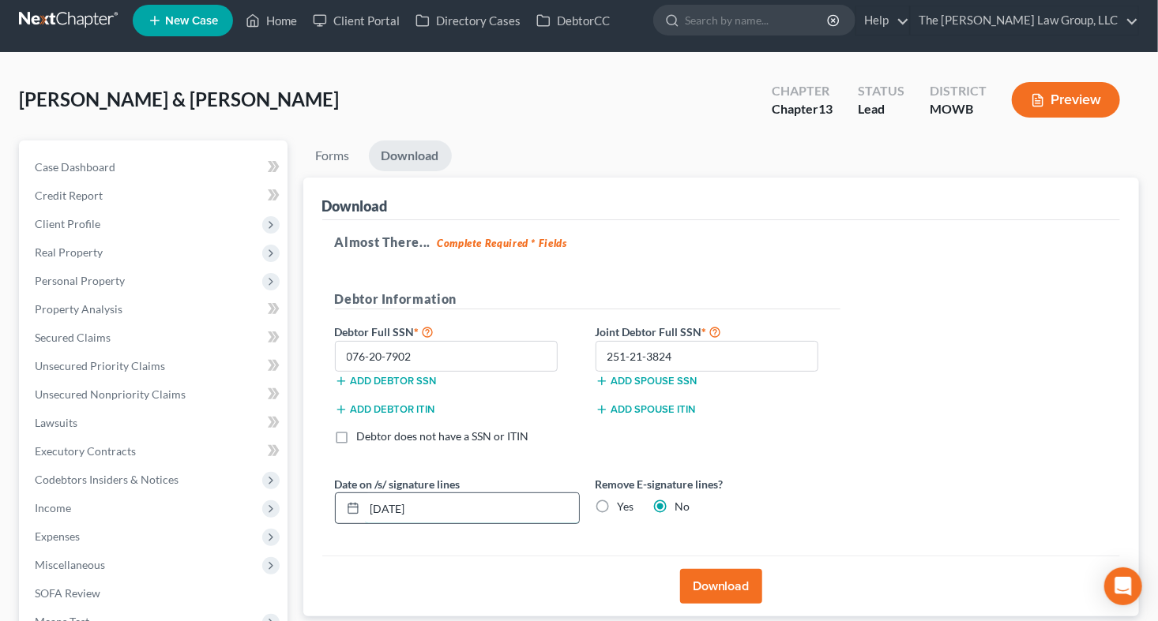
click at [424, 516] on input "10/01/2025" at bounding box center [472, 509] width 214 height 30
click at [398, 507] on input "10/01/2025" at bounding box center [472, 509] width 214 height 30
type input "10/16/2025"
click at [742, 582] on button "Download" at bounding box center [721, 586] width 82 height 35
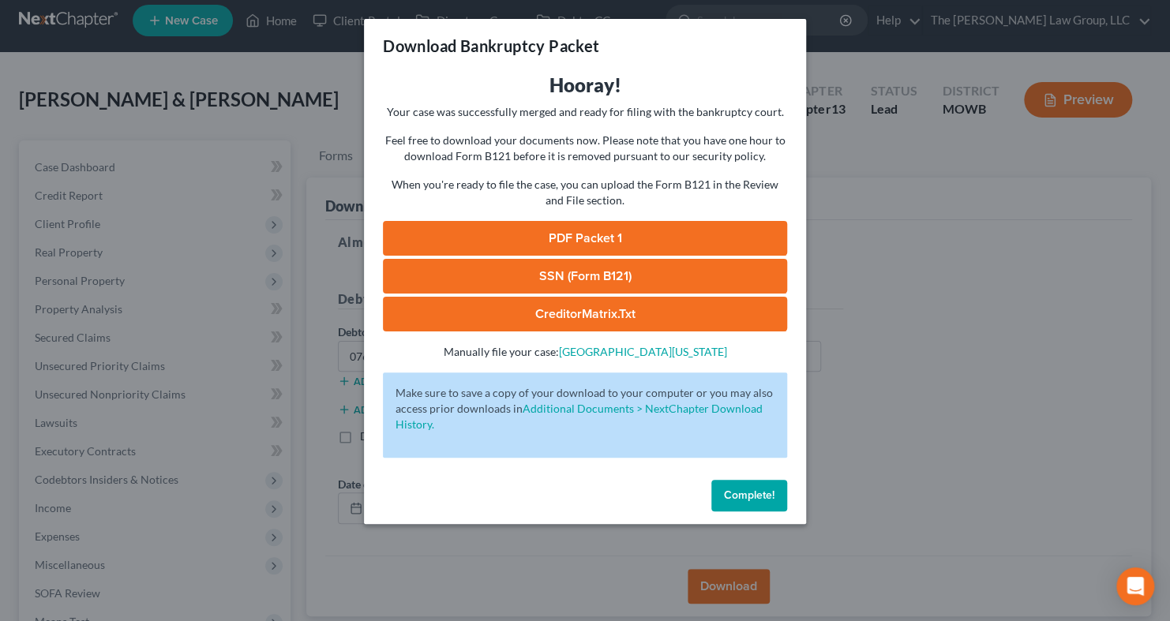
click at [653, 226] on link "PDF Packet 1" at bounding box center [585, 238] width 404 height 35
click at [771, 494] on span "Complete!" at bounding box center [749, 495] width 51 height 13
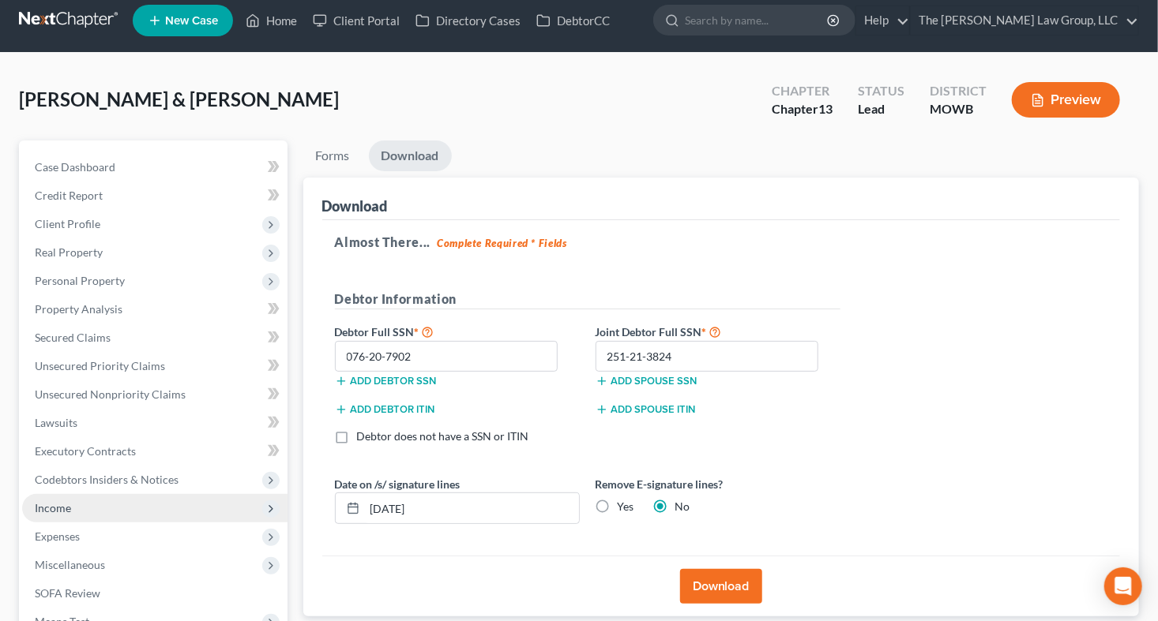
click at [118, 510] on span "Income" at bounding box center [154, 508] width 265 height 28
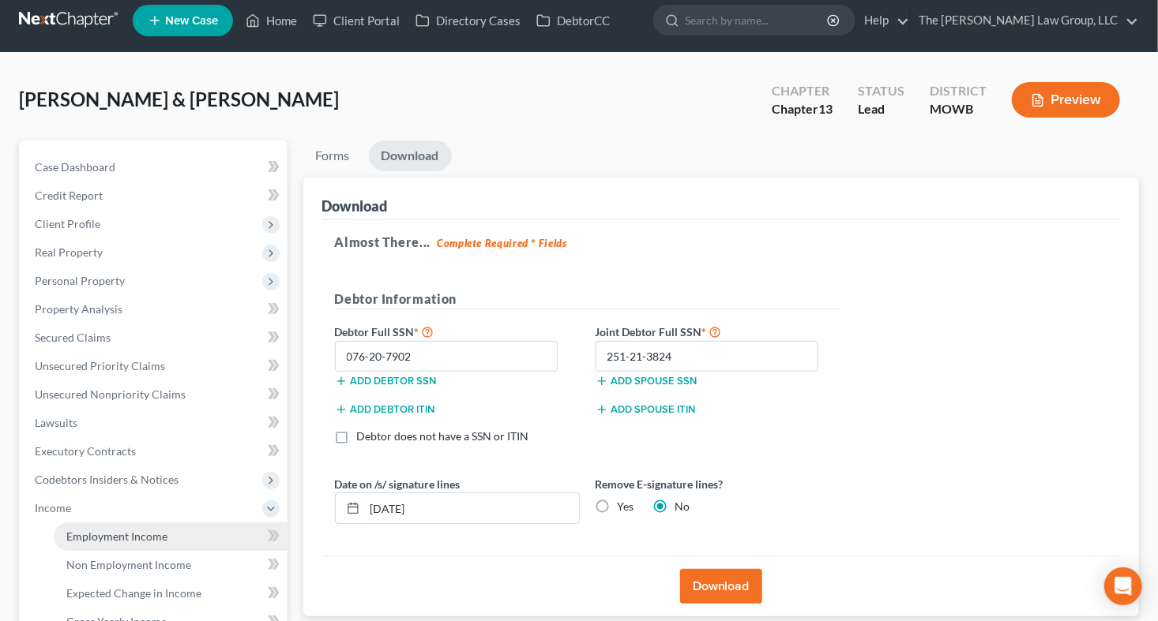
click at [115, 543] on link "Employment Income" at bounding box center [171, 537] width 234 height 28
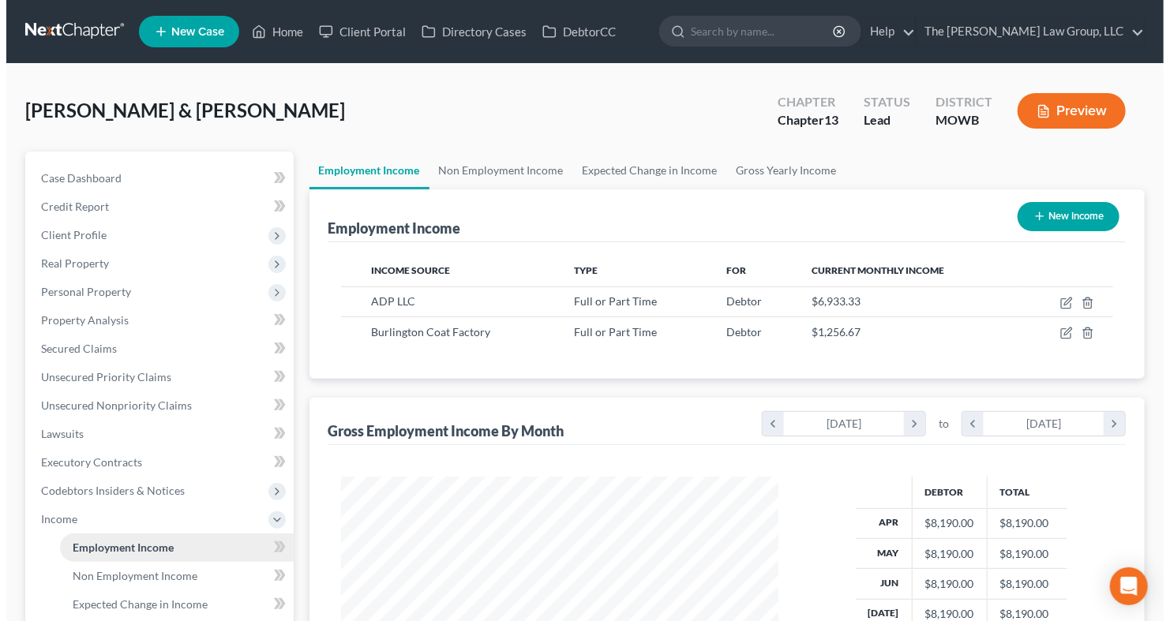
scroll to position [281, 469]
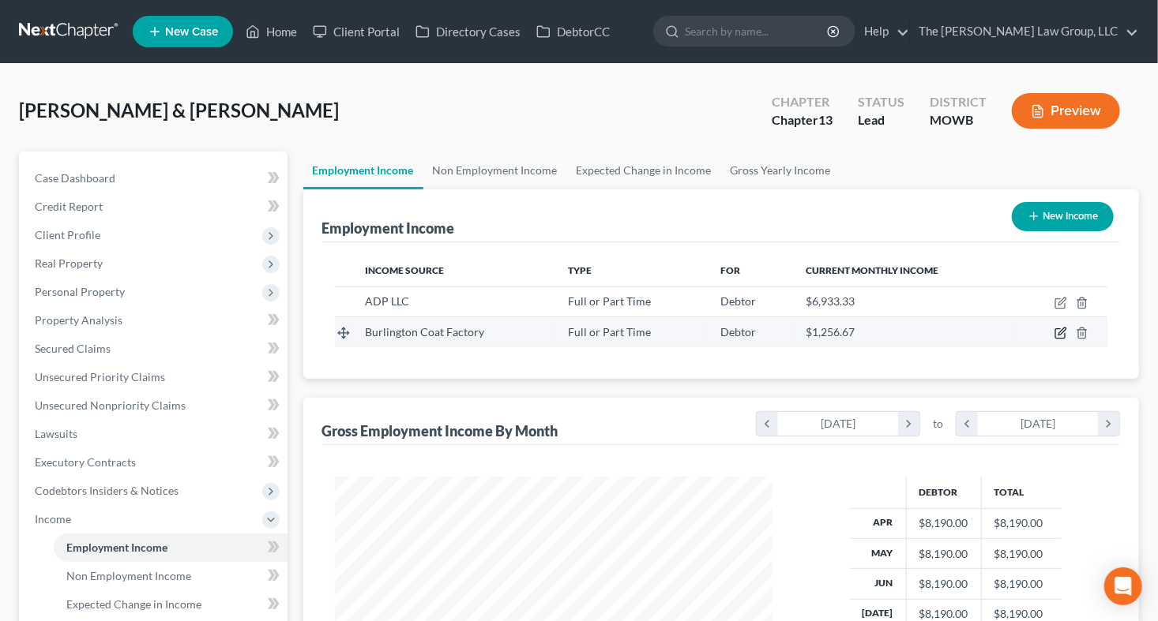
click at [1059, 327] on icon "button" at bounding box center [1060, 333] width 13 height 13
select select "0"
select select "3"
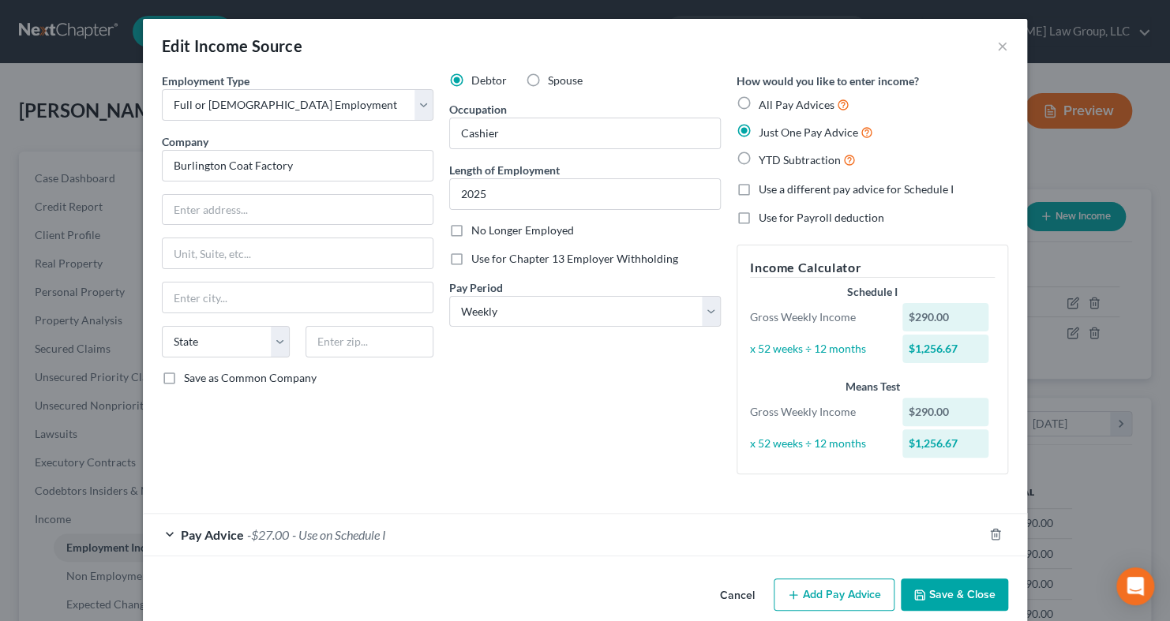
scroll to position [21, 0]
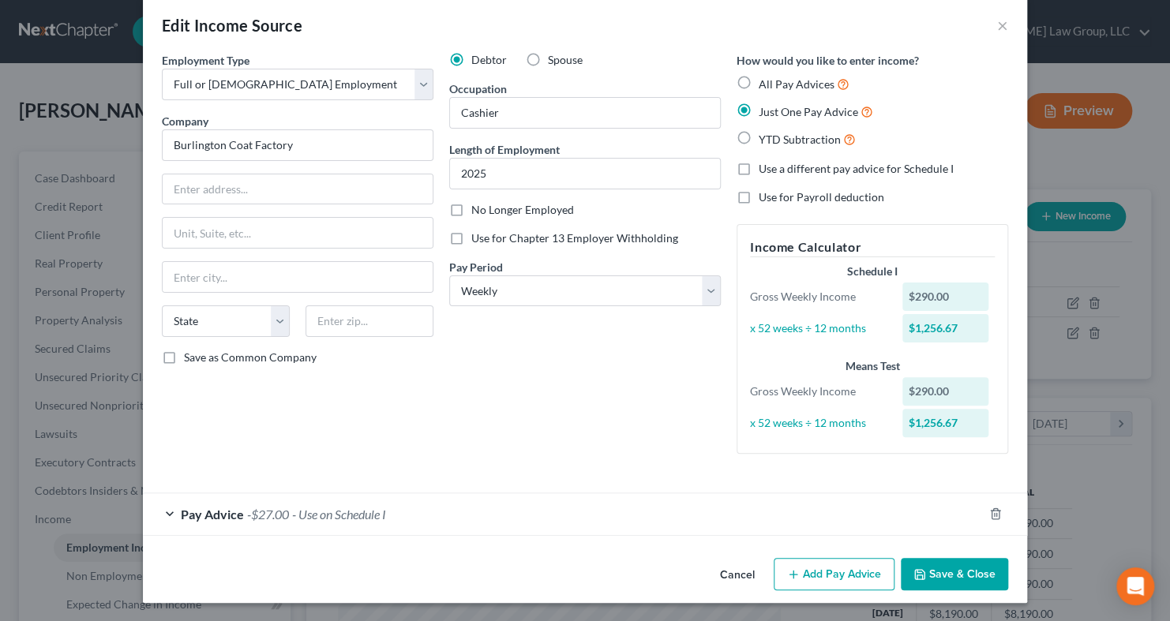
click at [351, 520] on div "Pay Advice -$27.00 - Use on Schedule I" at bounding box center [563, 515] width 840 height 42
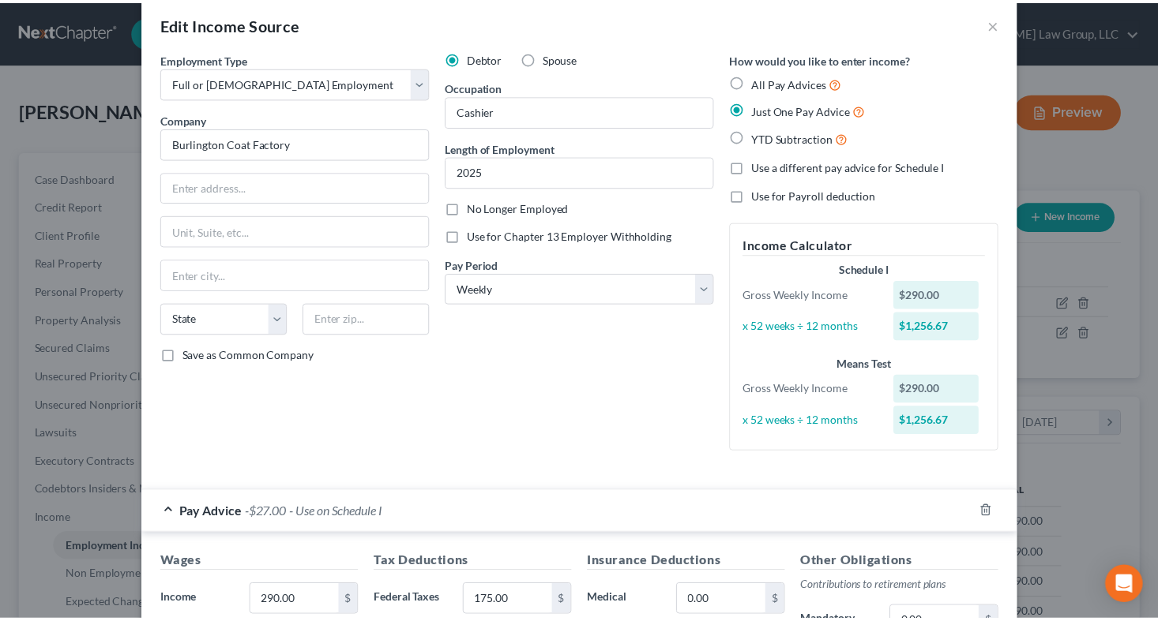
scroll to position [0, 0]
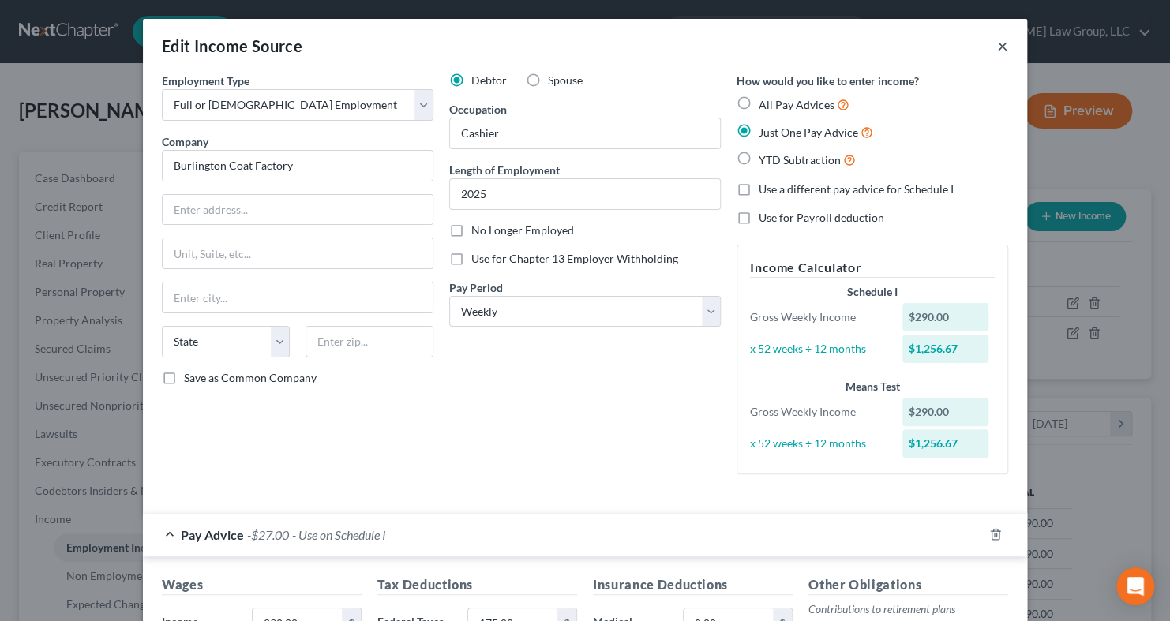
click at [997, 47] on button "×" at bounding box center [1002, 45] width 11 height 19
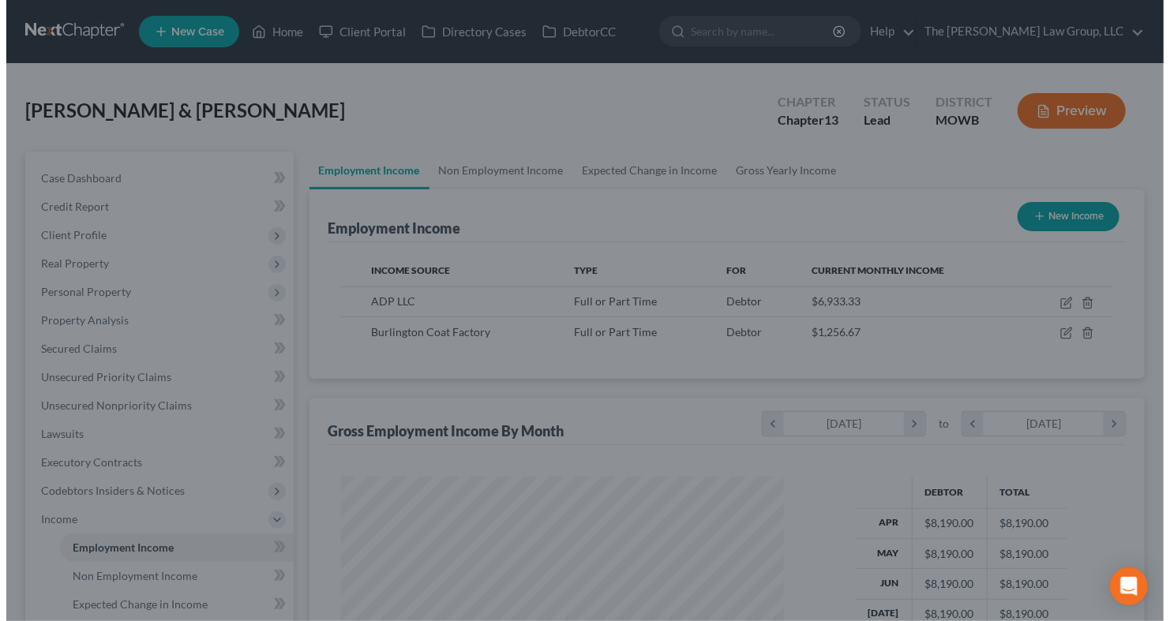
scroll to position [789393, 789205]
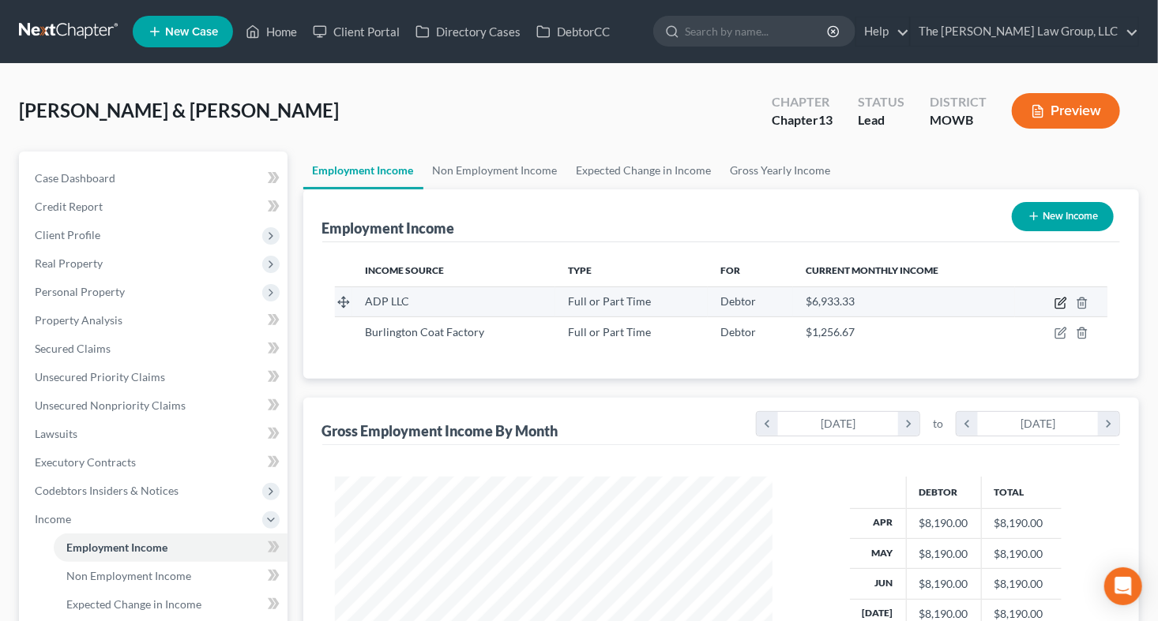
click at [1062, 307] on icon "button" at bounding box center [1059, 303] width 9 height 9
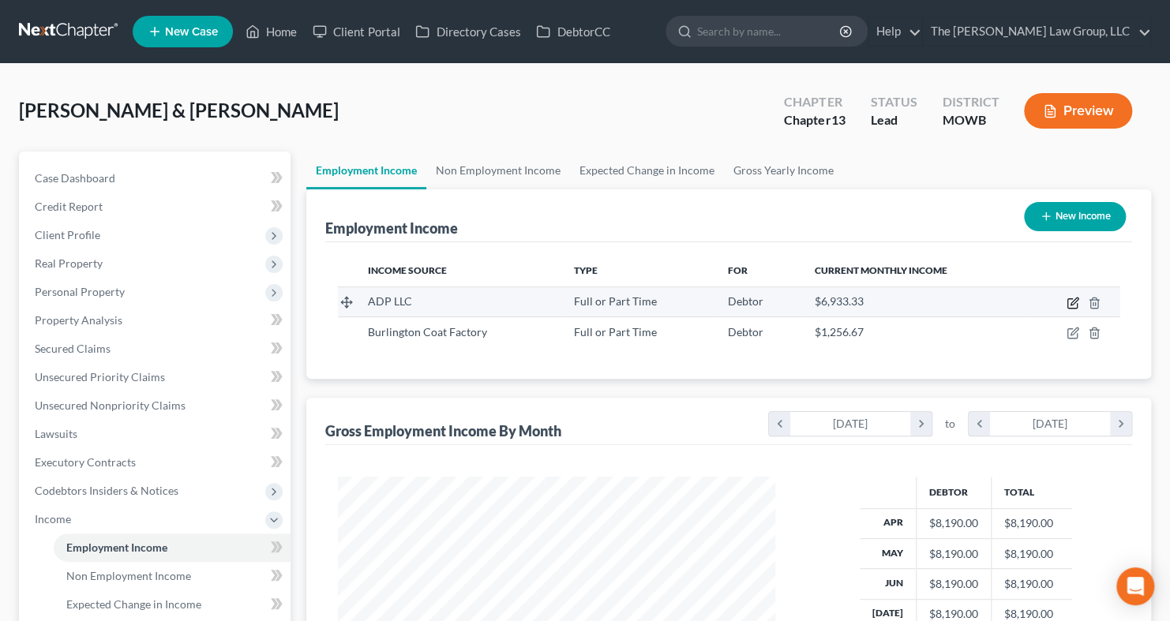
select select "0"
select select "10"
select select "2"
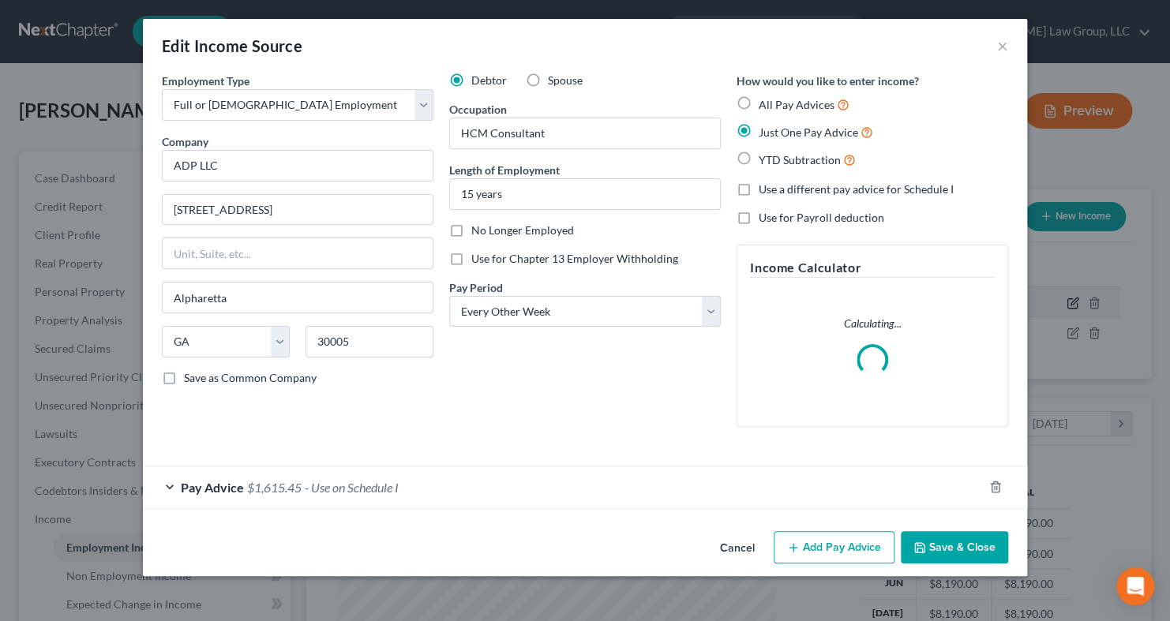
scroll to position [281, 474]
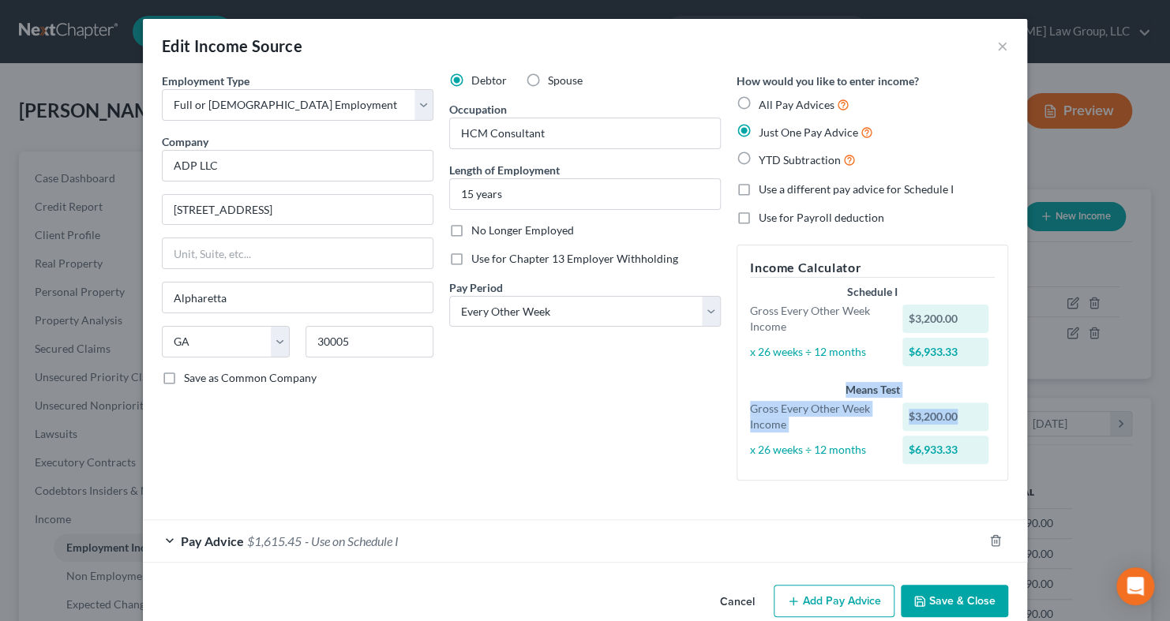
drag, startPoint x: 1147, startPoint y: 346, endPoint x: 1147, endPoint y: 404, distance: 58.4
click at [1147, 404] on div "Edit Income Source × Employment Type * Select Full or Part Time Employment Self…" at bounding box center [585, 310] width 1170 height 621
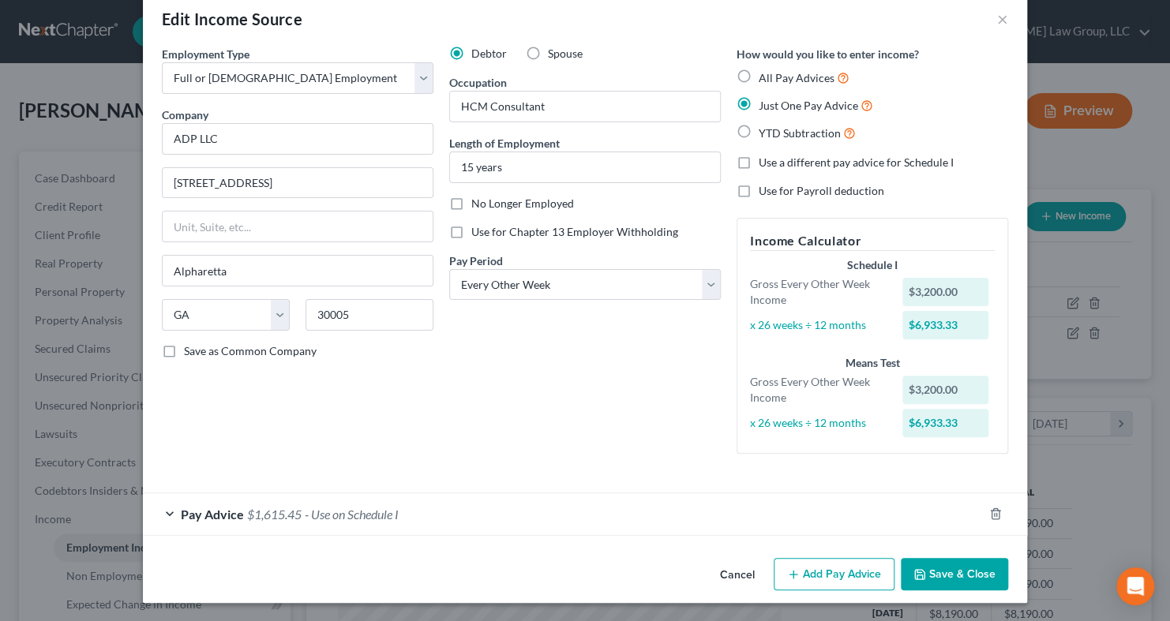
click at [320, 510] on span "- Use on Schedule I" at bounding box center [352, 514] width 94 height 15
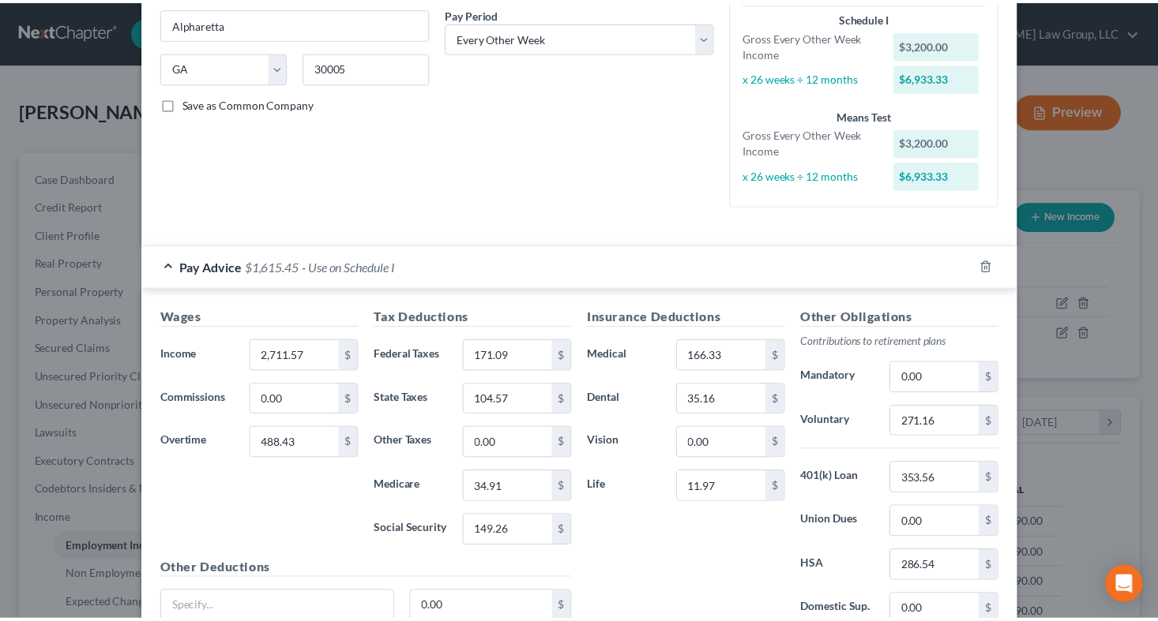
scroll to position [411, 0]
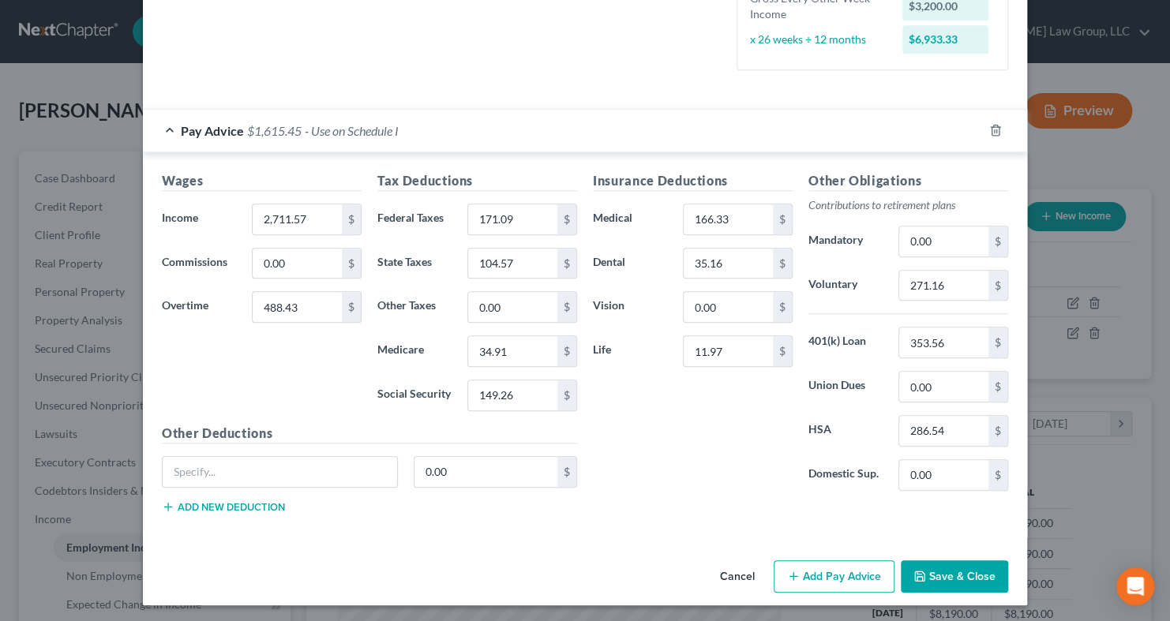
click at [729, 579] on button "Cancel" at bounding box center [738, 578] width 60 height 32
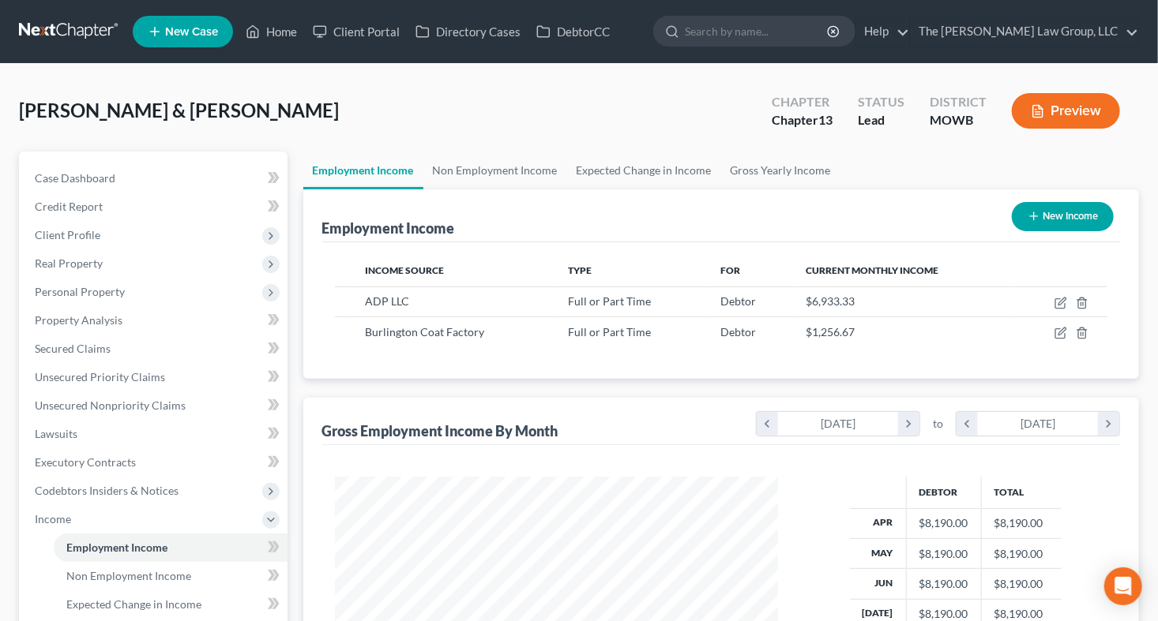
scroll to position [789393, 789205]
click at [509, 168] on link "Non Employment Income" at bounding box center [495, 171] width 144 height 38
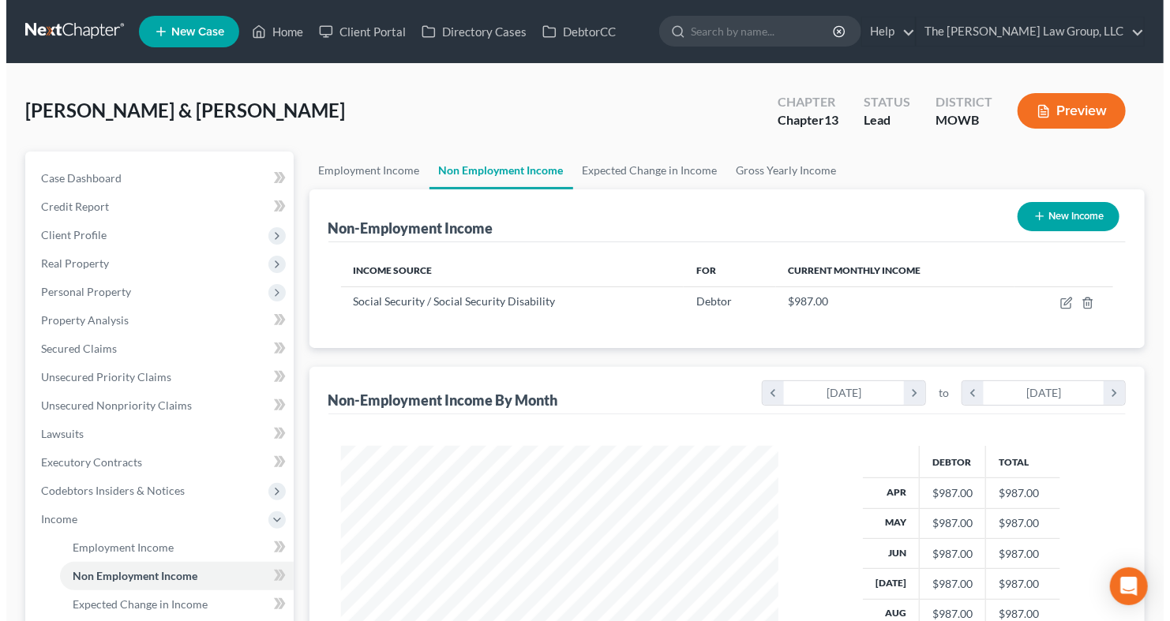
scroll to position [281, 469]
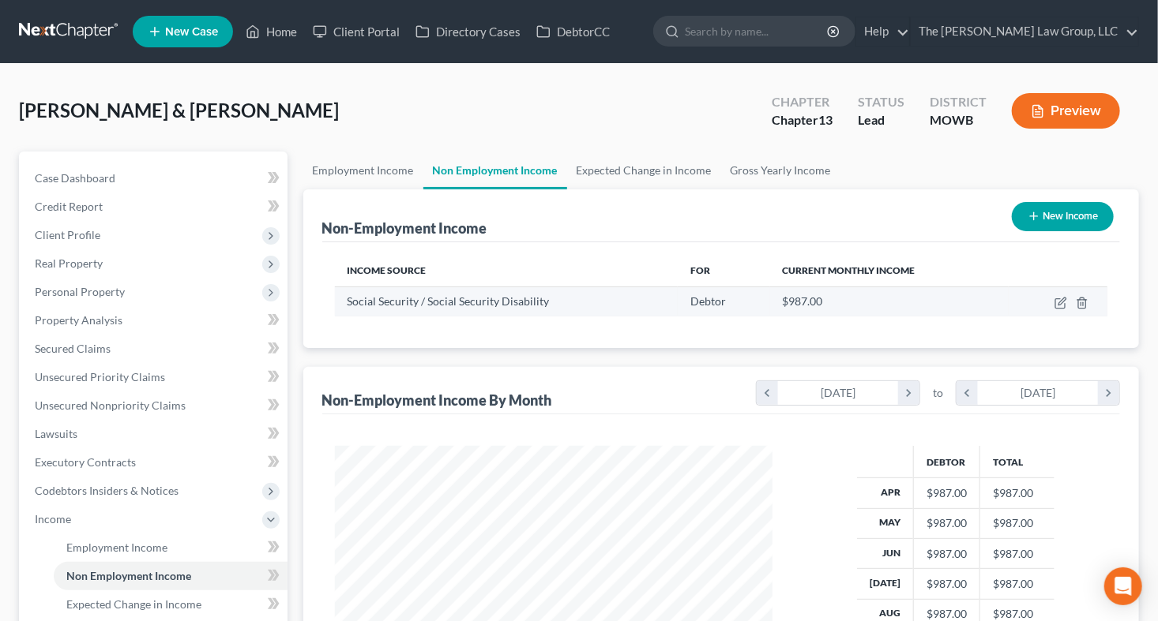
click at [1068, 307] on td at bounding box center [1057, 302] width 99 height 30
click at [1055, 302] on icon "button" at bounding box center [1060, 303] width 13 height 13
select select "4"
select select "0"
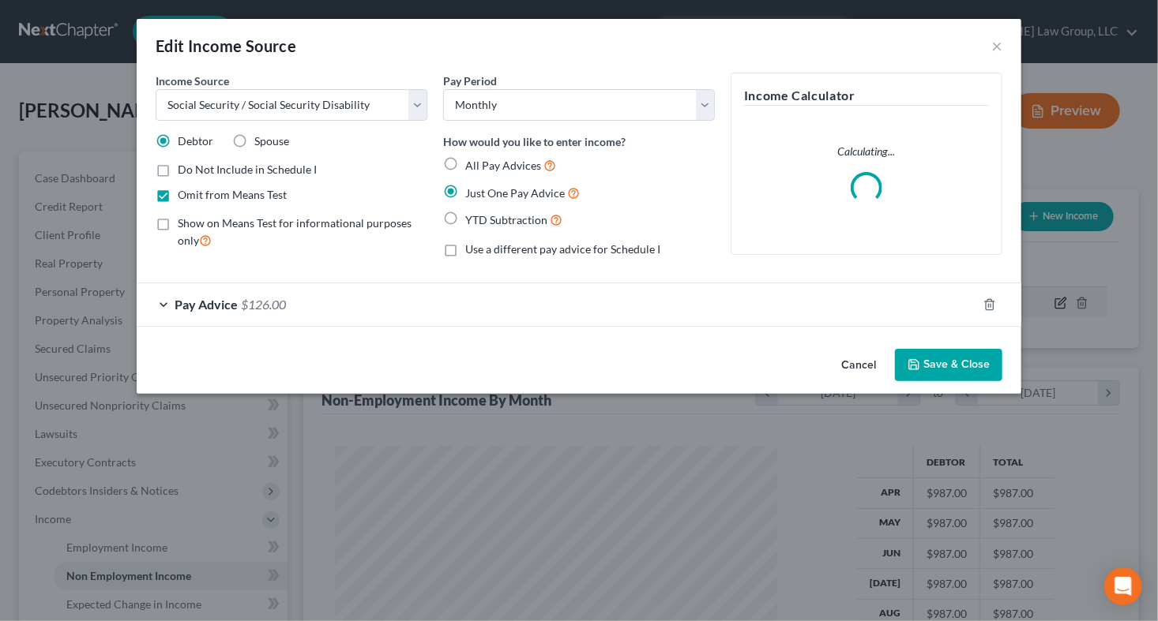
scroll to position [281, 474]
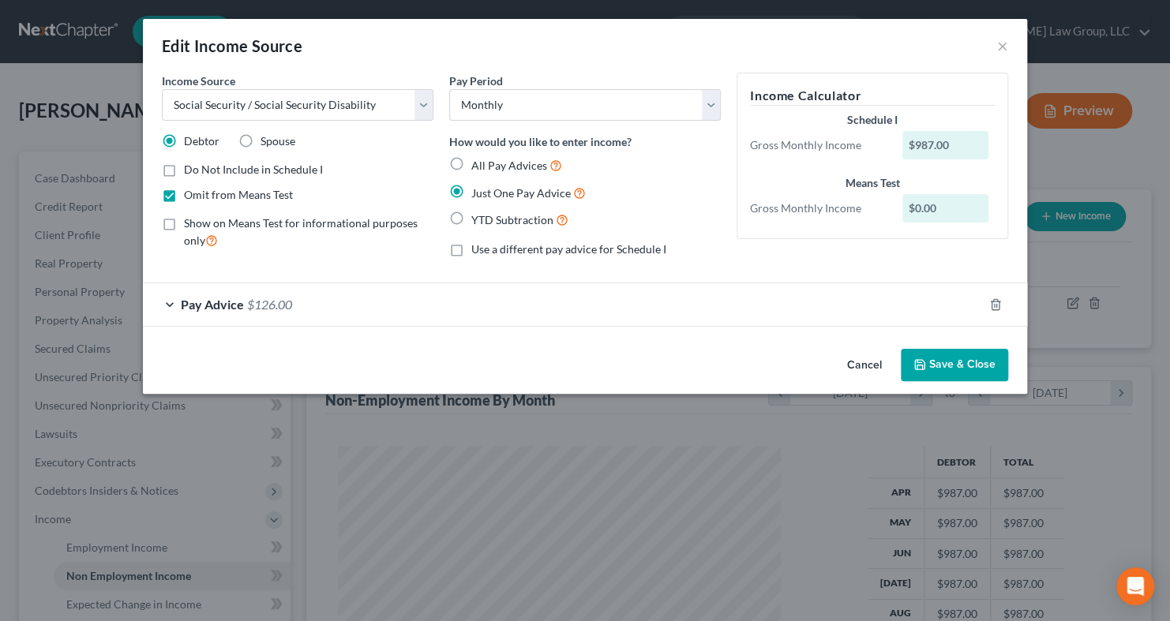
click at [261, 139] on label "Spouse" at bounding box center [278, 141] width 35 height 16
click at [267, 139] on input "Spouse" at bounding box center [272, 138] width 10 height 10
radio input "true"
click at [287, 295] on div "Pay Advice $126.00" at bounding box center [563, 304] width 840 height 42
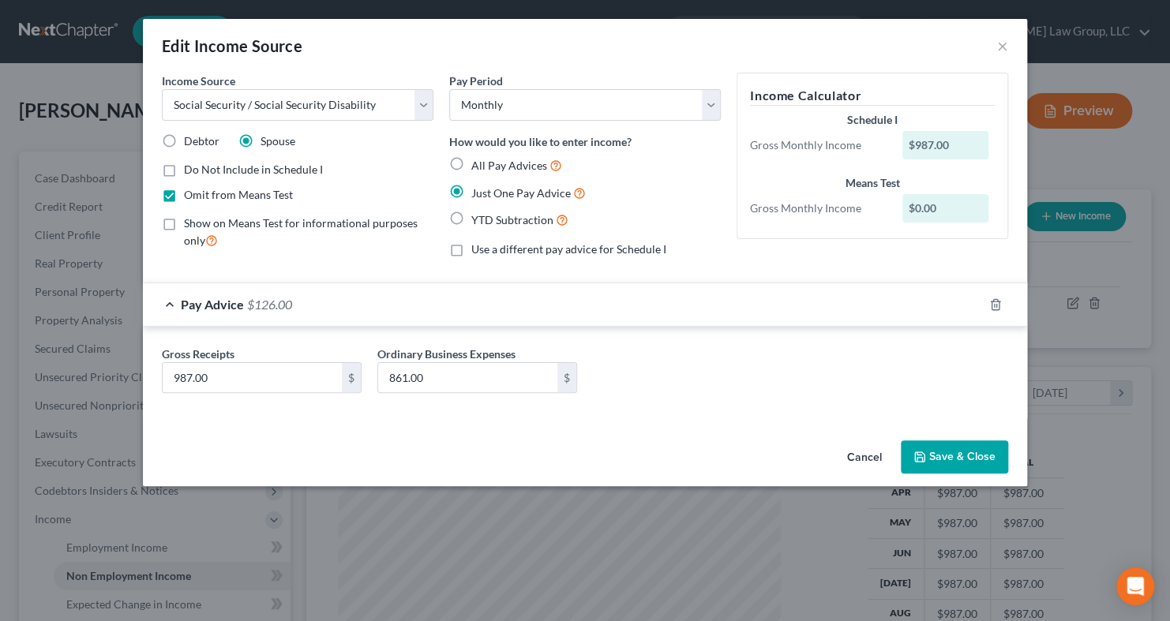
click at [933, 456] on button "Save & Close" at bounding box center [954, 457] width 107 height 33
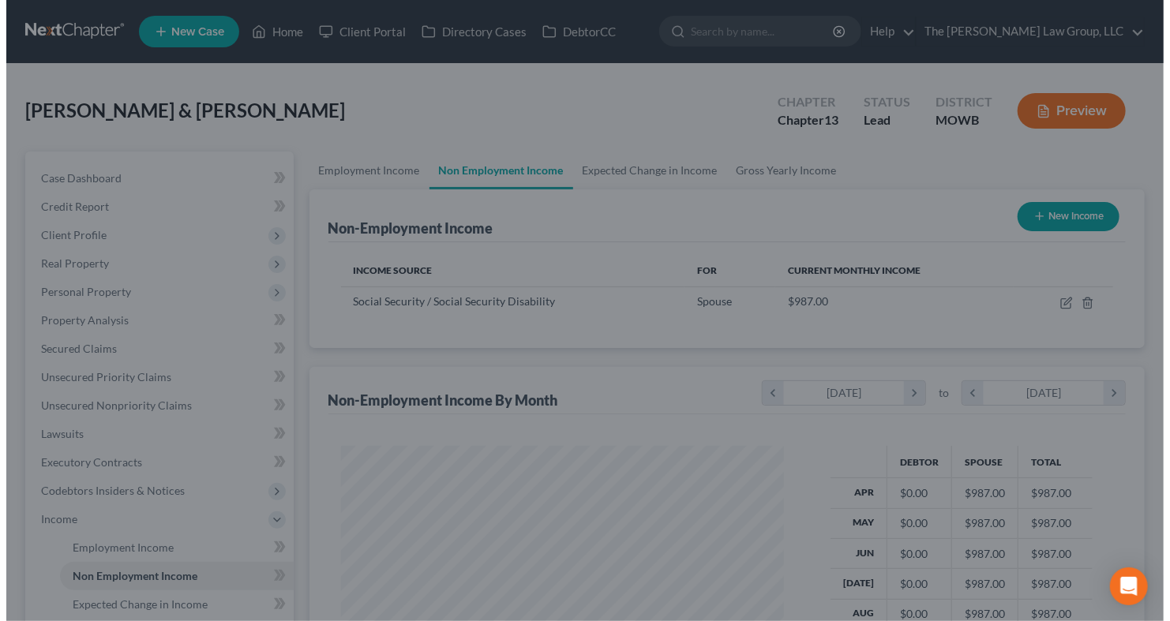
scroll to position [789393, 789205]
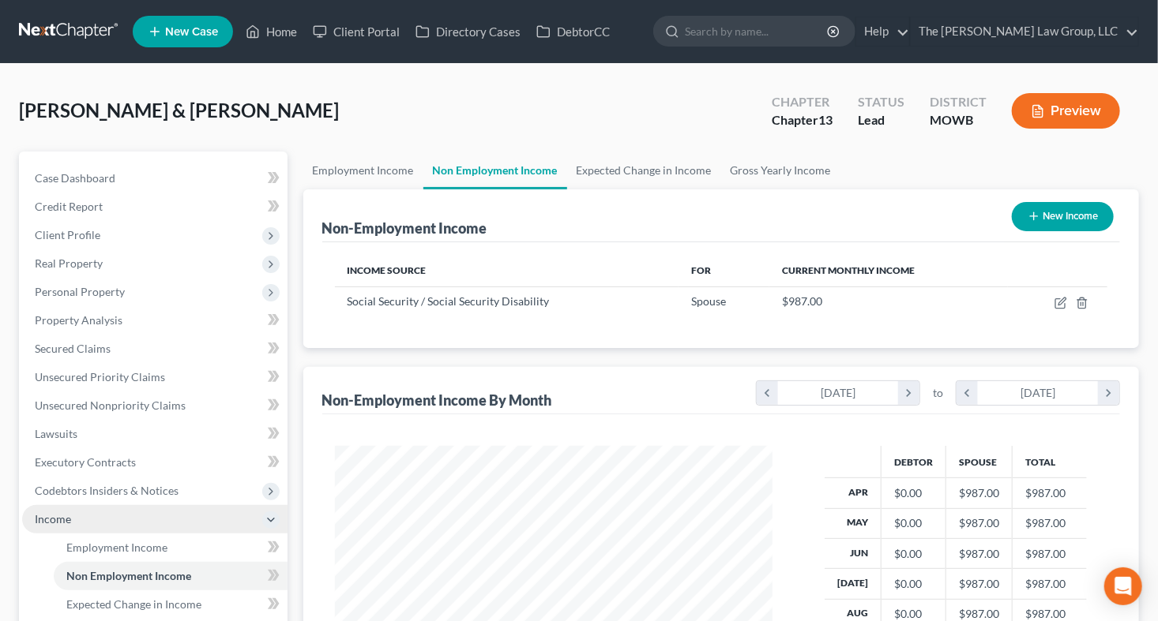
click at [61, 515] on span "Income" at bounding box center [53, 518] width 36 height 13
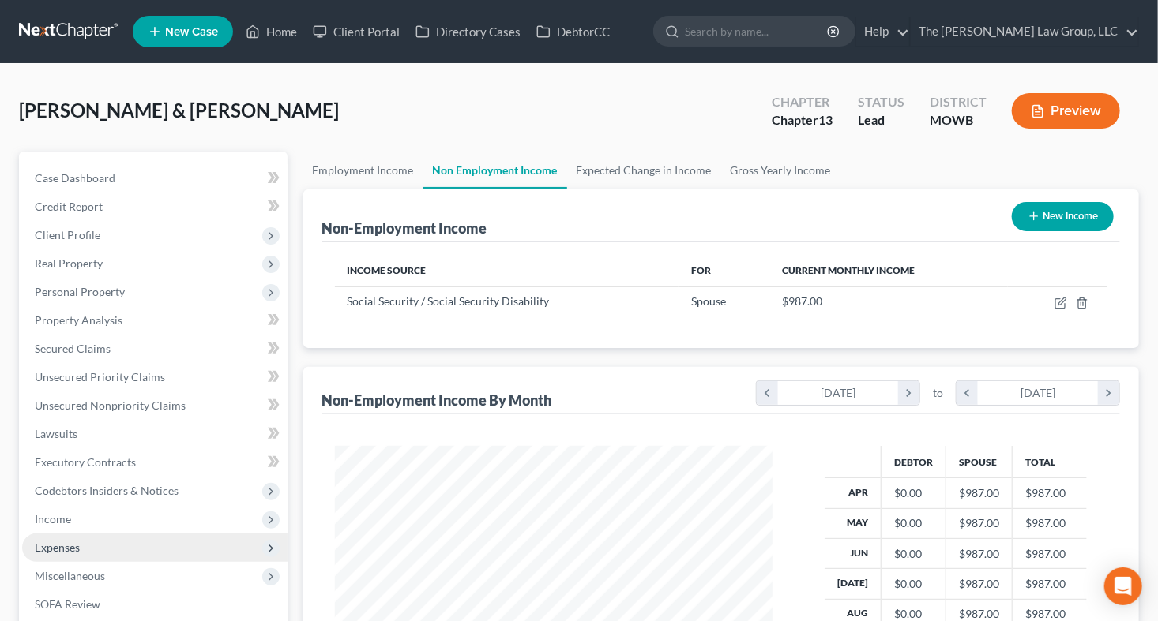
click at [69, 543] on span "Expenses" at bounding box center [57, 547] width 45 height 13
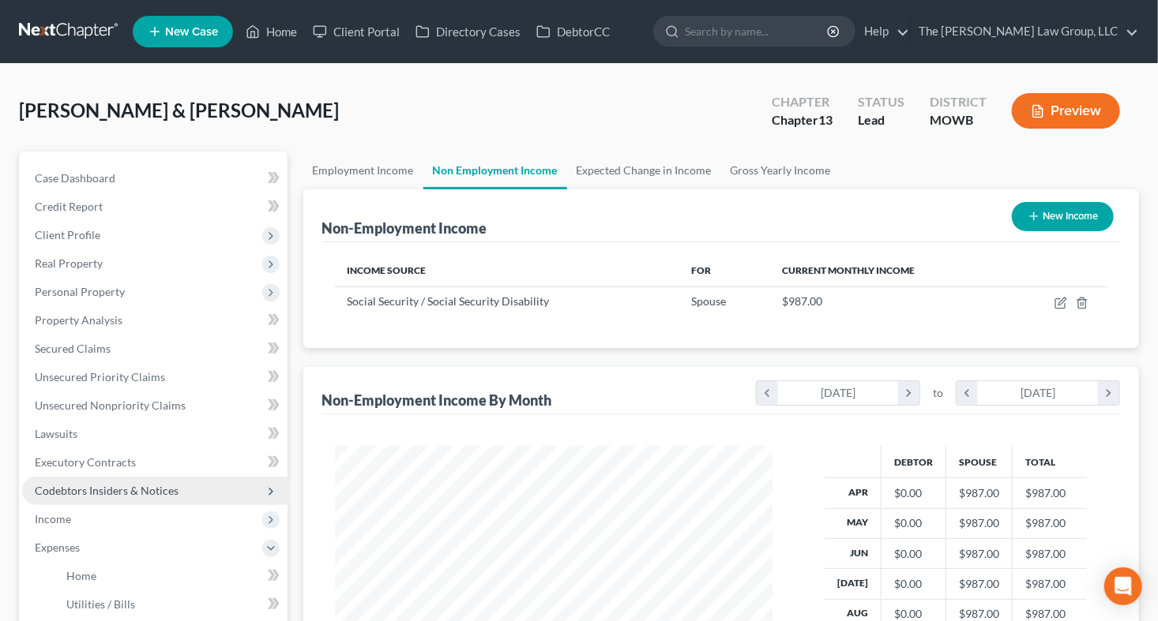
click at [197, 494] on span "Codebtors Insiders & Notices" at bounding box center [154, 491] width 265 height 28
click at [1031, 114] on icon "button" at bounding box center [1038, 111] width 14 height 14
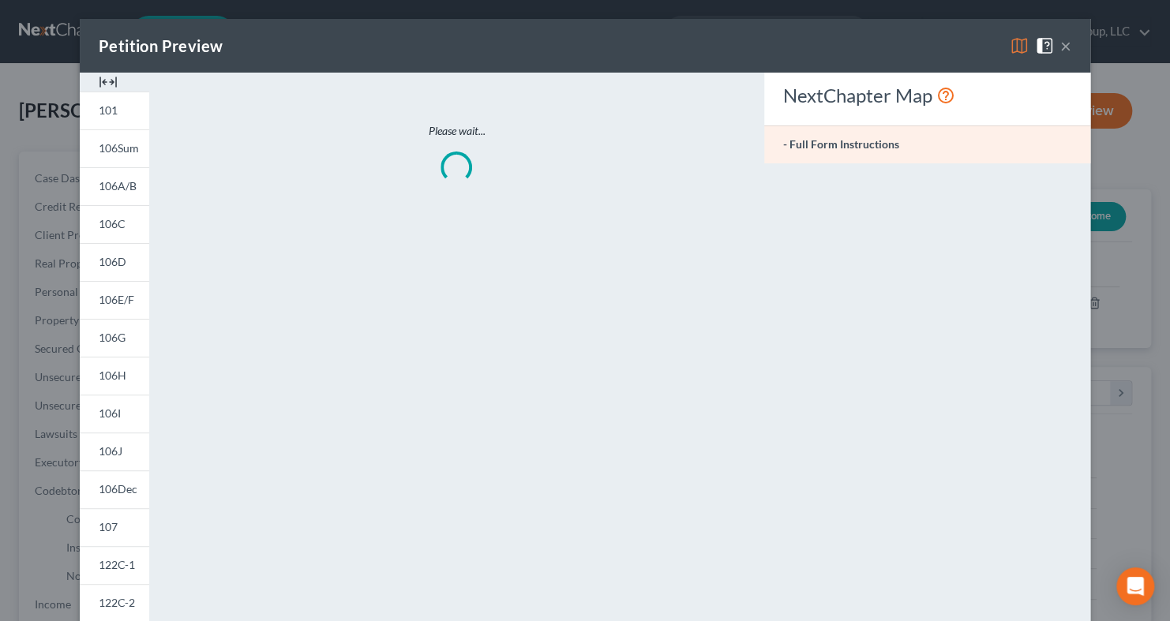
scroll to position [281, 474]
